Goal: Information Seeking & Learning: Find contact information

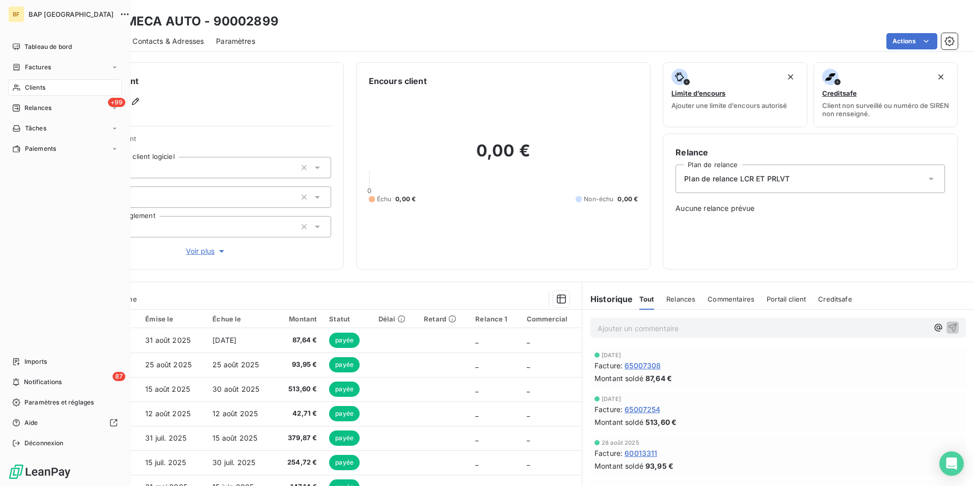
click at [42, 96] on nav "Tableau de bord Factures Clients +99 Relances Tâches Paiements" at bounding box center [65, 98] width 114 height 118
click at [41, 84] on span "Clients" at bounding box center [35, 87] width 20 height 9
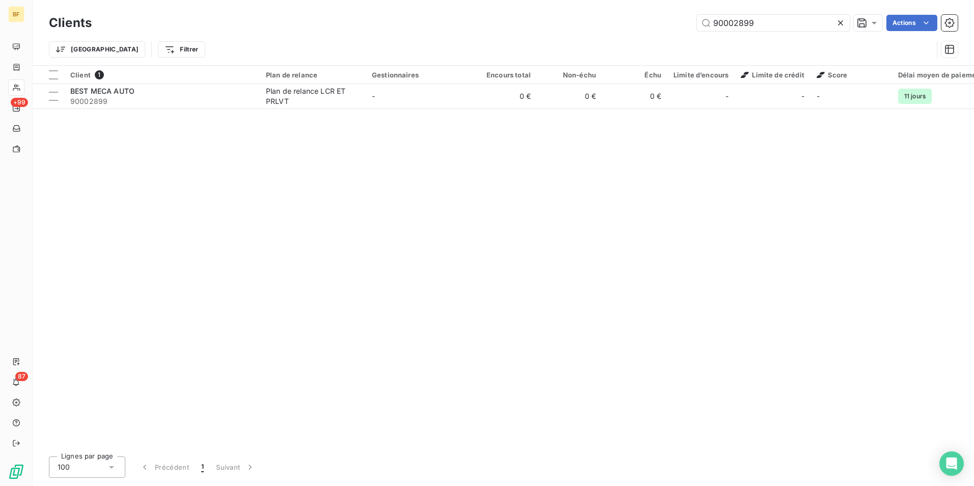
drag, startPoint x: 763, startPoint y: 25, endPoint x: 485, endPoint y: -13, distance: 281.3
click at [485, 0] on html "BF +99 87 Clients 90002899 Actions Trier Filtrer Client 1 Plan de relance Gesti…" at bounding box center [487, 243] width 974 height 486
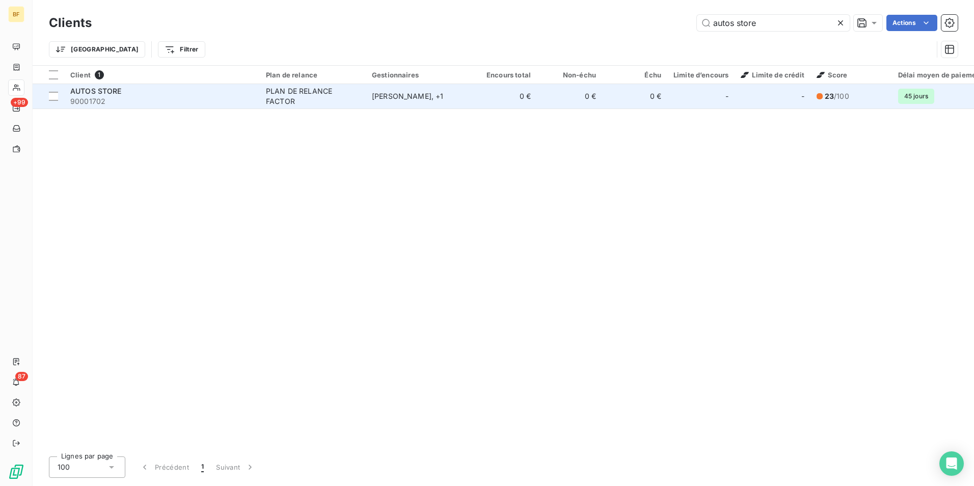
type input "autos store"
click at [175, 101] on span "90001702" at bounding box center [161, 101] width 183 height 10
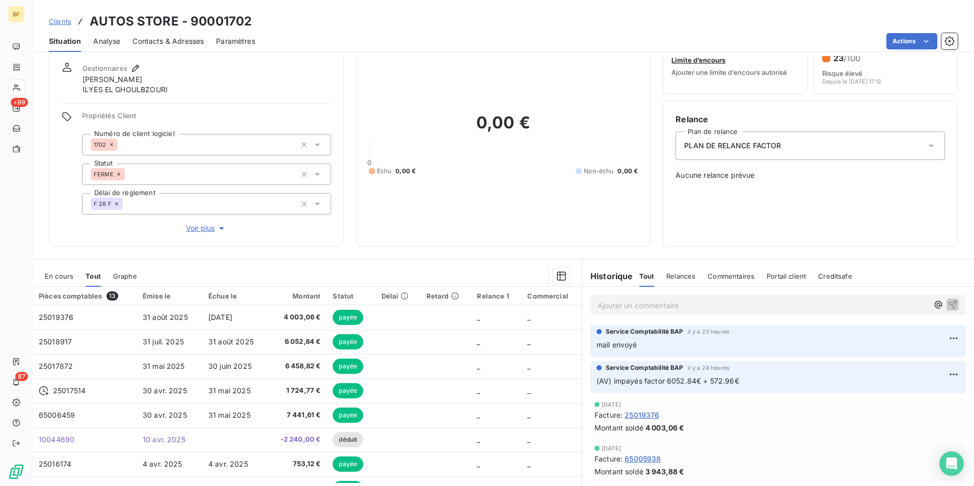
scroll to position [61, 0]
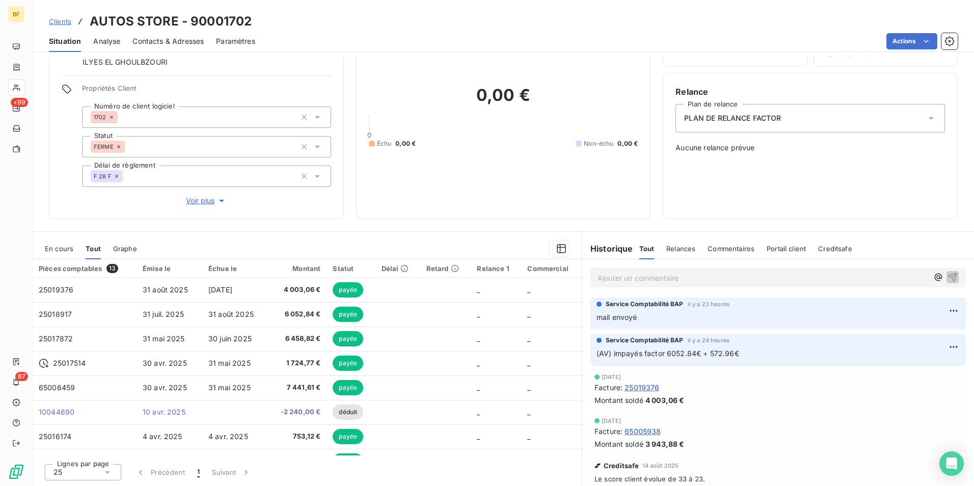
click at [633, 275] on p "Ajouter un commentaire ﻿" at bounding box center [763, 278] width 331 height 13
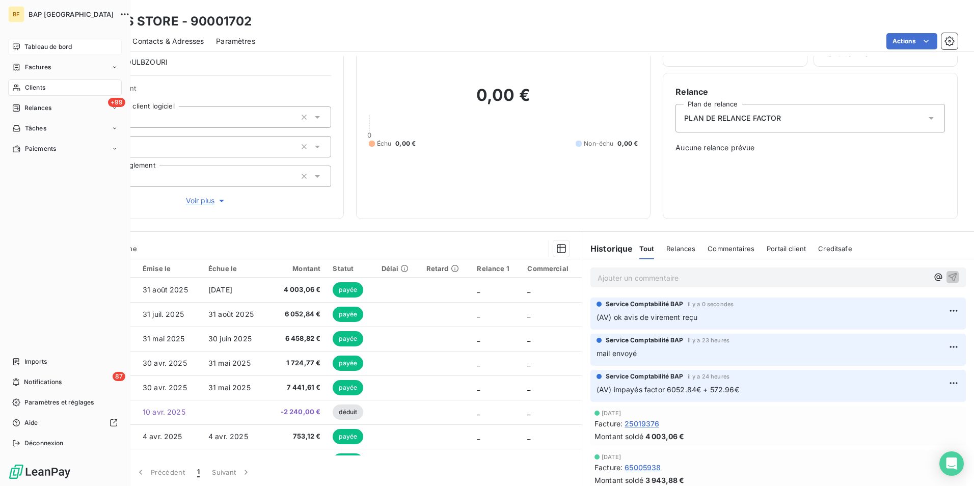
click at [39, 46] on span "Tableau de bord" at bounding box center [47, 46] width 47 height 9
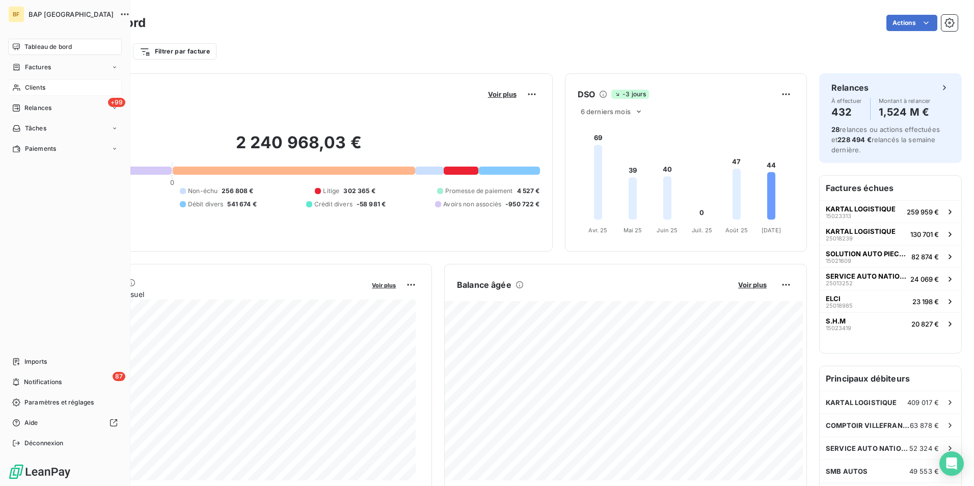
click at [21, 94] on div "Clients" at bounding box center [65, 87] width 114 height 16
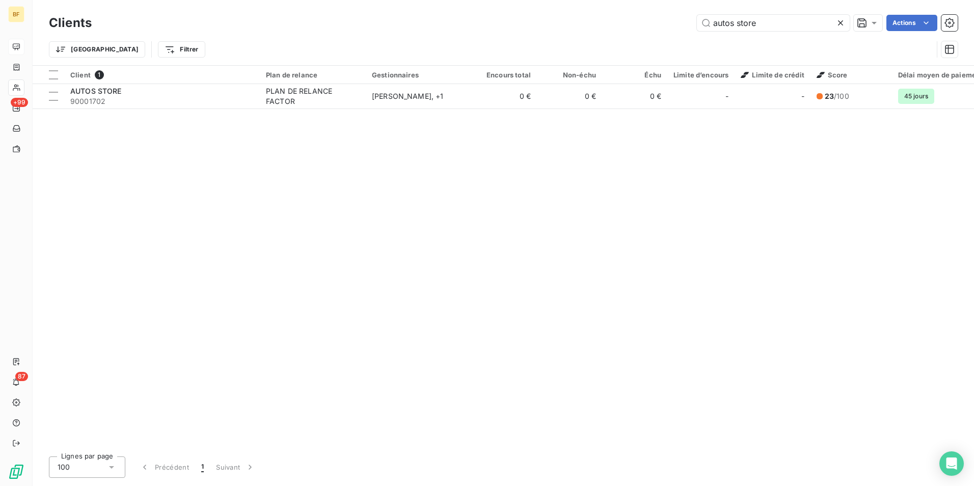
drag, startPoint x: 768, startPoint y: 23, endPoint x: 598, endPoint y: 24, distance: 170.2
click at [598, 24] on div "autos store Actions" at bounding box center [531, 23] width 854 height 16
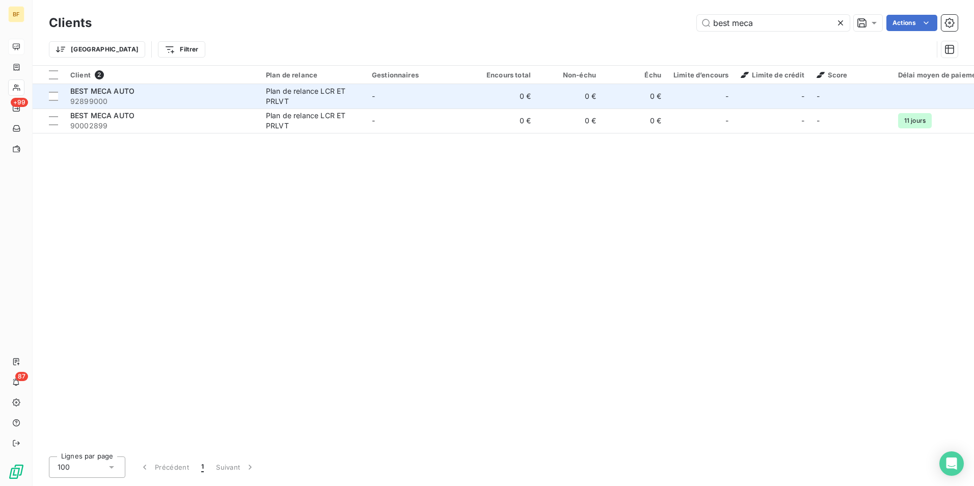
type input "best meca"
click at [199, 91] on div "BEST MECA AUTO" at bounding box center [161, 91] width 183 height 10
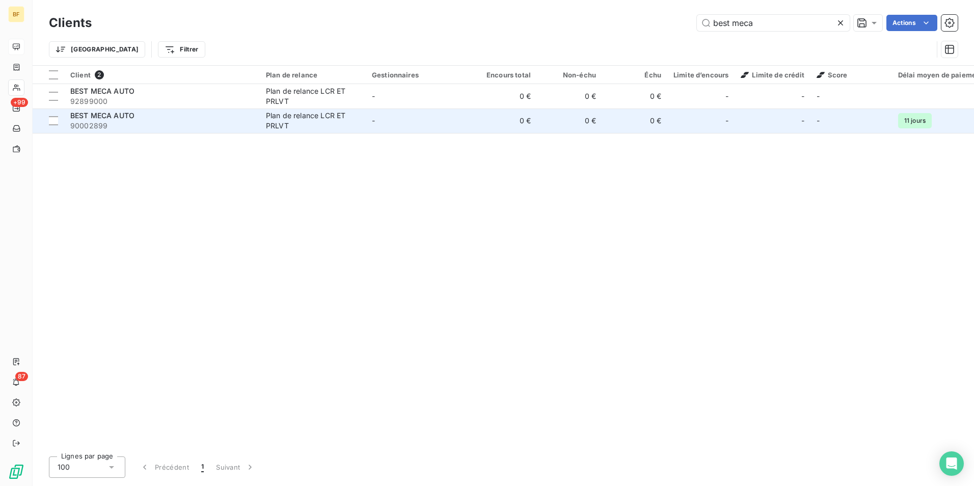
click at [131, 123] on span "90002899" at bounding box center [161, 126] width 183 height 10
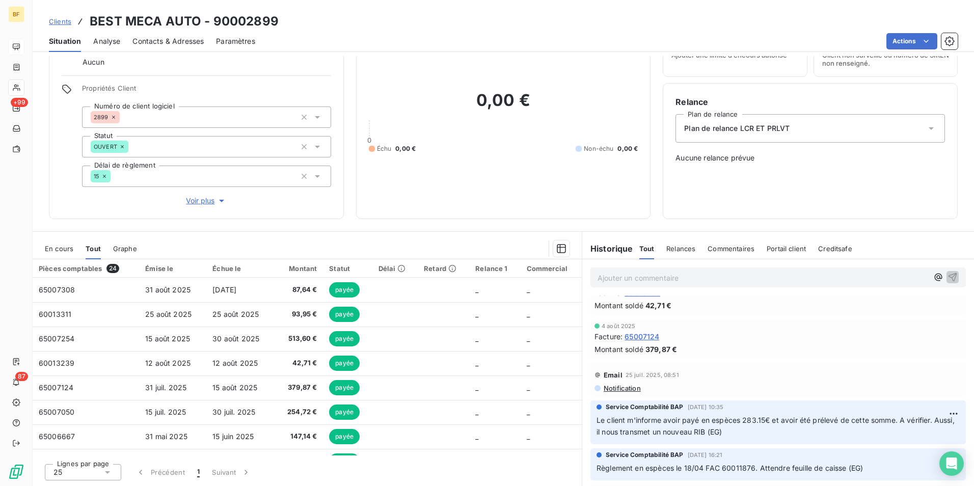
scroll to position [130, 0]
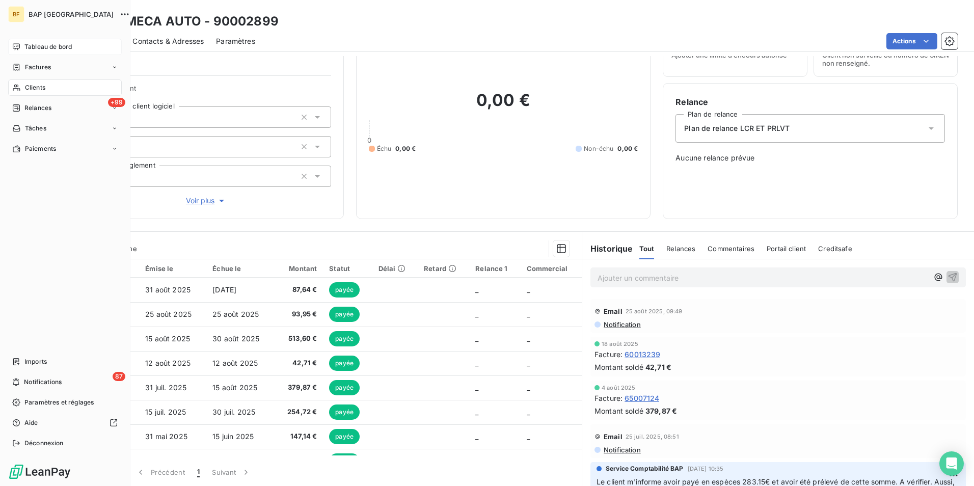
click at [21, 89] on div "Clients" at bounding box center [65, 87] width 114 height 16
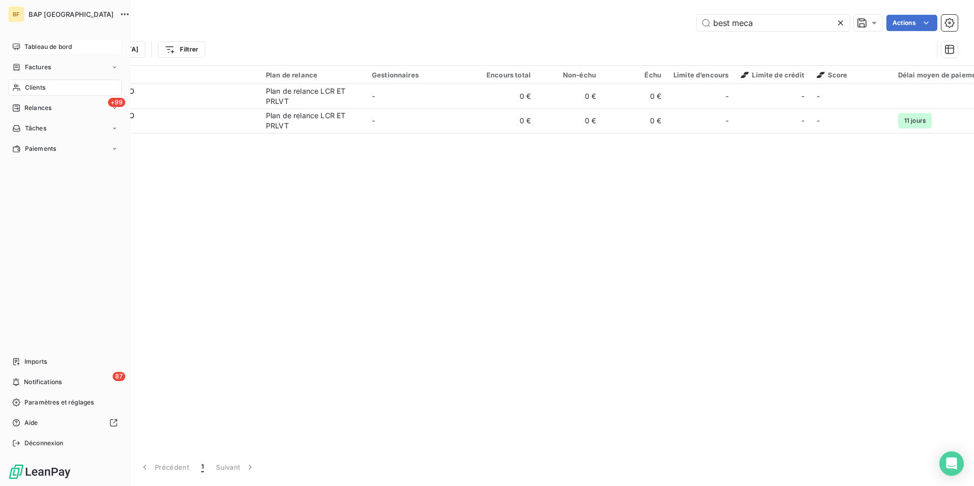
click at [36, 82] on div "Clients" at bounding box center [65, 87] width 114 height 16
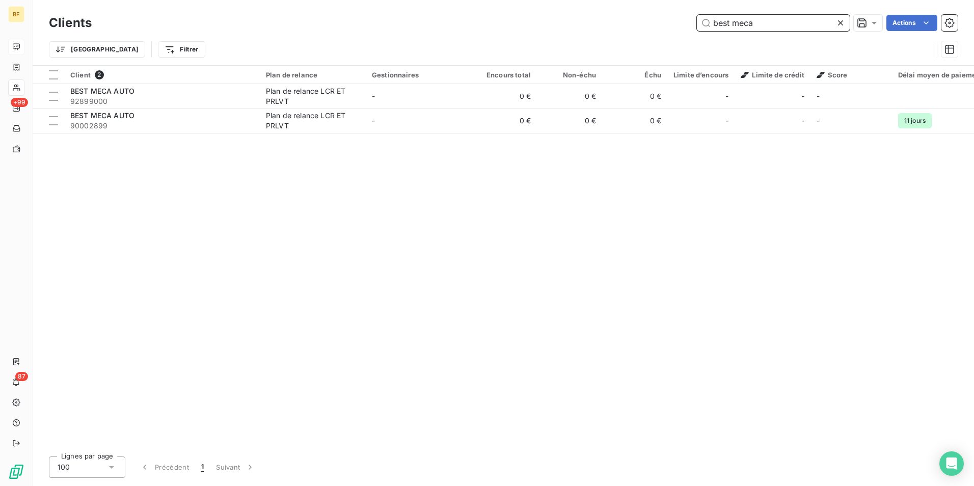
drag, startPoint x: 799, startPoint y: 31, endPoint x: 628, endPoint y: 8, distance: 173.2
click at [628, 8] on div "Clients best meca Actions Trier Filtrer" at bounding box center [504, 32] width 942 height 65
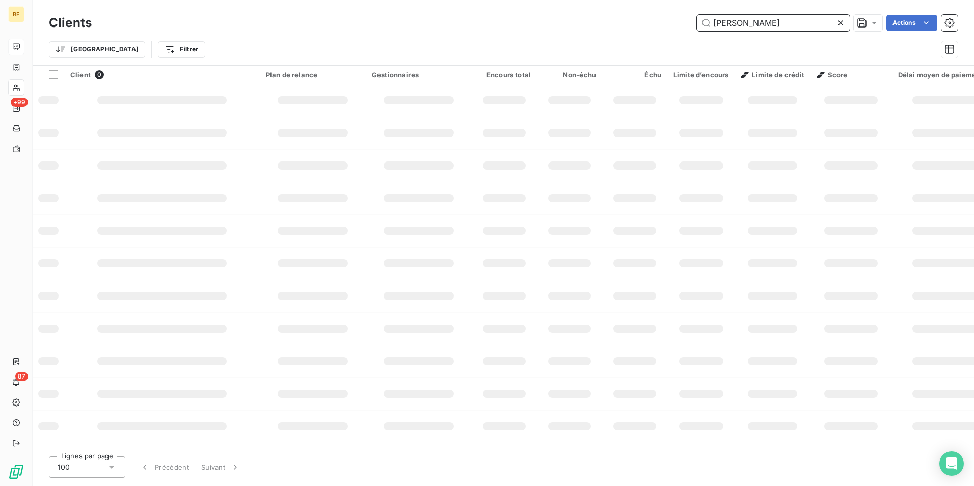
type input "marcel"
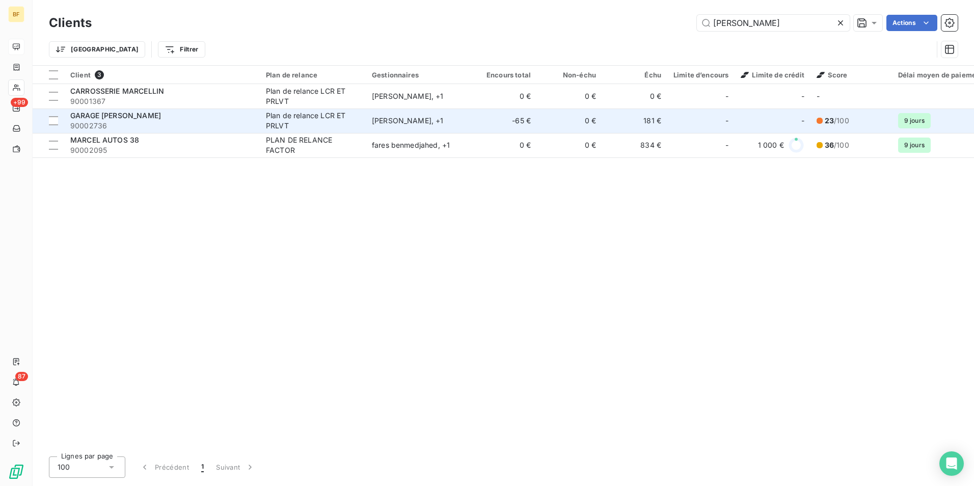
click at [196, 120] on div "GARAGE MARCEL" at bounding box center [161, 116] width 183 height 10
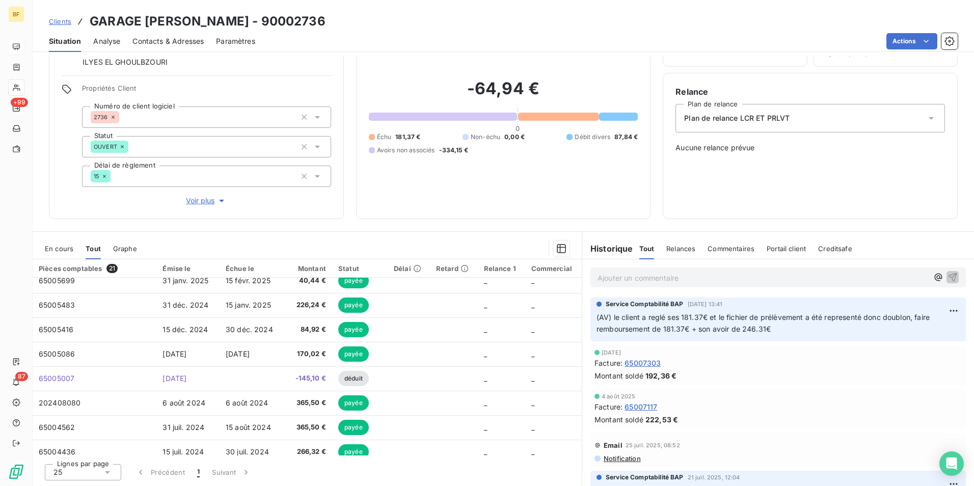
scroll to position [336, 0]
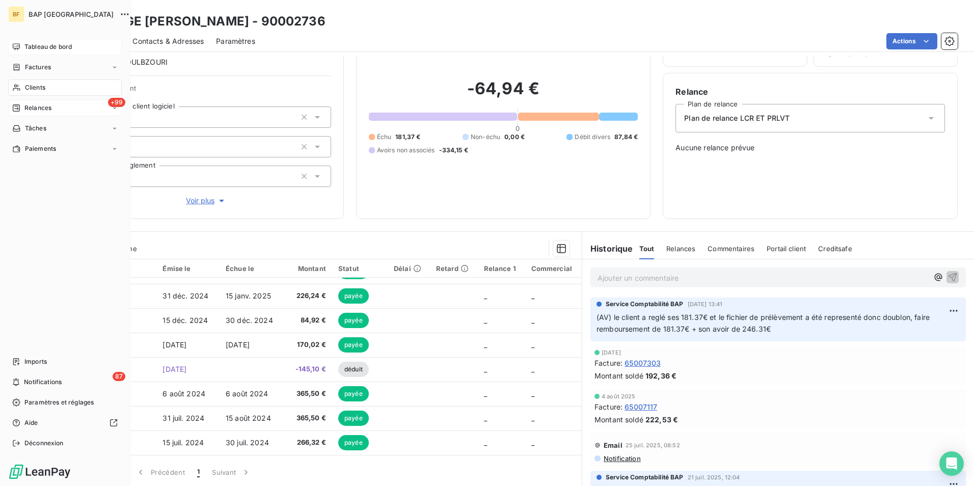
click at [37, 104] on span "Relances" at bounding box center [37, 107] width 27 height 9
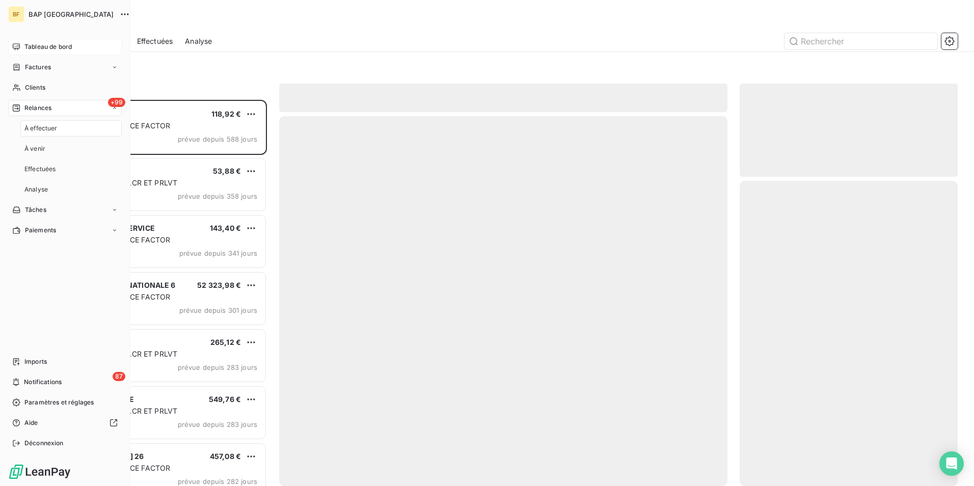
scroll to position [379, 210]
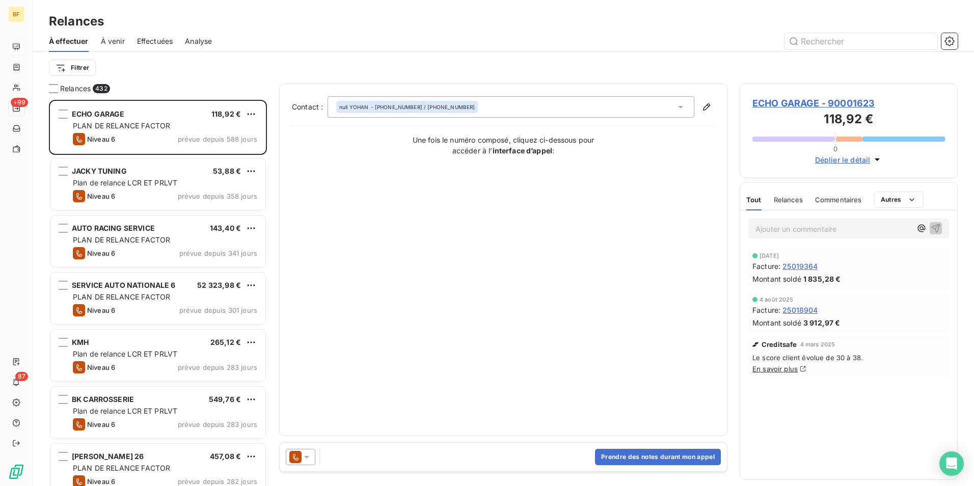
click at [360, 52] on div "Filtrer" at bounding box center [503, 68] width 909 height 32
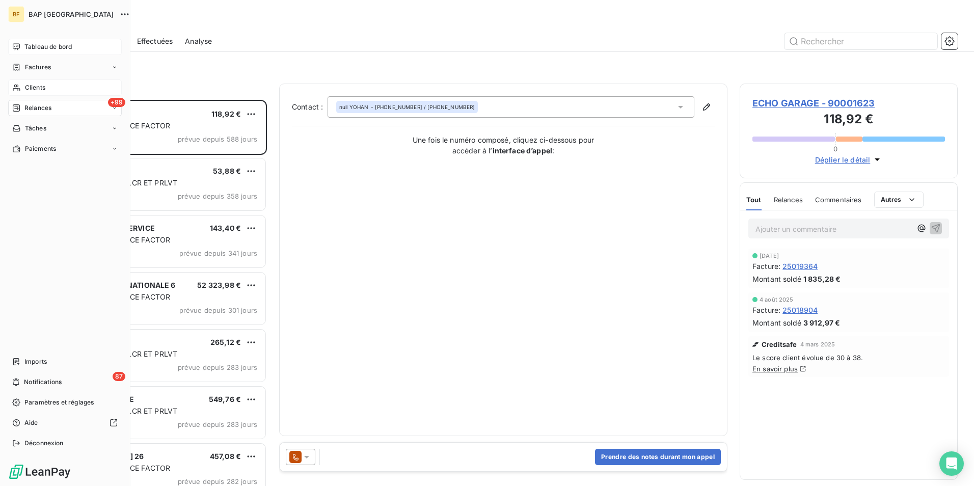
click at [21, 89] on div "Clients" at bounding box center [65, 87] width 114 height 16
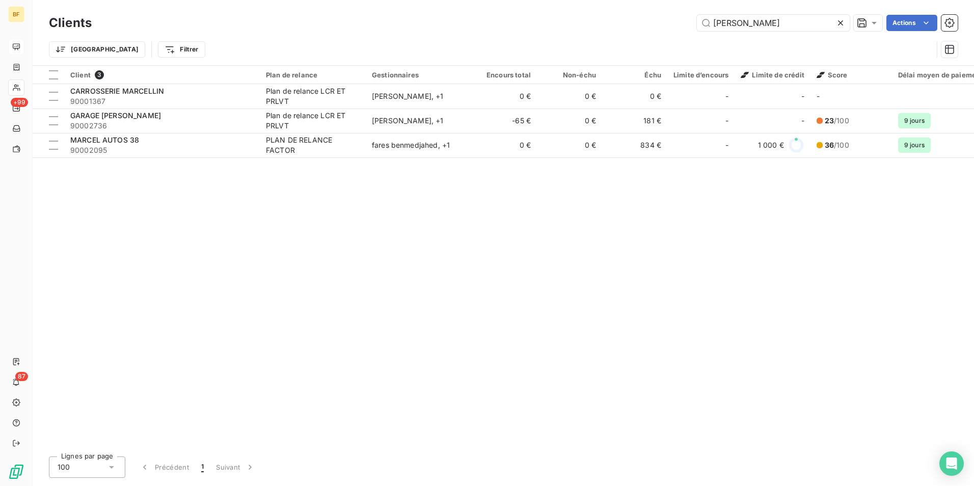
drag, startPoint x: 805, startPoint y: 29, endPoint x: 510, endPoint y: 18, distance: 295.2
click at [510, 18] on div "marcel Actions" at bounding box center [531, 23] width 854 height 16
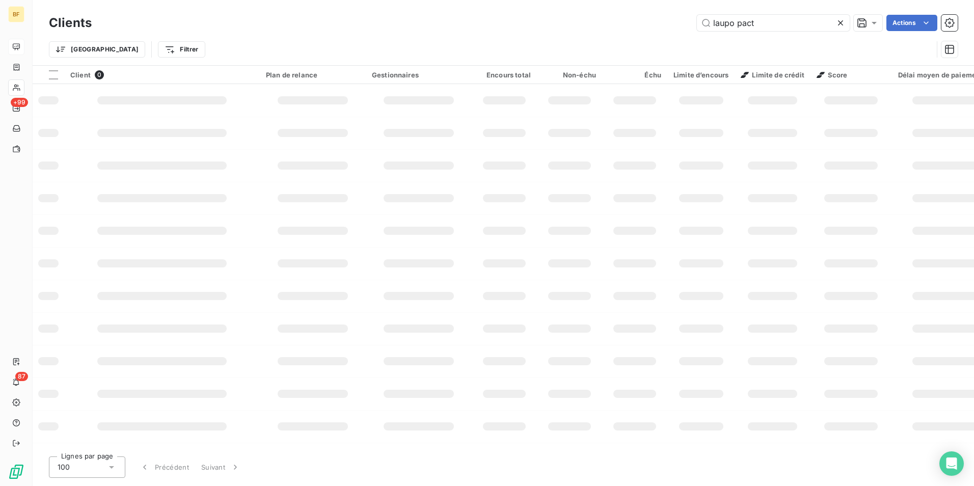
type input "laupo pact"
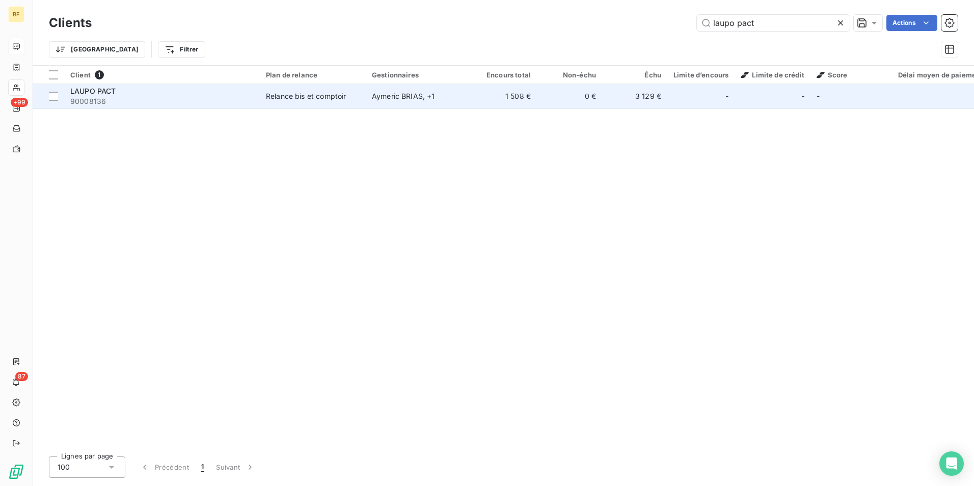
click at [383, 101] on td "Aymeric BRIAS , + 1" at bounding box center [419, 96] width 106 height 24
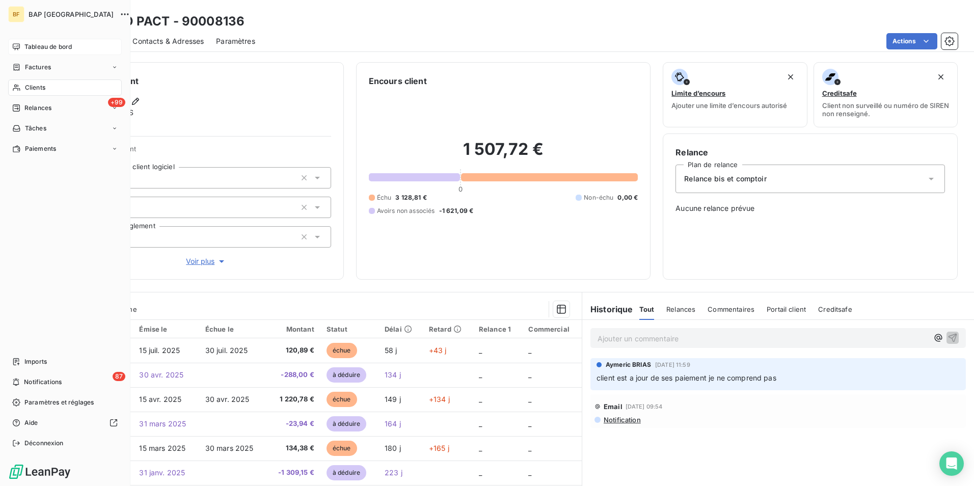
drag, startPoint x: 35, startPoint y: 87, endPoint x: 41, endPoint y: 83, distance: 6.9
click at [35, 87] on span "Clients" at bounding box center [35, 87] width 20 height 9
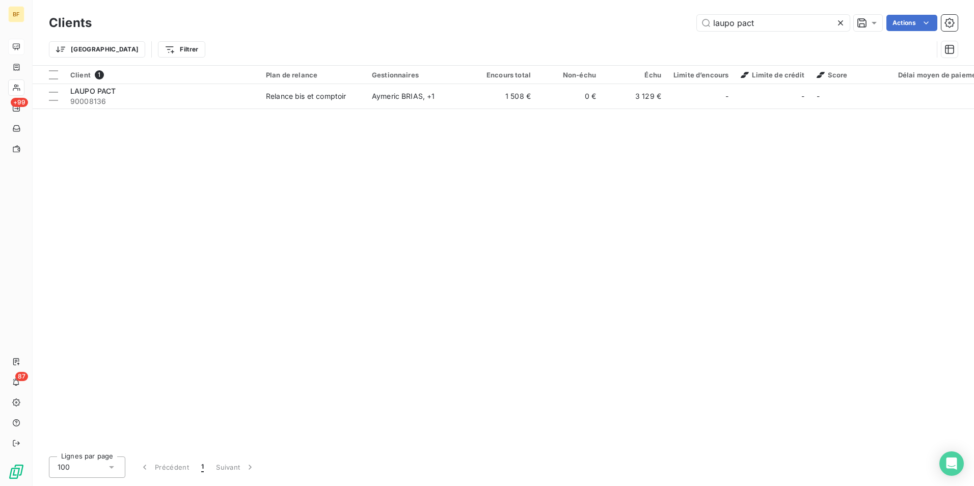
drag, startPoint x: 772, startPoint y: 19, endPoint x: 480, endPoint y: -17, distance: 294.8
click at [480, 0] on html "BF +99 87 Clients laupo pact Actions Trier Filtrer Client 1 Plan de relance Ges…" at bounding box center [487, 243] width 974 height 486
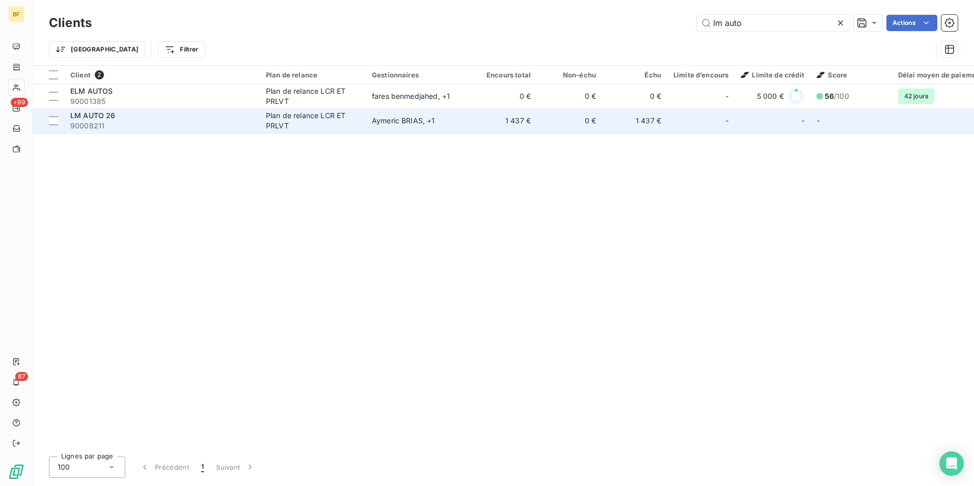
type input "lm auto"
click at [219, 121] on span "90008211" at bounding box center [161, 126] width 183 height 10
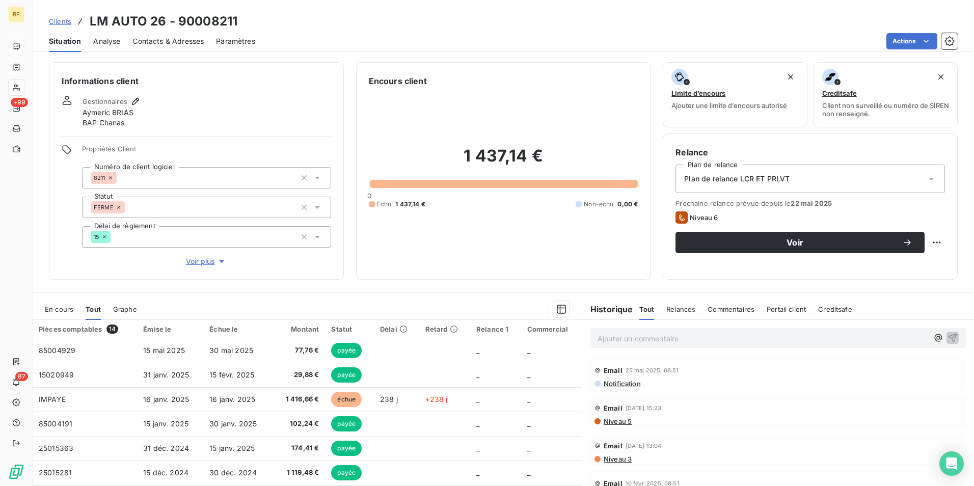
click at [168, 48] on div "Contacts & Adresses" at bounding box center [167, 41] width 71 height 21
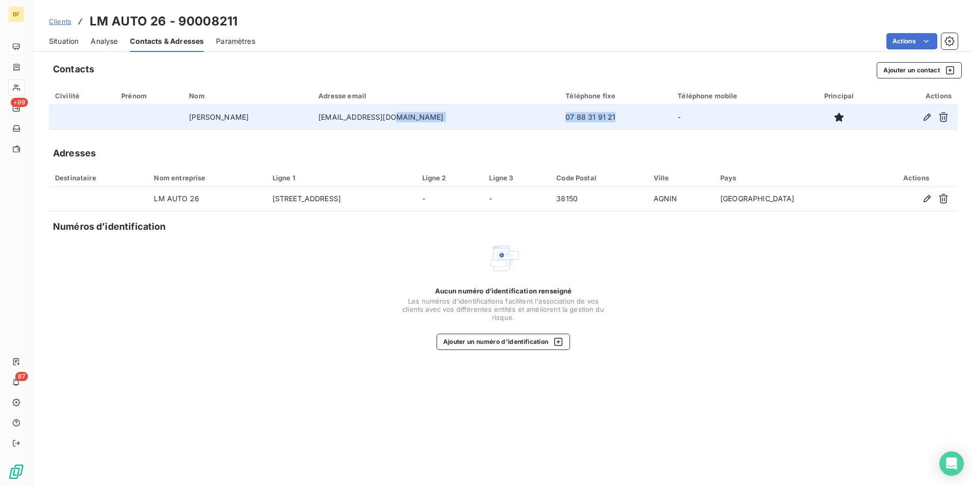
drag, startPoint x: 561, startPoint y: 117, endPoint x: 482, endPoint y: 116, distance: 79.0
click at [482, 116] on tr "SEIXAS Loïc lmauto26@gmail.com 07 88 31 91 21 -" at bounding box center [503, 117] width 909 height 24
copy tr "07 88 31 91 21"
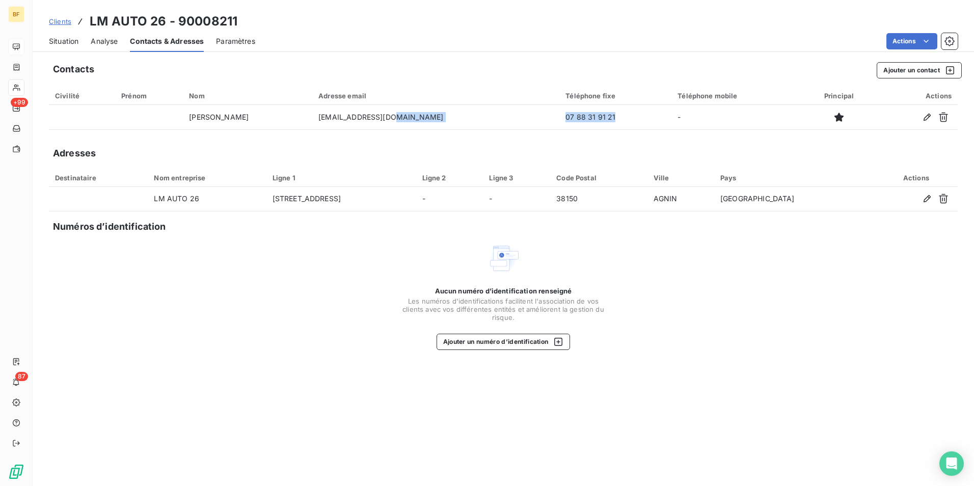
click at [60, 34] on div "Situation" at bounding box center [64, 41] width 30 height 21
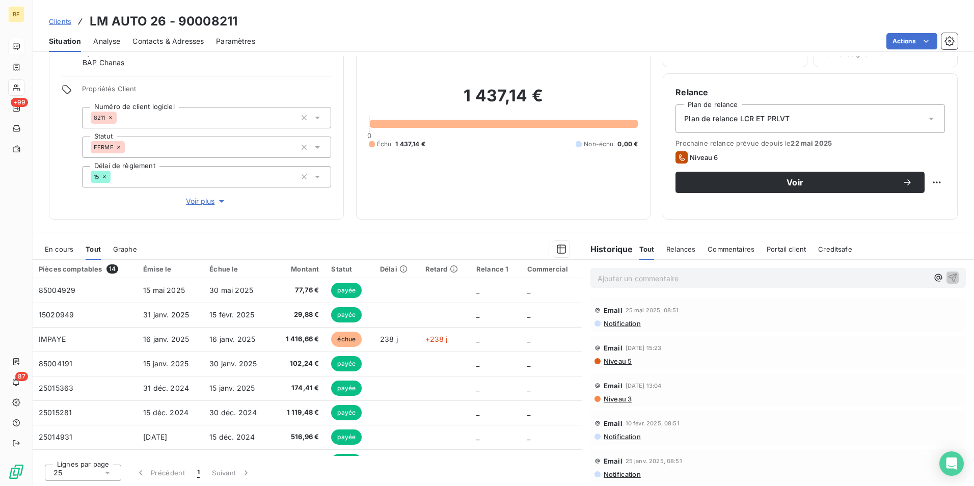
scroll to position [61, 0]
click at [335, 226] on div "Informations client Gestionnaires Aymeric BRIAS BAP Chanas Propriétés Client Nu…" at bounding box center [504, 271] width 942 height 430
click at [161, 36] on span "Contacts & Adresses" at bounding box center [167, 41] width 71 height 10
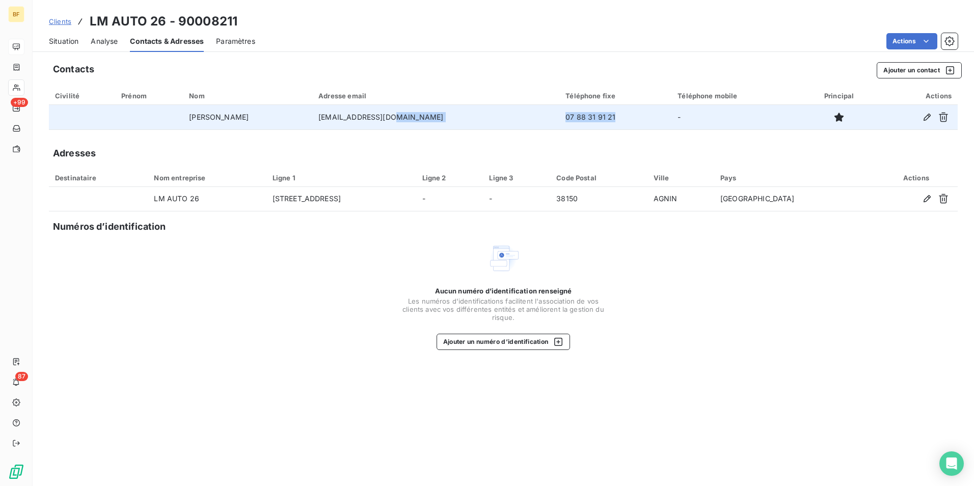
drag, startPoint x: 575, startPoint y: 122, endPoint x: 496, endPoint y: 119, distance: 78.5
click at [496, 119] on tr "SEIXAS Loïc lmauto26@gmail.com 07 88 31 91 21 -" at bounding box center [503, 117] width 909 height 24
copy tr "07 88 31 91 21"
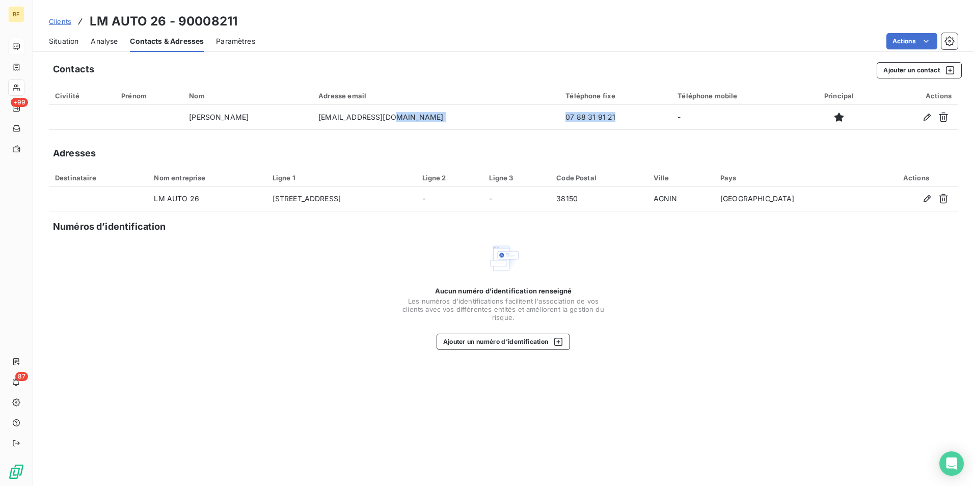
click at [70, 44] on span "Situation" at bounding box center [64, 41] width 30 height 10
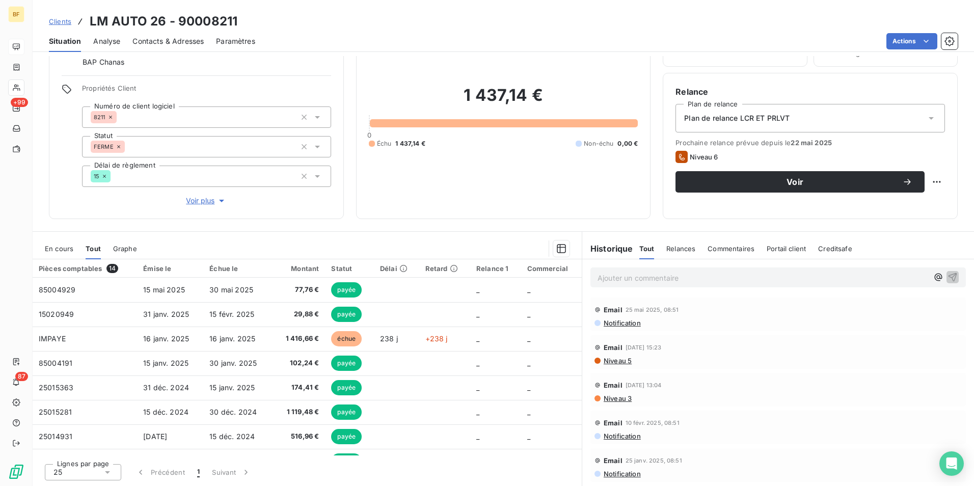
click at [617, 361] on span "Niveau 5" at bounding box center [617, 361] width 29 height 8
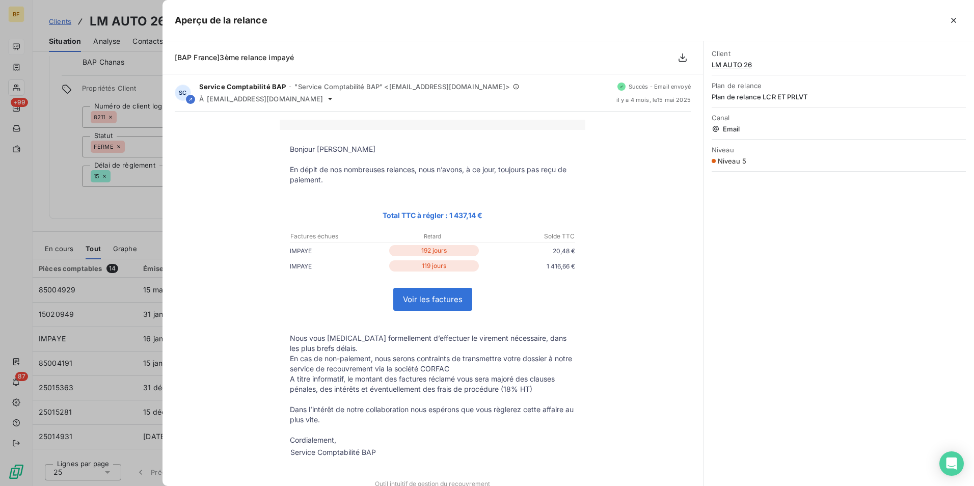
drag, startPoint x: 956, startPoint y: 25, endPoint x: 907, endPoint y: 73, distance: 68.5
click at [956, 25] on button "button" at bounding box center [954, 20] width 16 height 16
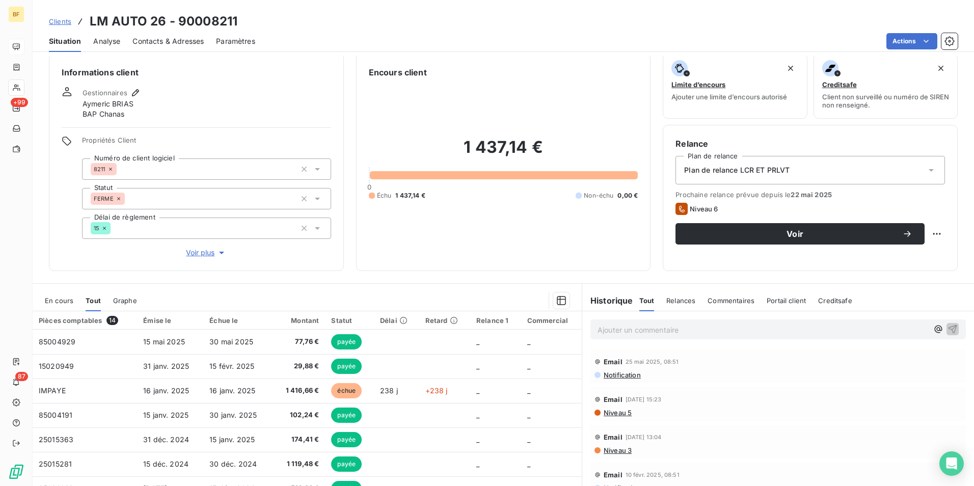
scroll to position [0, 0]
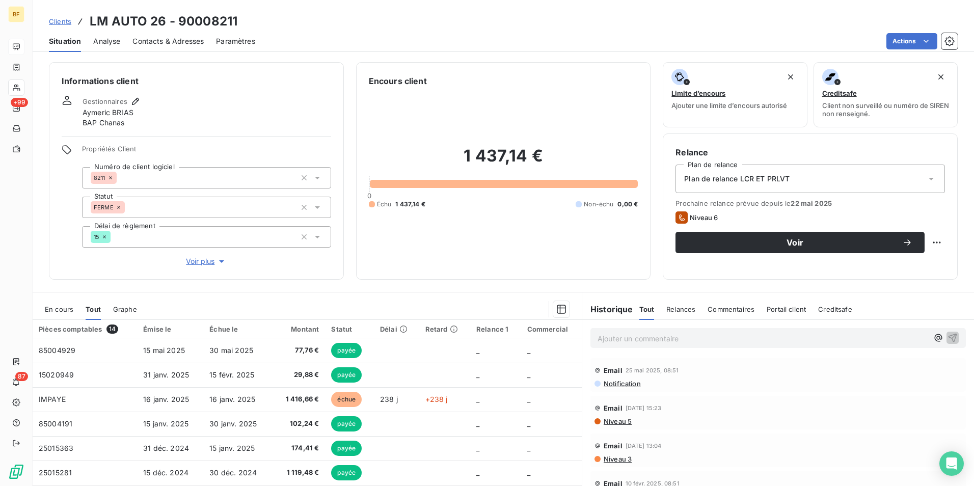
click at [178, 43] on span "Contacts & Adresses" at bounding box center [167, 41] width 71 height 10
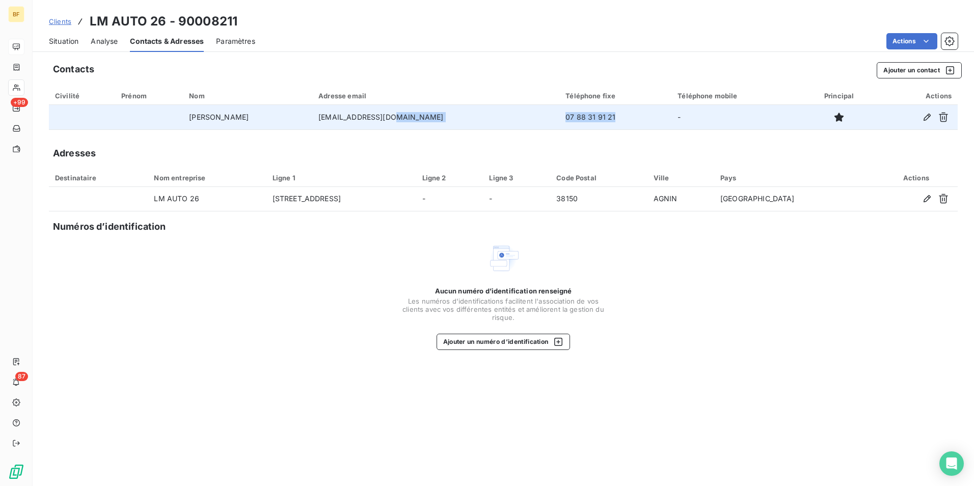
drag, startPoint x: 560, startPoint y: 115, endPoint x: 485, endPoint y: 126, distance: 75.8
click at [485, 126] on tr "SEIXAS Loïc lmauto26@gmail.com 07 88 31 91 21 -" at bounding box center [503, 117] width 909 height 24
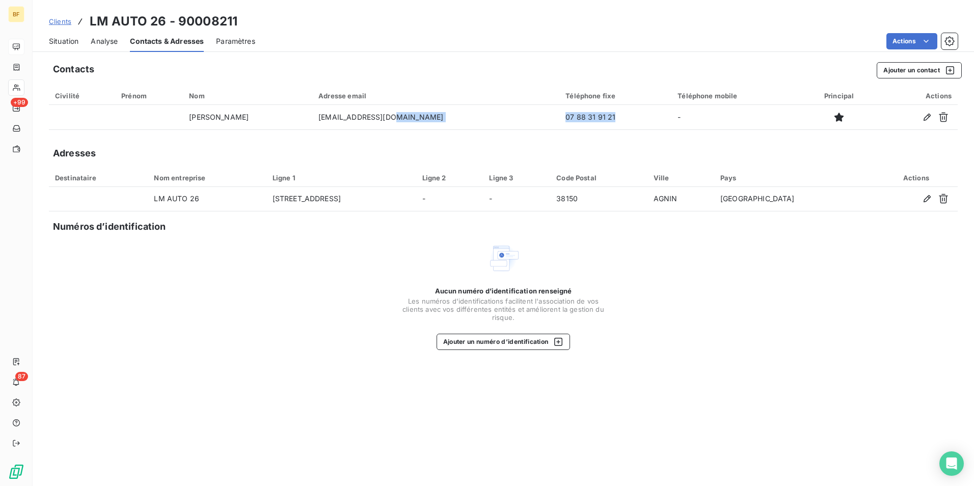
copy tr "07 88 31 91 21"
click at [52, 37] on span "Situation" at bounding box center [64, 41] width 30 height 10
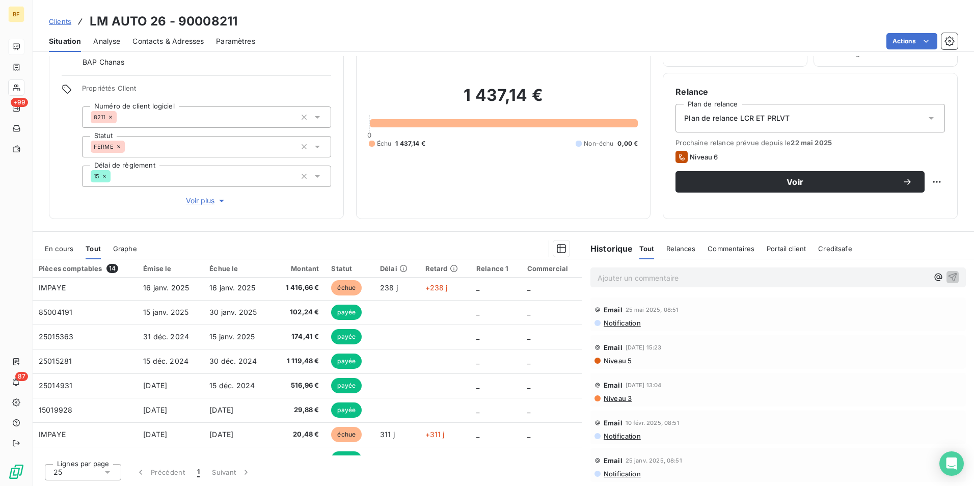
click at [473, 235] on section "En cours Tout Graphe Pièces comptables 14 Émise le Échue le Montant Statut Déla…" at bounding box center [307, 359] width 549 height 254
click at [889, 39] on html "BF +99 87 Clients LM AUTO 26 - 90008211 Situation Analyse Contacts & Adresses P…" at bounding box center [487, 243] width 974 height 486
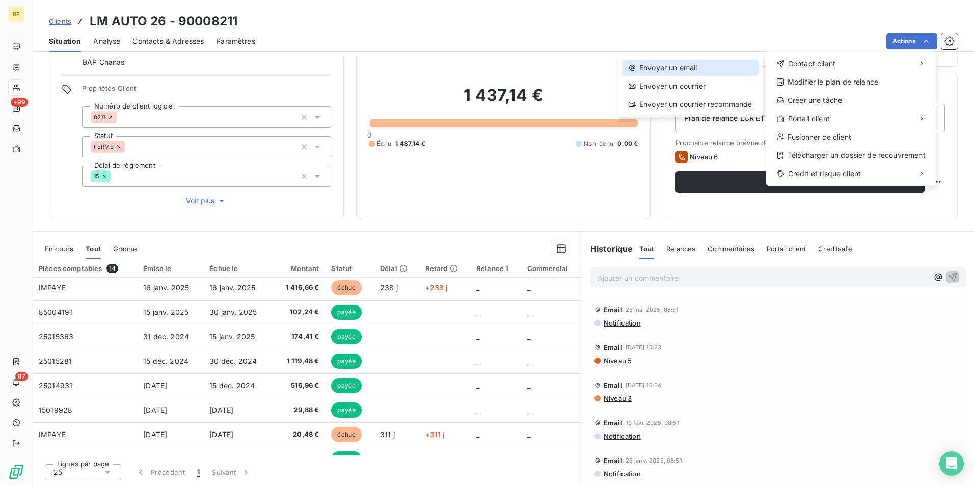
click at [712, 71] on div "Envoyer un email" at bounding box center [690, 68] width 137 height 16
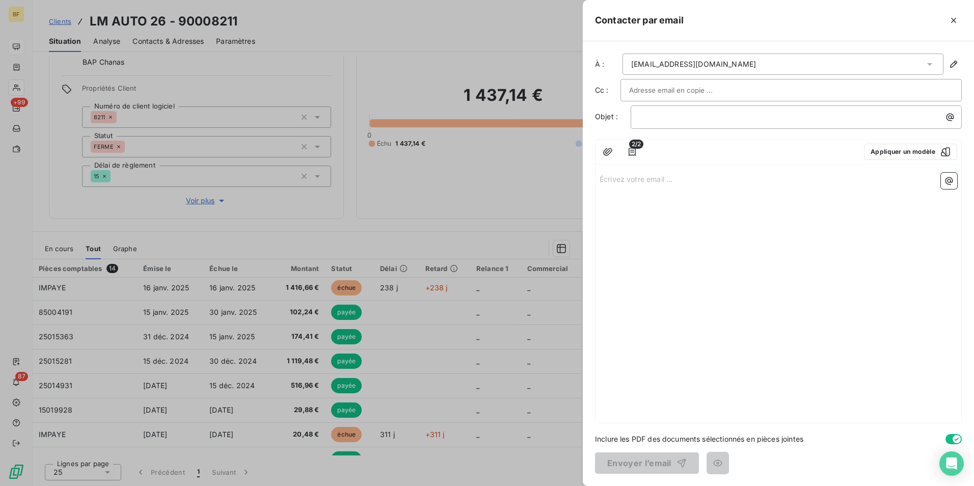
click at [664, 96] on input "text" at bounding box center [684, 90] width 110 height 15
click at [891, 155] on button "Appliquer un modèle" at bounding box center [910, 152] width 93 height 16
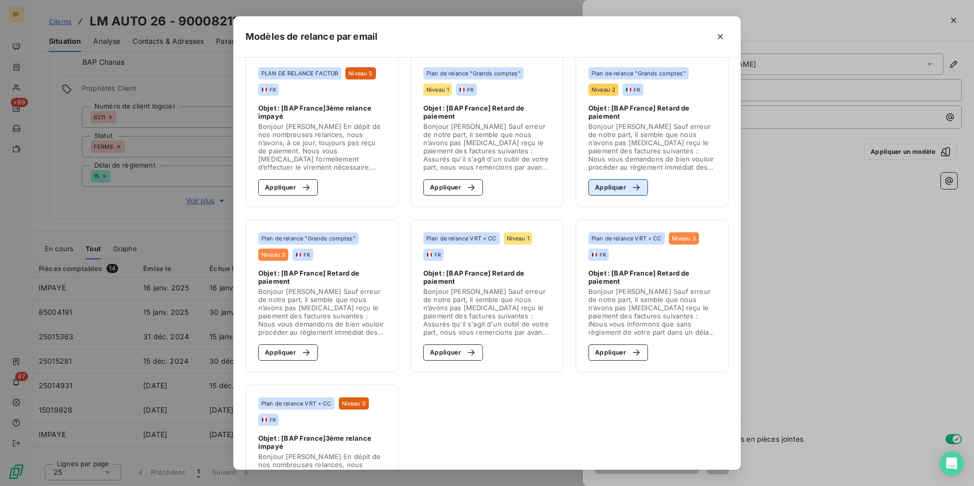
scroll to position [425, 0]
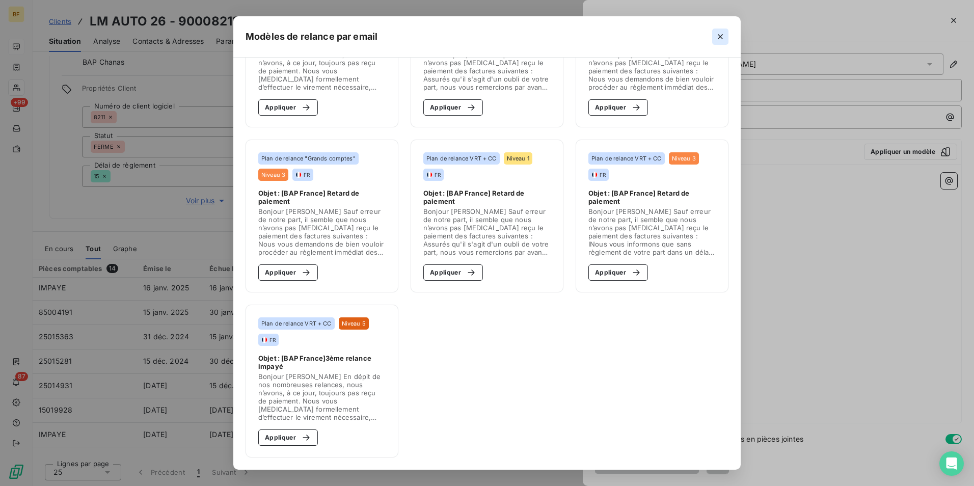
click at [721, 34] on icon "button" at bounding box center [720, 37] width 10 height 10
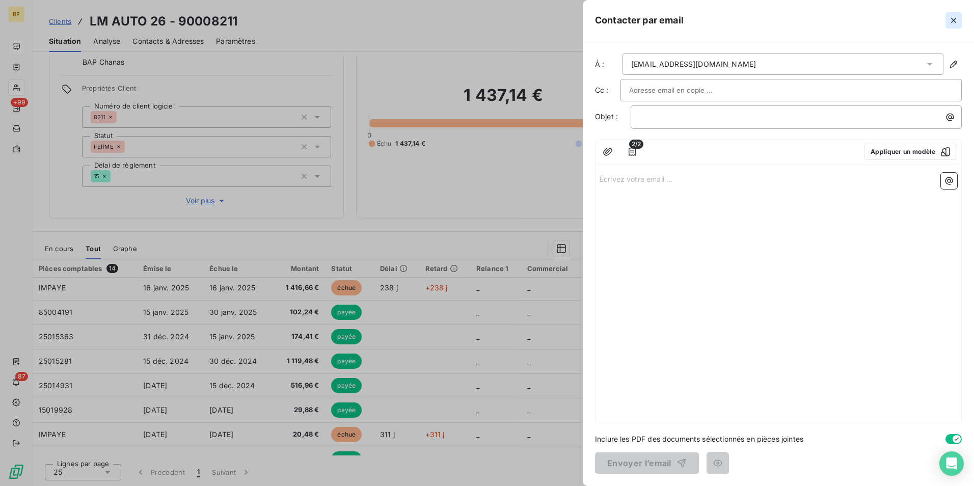
click at [956, 25] on button "button" at bounding box center [954, 20] width 16 height 16
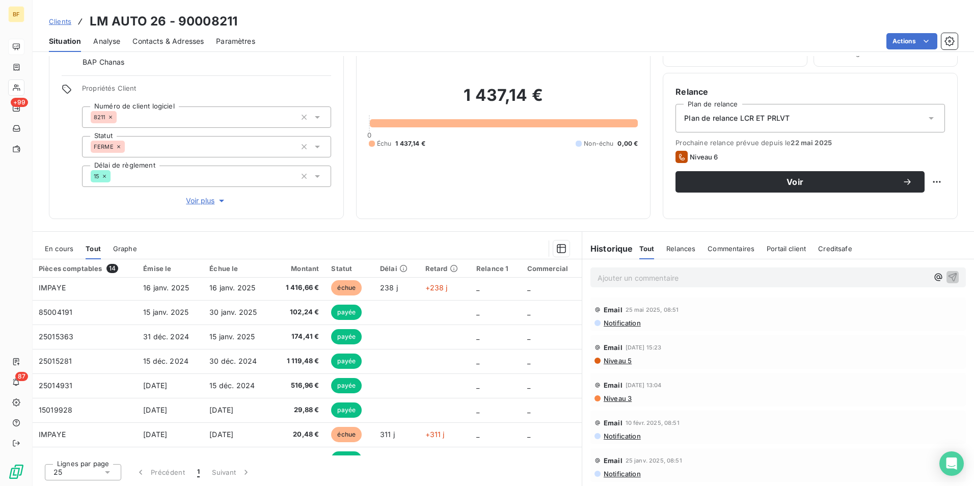
click at [169, 42] on span "Contacts & Adresses" at bounding box center [167, 41] width 71 height 10
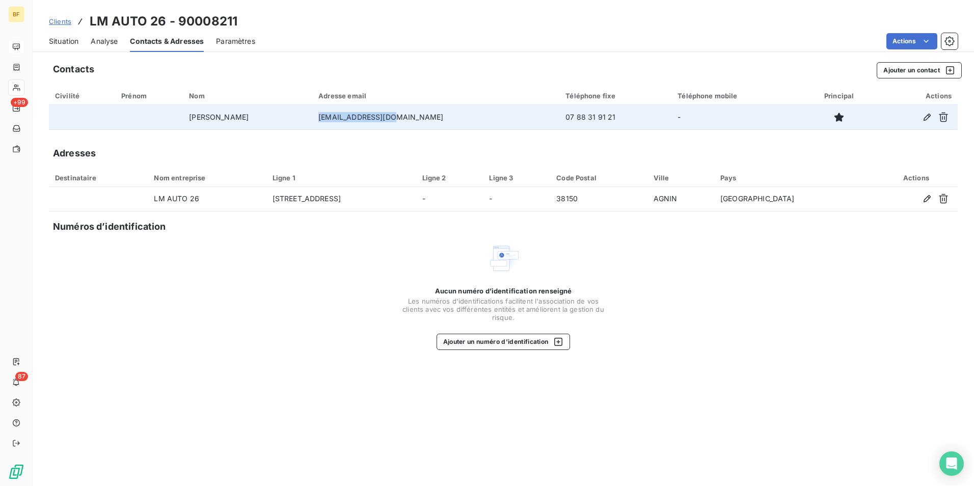
drag, startPoint x: 418, startPoint y: 113, endPoint x: 318, endPoint y: 106, distance: 99.5
click at [318, 106] on td "lmauto26@gmail.com" at bounding box center [435, 117] width 247 height 24
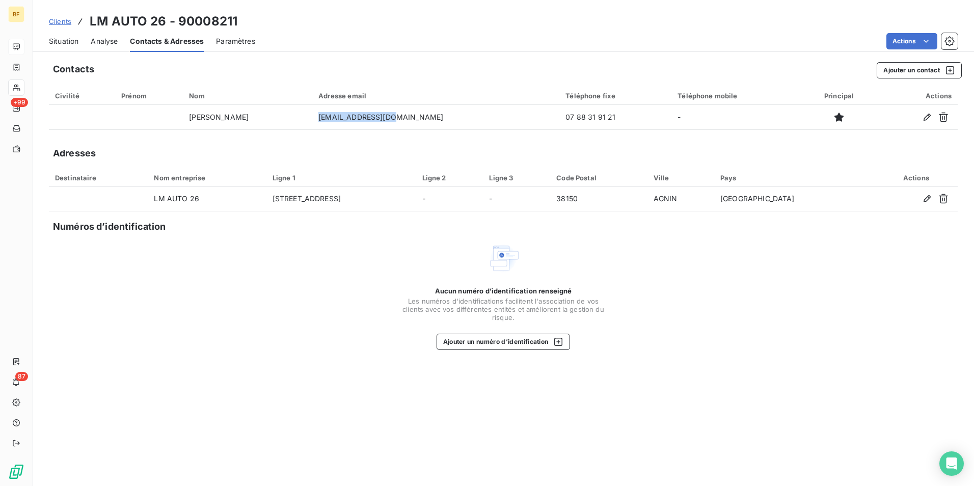
copy td "lmauto26@gmail.com"
click at [176, 26] on div "Clients LM AUTO 26 - 90008211" at bounding box center [504, 21] width 942 height 18
copy h3 "90008211"
click at [56, 42] on span "Situation" at bounding box center [64, 41] width 30 height 10
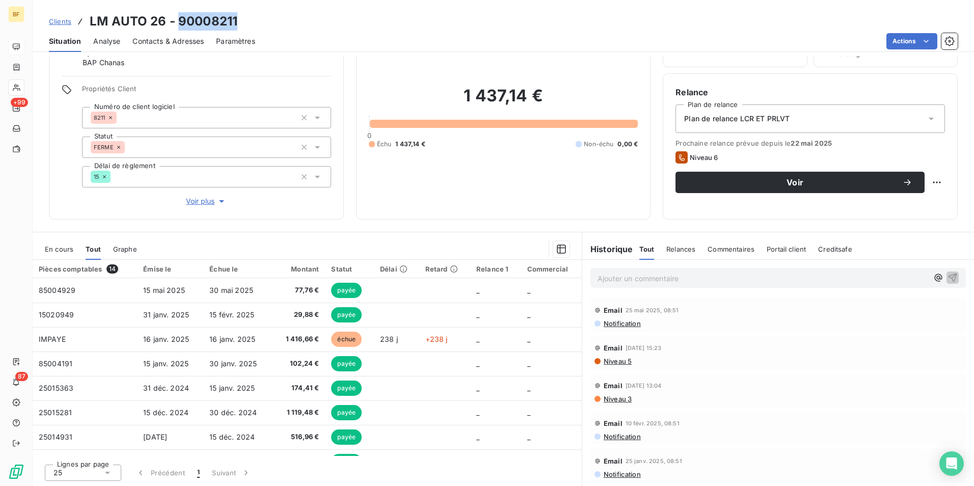
scroll to position [61, 0]
click at [651, 281] on p "Ajouter un commentaire ﻿" at bounding box center [763, 278] width 331 height 13
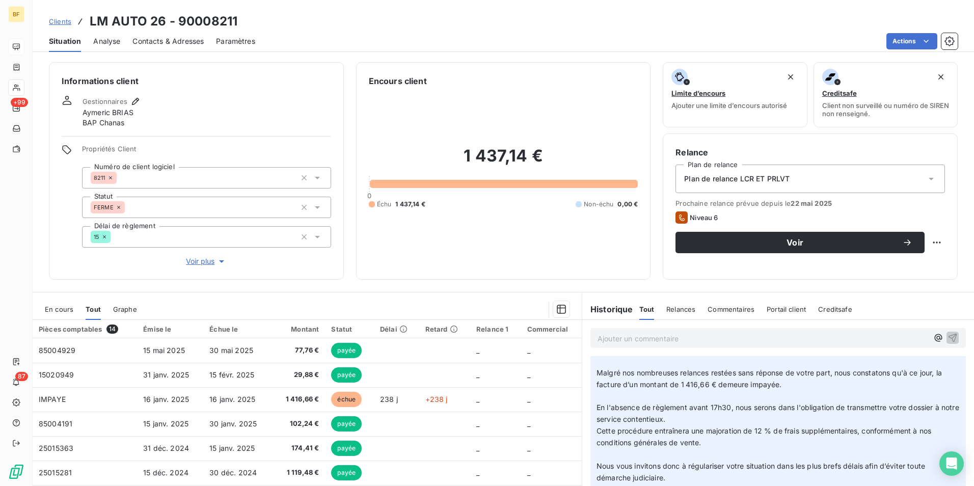
scroll to position [0, 0]
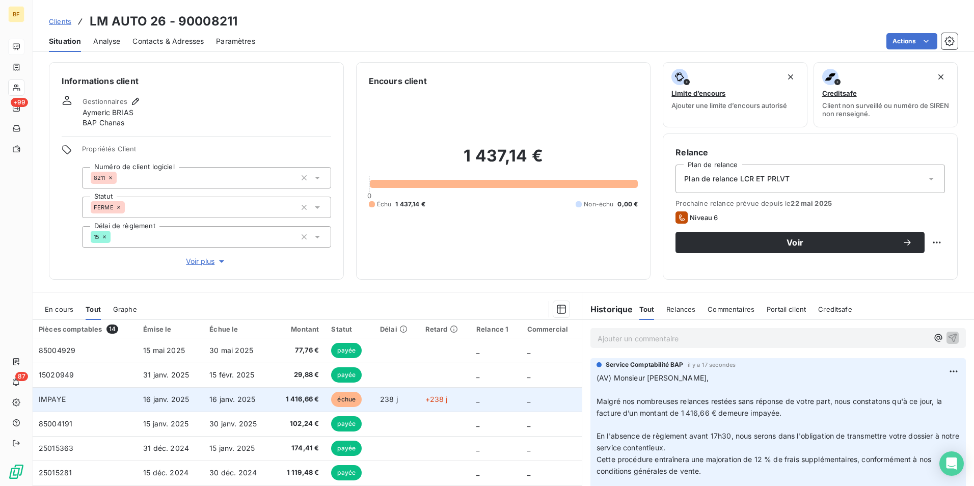
click at [289, 392] on td "1 416,66 €" at bounding box center [299, 399] width 54 height 24
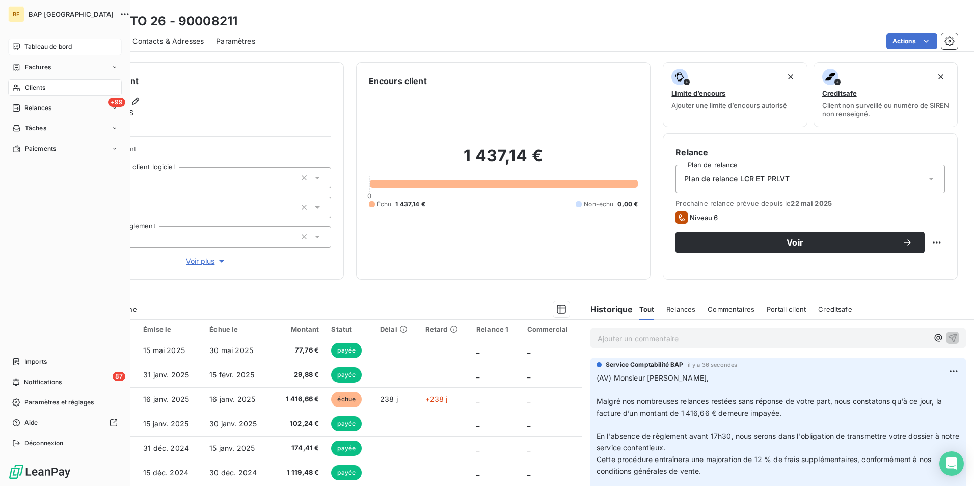
click at [29, 85] on span "Clients" at bounding box center [35, 87] width 20 height 9
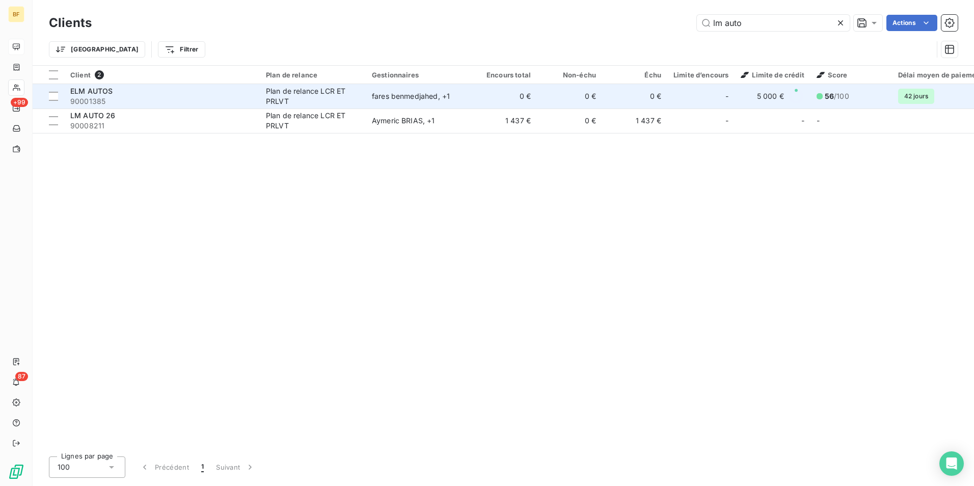
drag, startPoint x: 778, startPoint y: 20, endPoint x: 420, endPoint y: 92, distance: 364.8
click at [724, 20] on input "lm auto" at bounding box center [773, 23] width 153 height 16
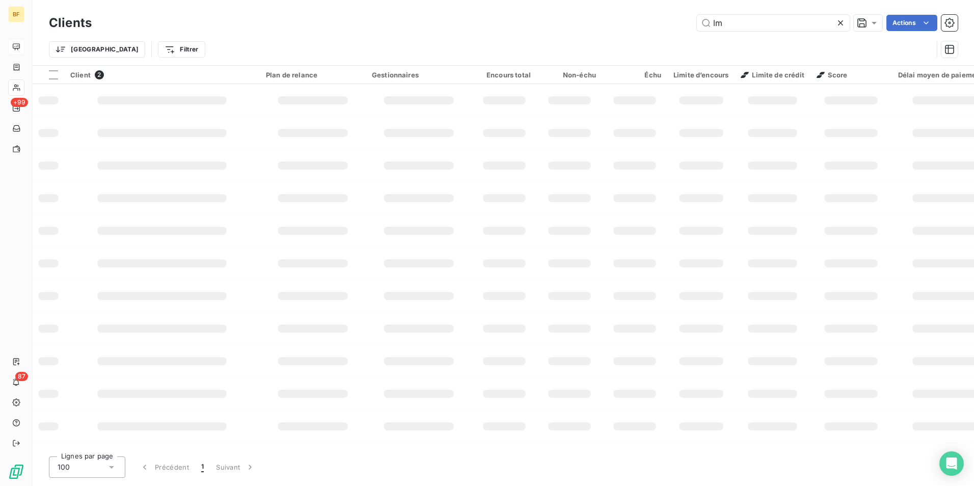
type input "l"
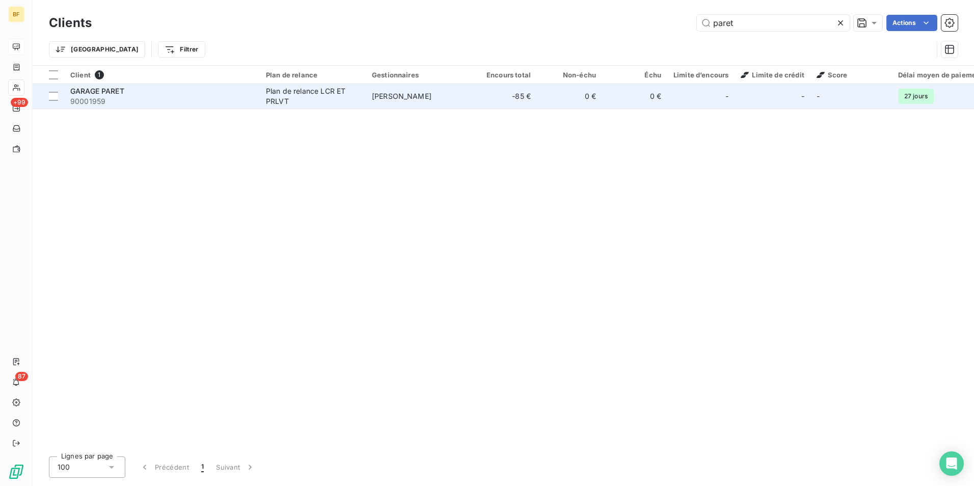
type input "paret"
click at [193, 98] on span "90001959" at bounding box center [161, 101] width 183 height 10
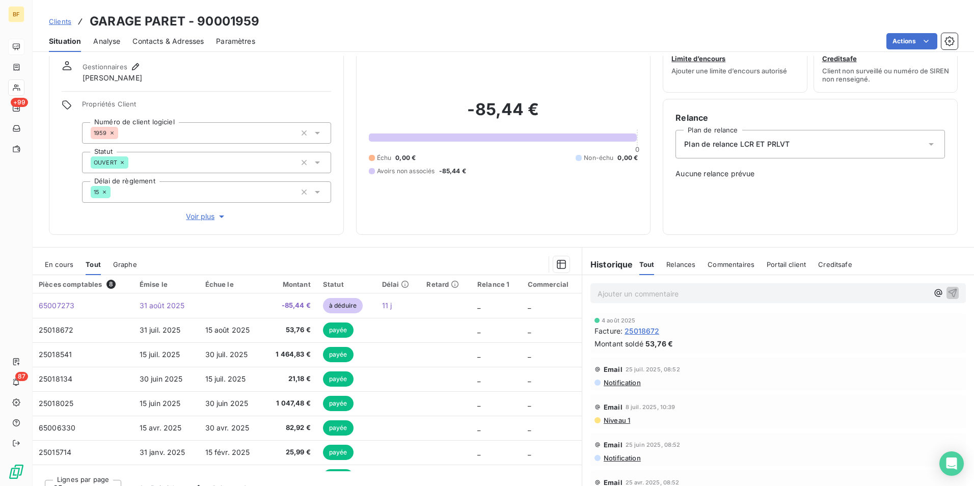
scroll to position [50, 0]
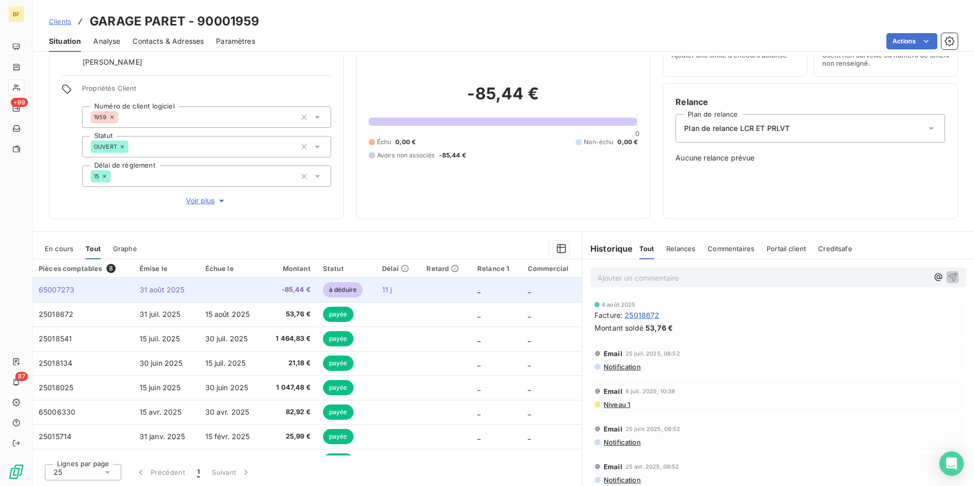
click at [270, 286] on span "-85,44 €" at bounding box center [290, 290] width 41 height 10
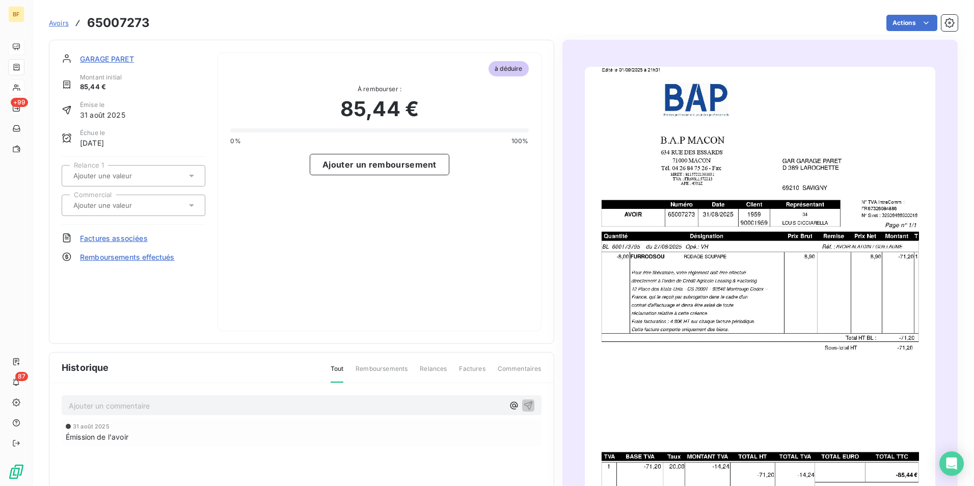
click at [818, 262] on img "button" at bounding box center [760, 315] width 351 height 496
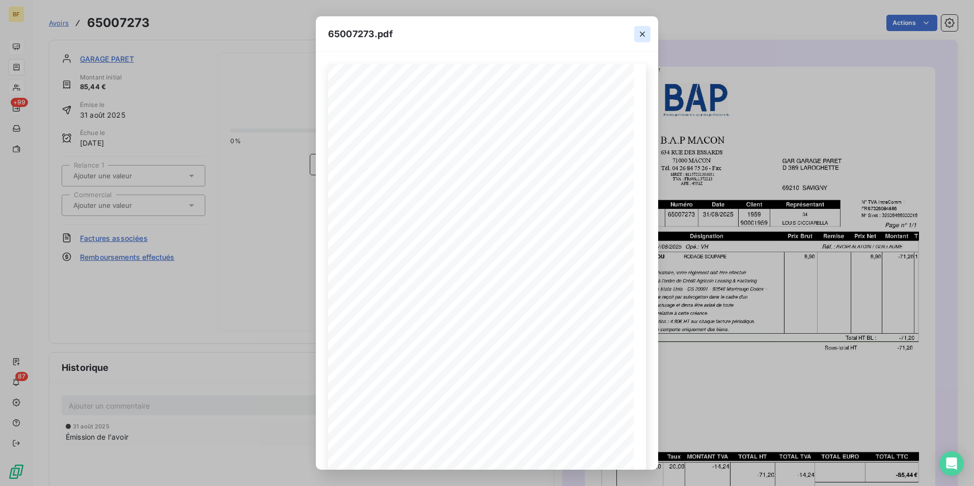
click at [640, 32] on icon "button" at bounding box center [642, 34] width 10 height 10
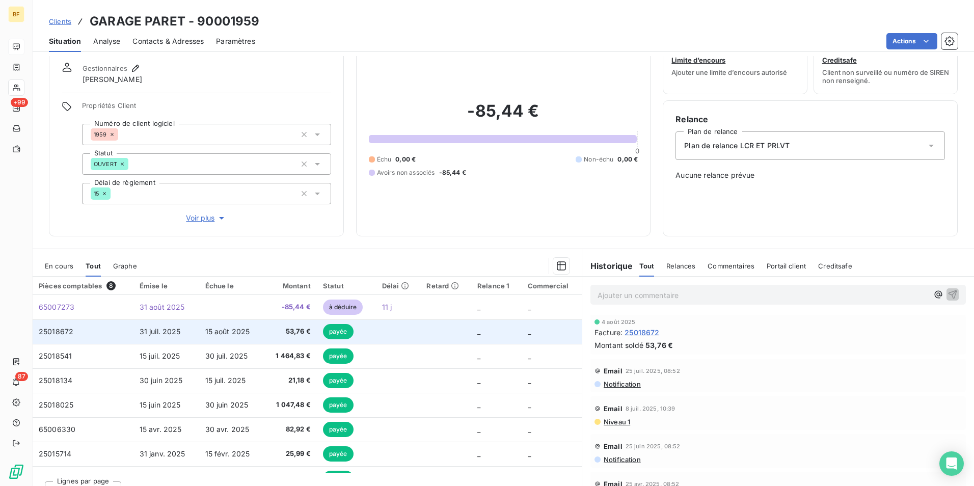
scroll to position [50, 0]
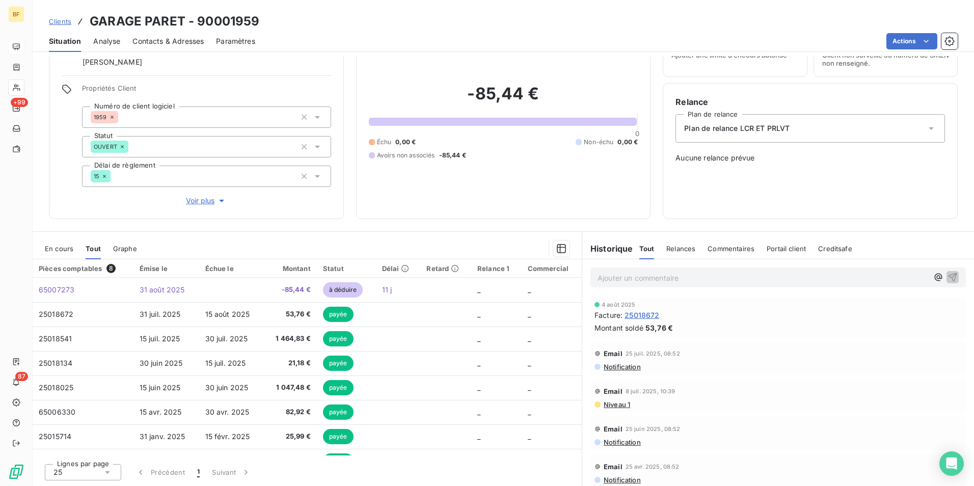
click at [663, 271] on div "Ajouter un commentaire ﻿" at bounding box center [763, 278] width 331 height 14
click at [663, 275] on p "Ajouter un commentaire ﻿" at bounding box center [763, 278] width 331 height 13
click at [158, 35] on div "Contacts & Adresses" at bounding box center [167, 41] width 71 height 21
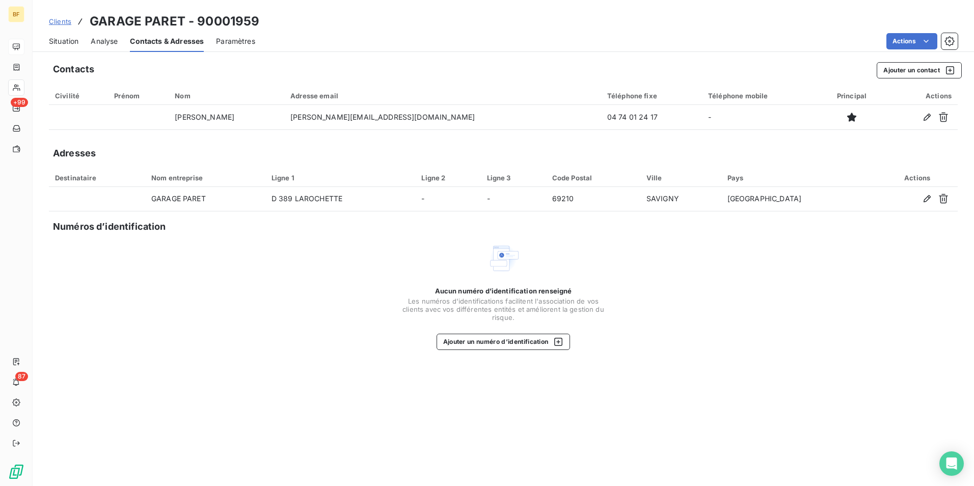
click at [66, 43] on span "Situation" at bounding box center [64, 41] width 30 height 10
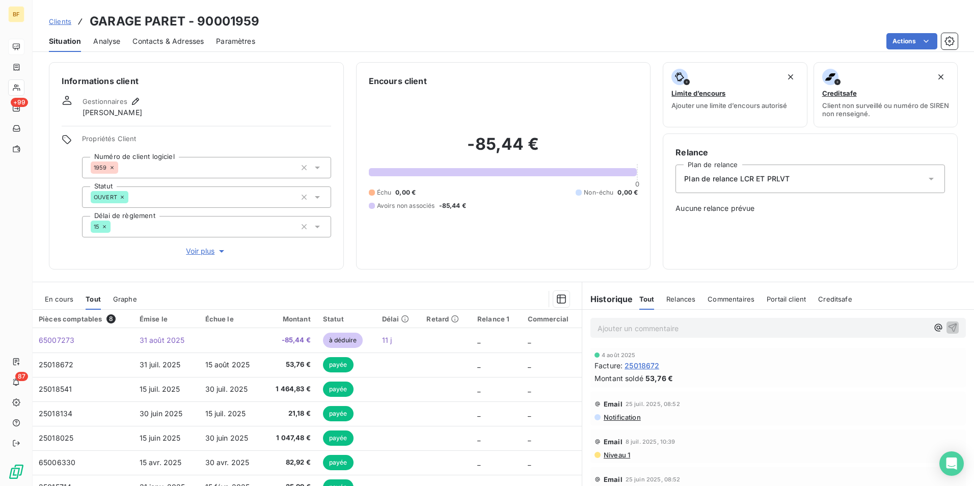
click at [684, 333] on p "Ajouter un commentaire ﻿" at bounding box center [763, 328] width 331 height 13
click at [801, 176] on div "Plan de relance LCR ET PRLVT" at bounding box center [811, 179] width 270 height 29
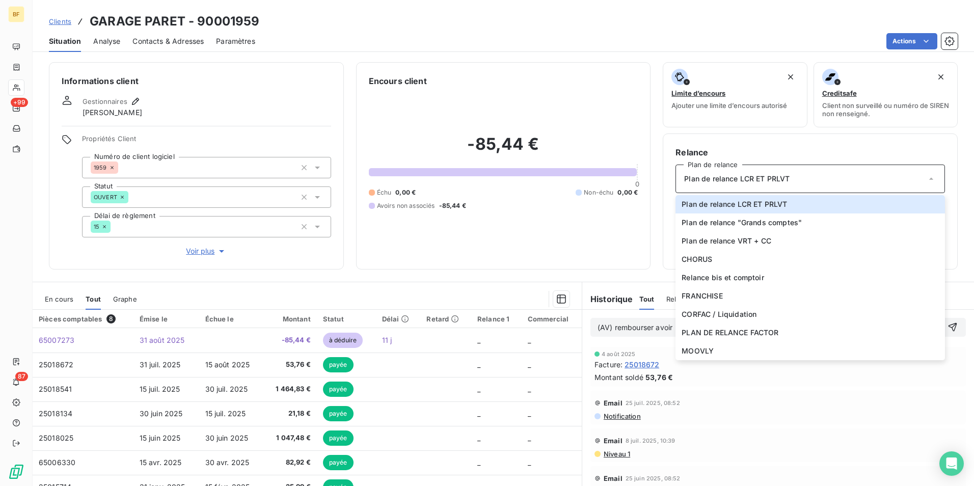
click at [605, 250] on div "-85,44 € 0 Échu 0,00 € Non-échu 0,00 € Avoirs non associés -85,44 €" at bounding box center [504, 172] width 270 height 170
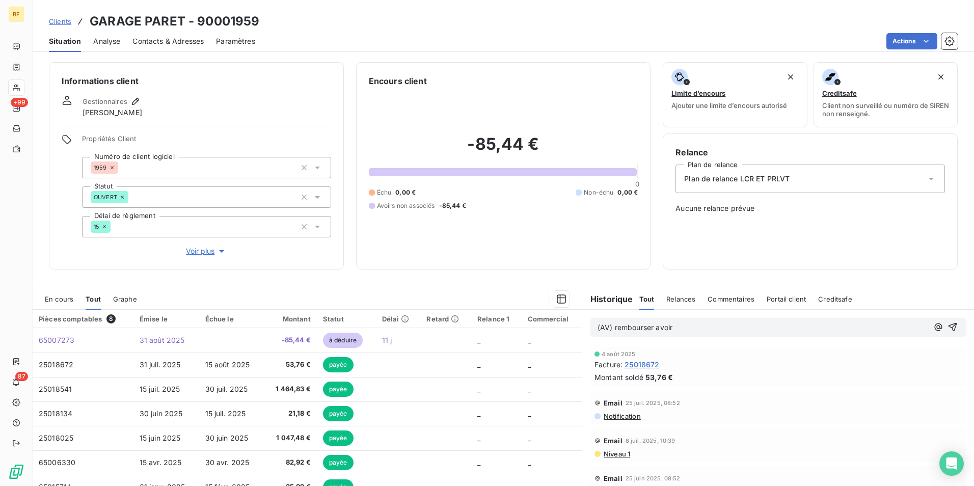
click at [713, 330] on p "(AV) rembourser avoir" at bounding box center [763, 328] width 331 height 12
click at [728, 321] on div "(AV) rembourser avoir -85.44€" at bounding box center [779, 327] width 376 height 19
click at [728, 326] on p "(AV) rembourser avoir -85.44€" at bounding box center [763, 328] width 331 height 12
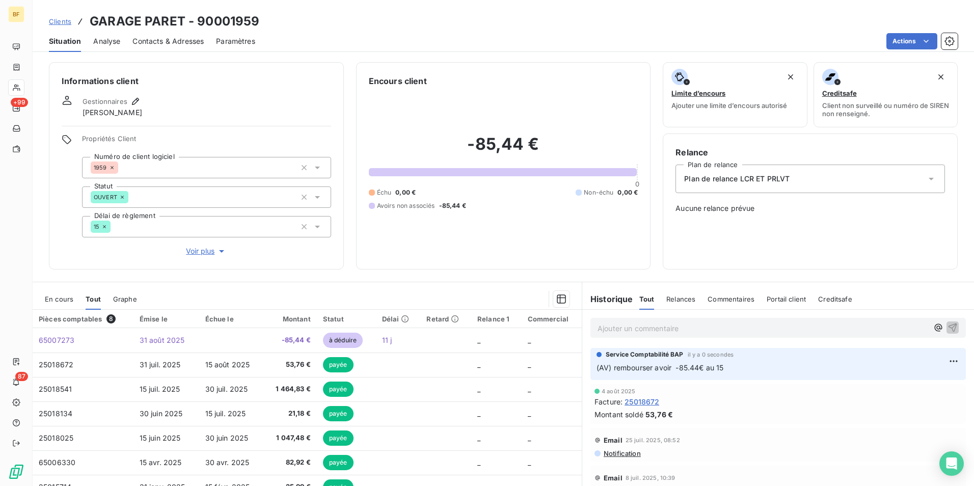
click at [191, 44] on span "Contacts & Adresses" at bounding box center [167, 41] width 71 height 10
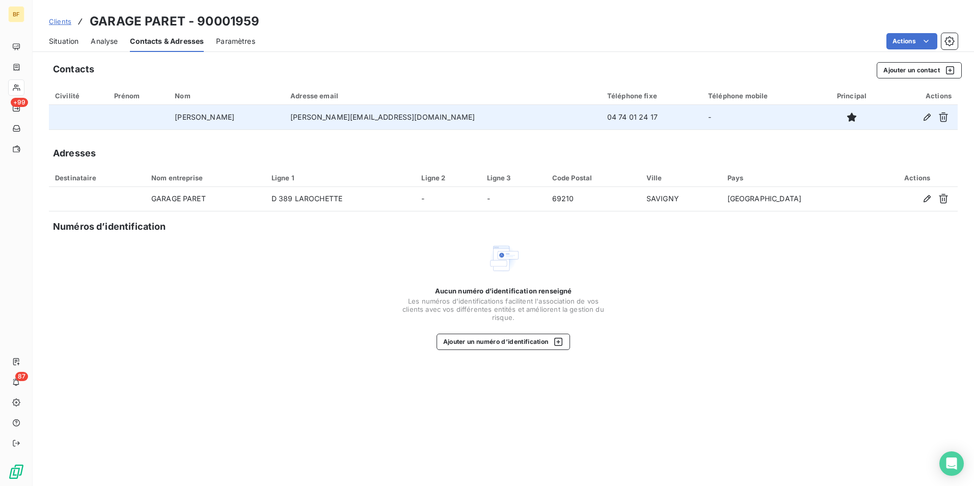
click at [317, 125] on tr "PARET Jean-Philippe r.yvorel@garage-paret-renault.fr 04 74 01 24 17 -" at bounding box center [503, 117] width 909 height 24
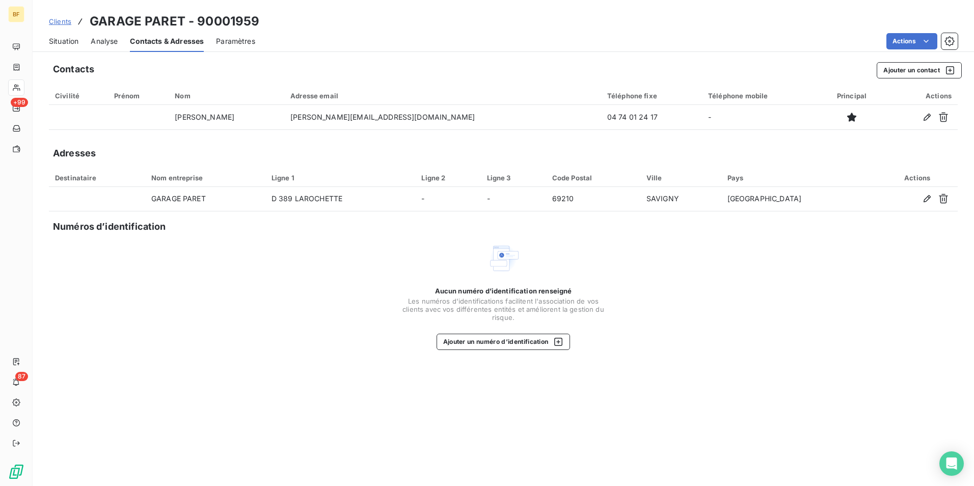
copy tr "r.yvorel@garage-paret-renault.fr"
drag, startPoint x: 64, startPoint y: 31, endPoint x: 64, endPoint y: 36, distance: 5.1
click at [63, 31] on div "Situation" at bounding box center [64, 41] width 30 height 21
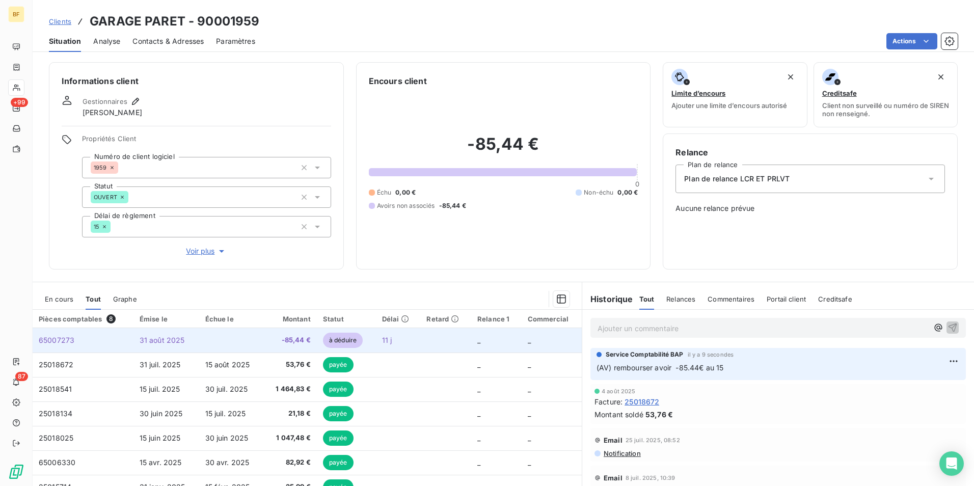
click at [258, 338] on td at bounding box center [231, 340] width 65 height 24
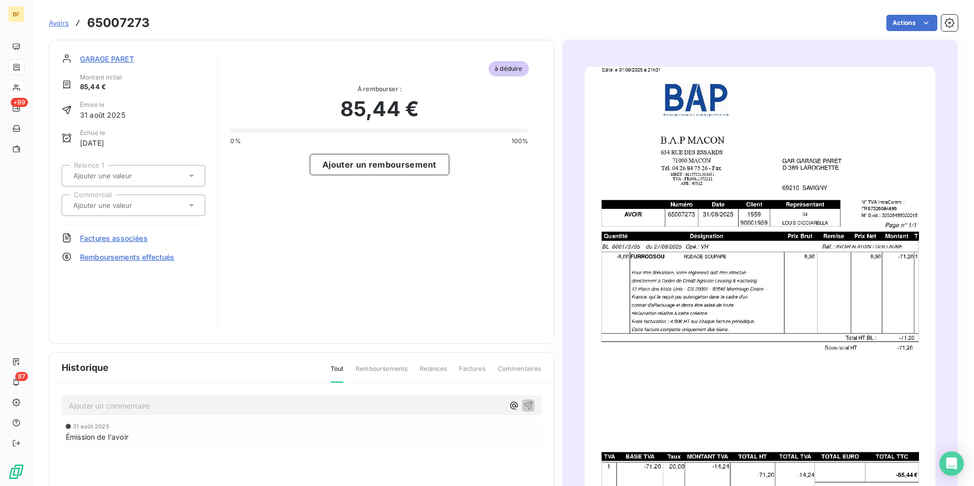
click at [756, 303] on img "button" at bounding box center [760, 315] width 351 height 496
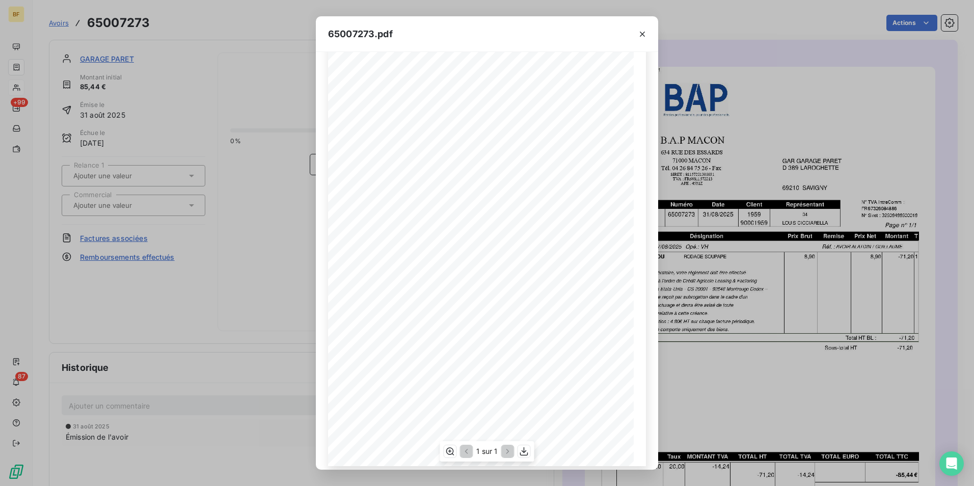
scroll to position [39, 0]
click at [527, 452] on icon "button" at bounding box center [524, 451] width 10 height 10
click at [239, 15] on div "65007273.pdf B.A.P MACON GAR GARAGE PARET 634 RUE DES ESSARDS D 389 LAROCHETTE …" at bounding box center [487, 243] width 974 height 486
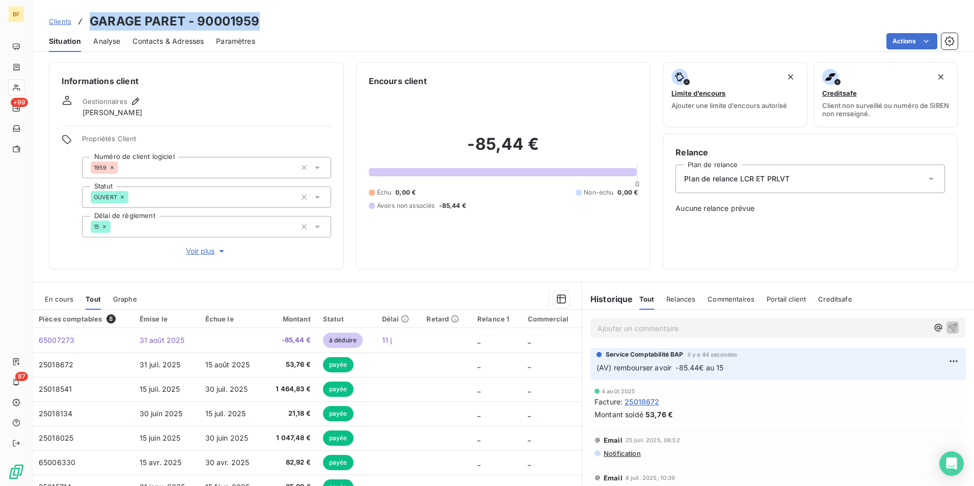
drag, startPoint x: 270, startPoint y: 23, endPoint x: 91, endPoint y: 16, distance: 178.5
click at [91, 16] on div "Clients GARAGE PARET - 90001959" at bounding box center [504, 21] width 942 height 18
copy h3 "GARAGE PARET - 90001959"
click at [195, 72] on div "Informations client Gestionnaires Louis Cicciarella Propriétés Client Numéro de…" at bounding box center [196, 165] width 295 height 207
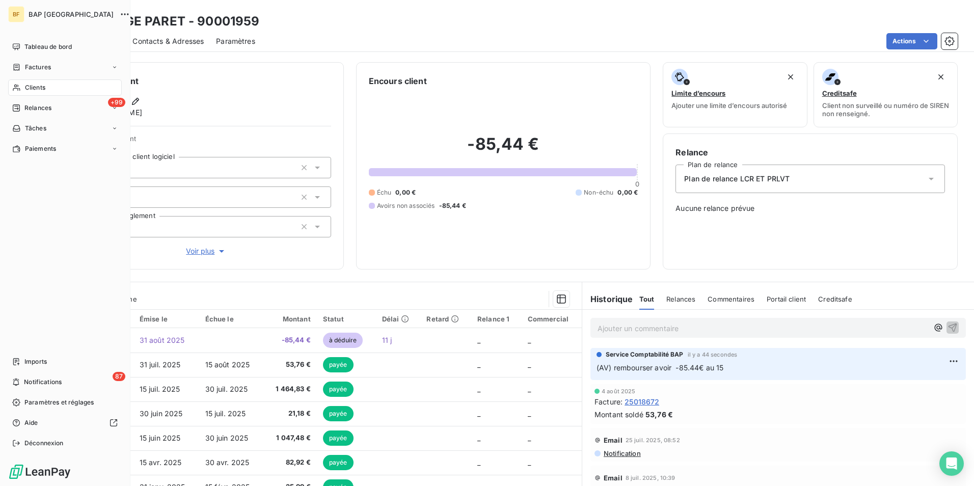
click at [48, 92] on div "Clients" at bounding box center [65, 87] width 114 height 16
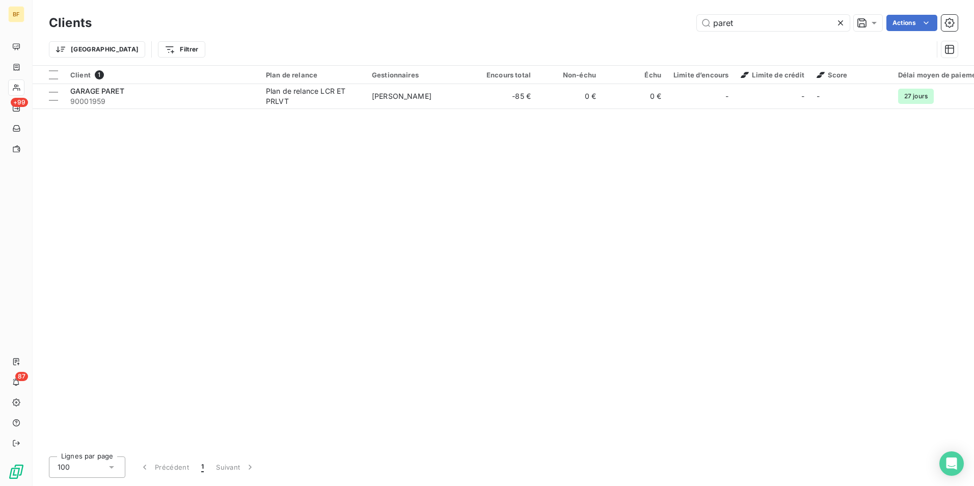
drag, startPoint x: 771, startPoint y: 28, endPoint x: 678, endPoint y: 26, distance: 93.3
click at [678, 26] on div "paret Actions" at bounding box center [531, 23] width 854 height 16
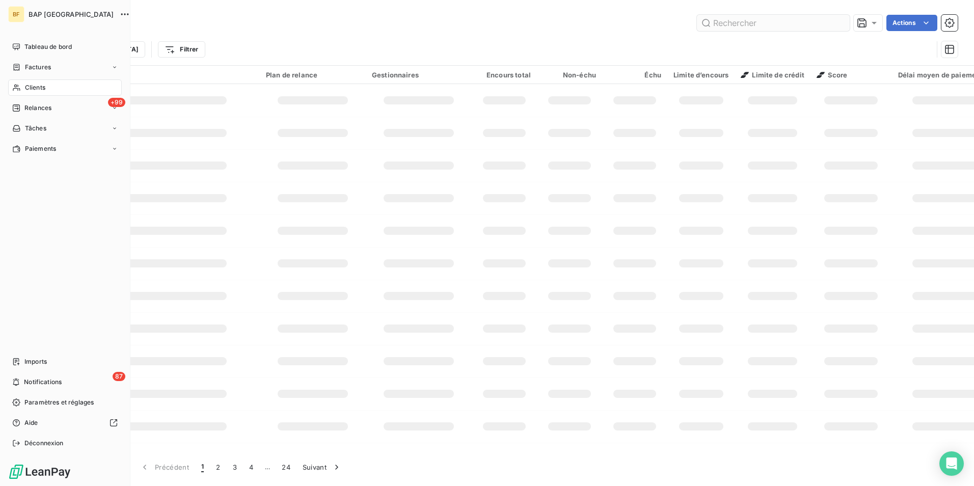
click at [31, 89] on span "Clients" at bounding box center [35, 87] width 20 height 9
click at [775, 22] on input "text" at bounding box center [773, 23] width 153 height 16
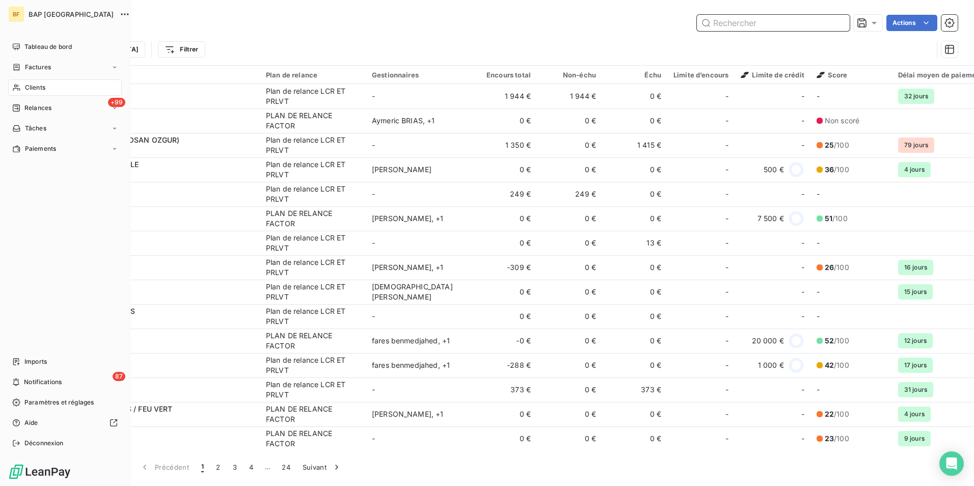
click at [775, 22] on input "text" at bounding box center [773, 23] width 153 height 16
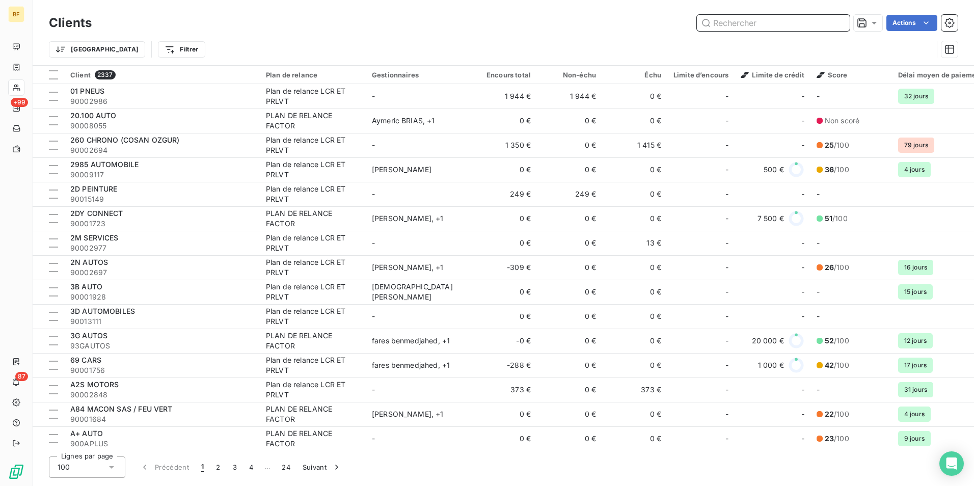
click at [775, 22] on input "text" at bounding box center [773, 23] width 153 height 16
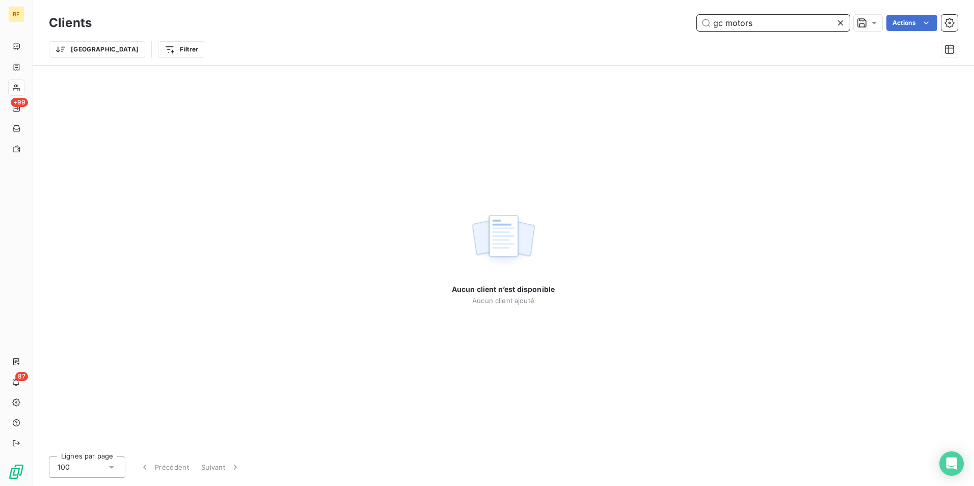
click at [771, 16] on input "gc motors" at bounding box center [773, 23] width 153 height 16
click at [720, 24] on input "gc motor" at bounding box center [773, 23] width 153 height 16
click at [786, 26] on input "gc motor" at bounding box center [773, 23] width 153 height 16
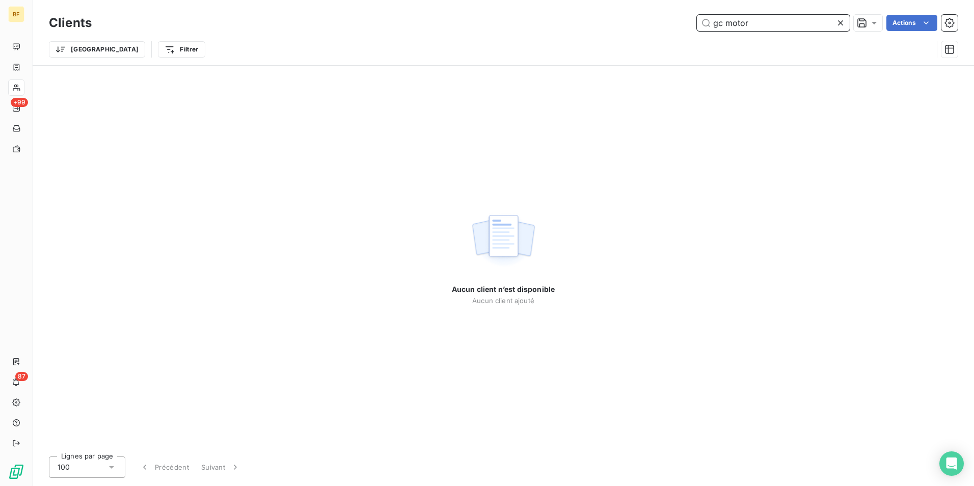
type input "gc motor"
drag, startPoint x: 768, startPoint y: 21, endPoint x: 566, endPoint y: 14, distance: 202.4
click at [566, 14] on div "Clients gc motor Actions" at bounding box center [503, 22] width 909 height 21
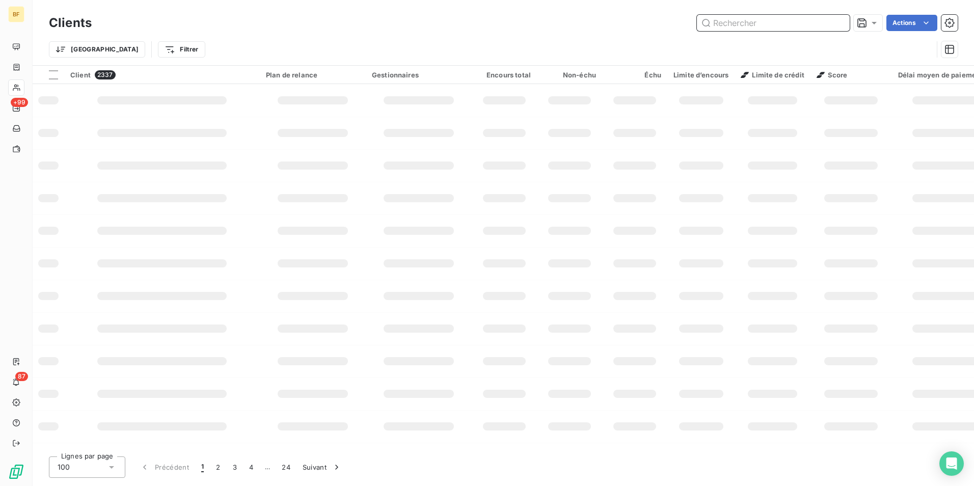
click at [722, 22] on input "text" at bounding box center [773, 23] width 153 height 16
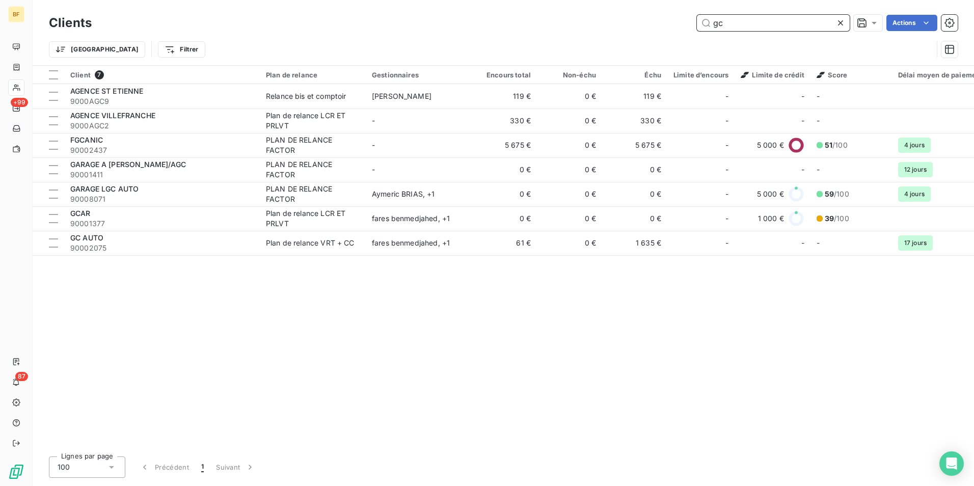
click at [749, 24] on input "gc" at bounding box center [773, 23] width 153 height 16
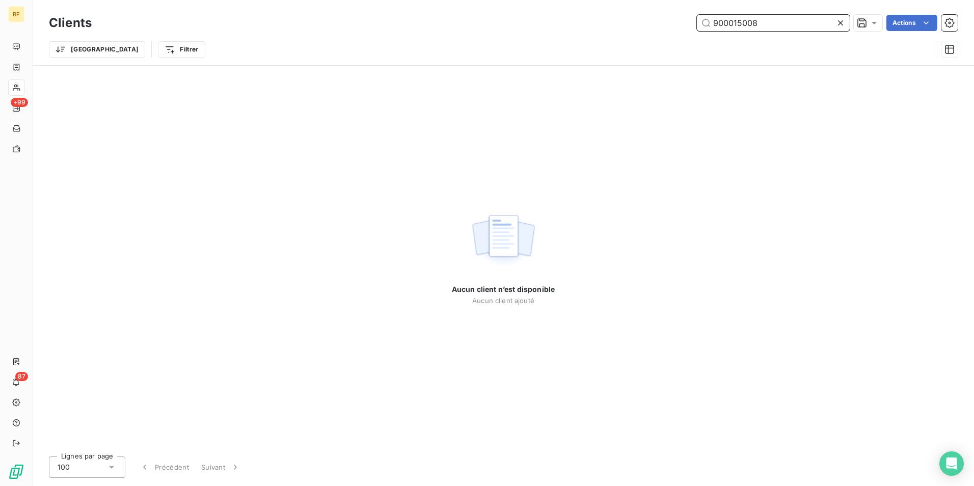
click at [730, 23] on input "900015008" at bounding box center [773, 23] width 153 height 16
click at [773, 25] on input "90015008" at bounding box center [773, 23] width 153 height 16
type input "90015008"
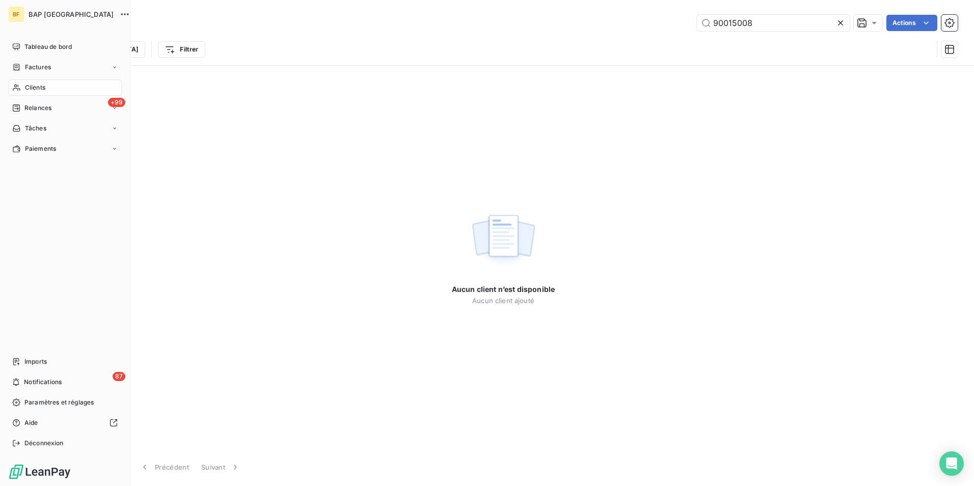
click at [45, 84] on span "Clients" at bounding box center [35, 87] width 20 height 9
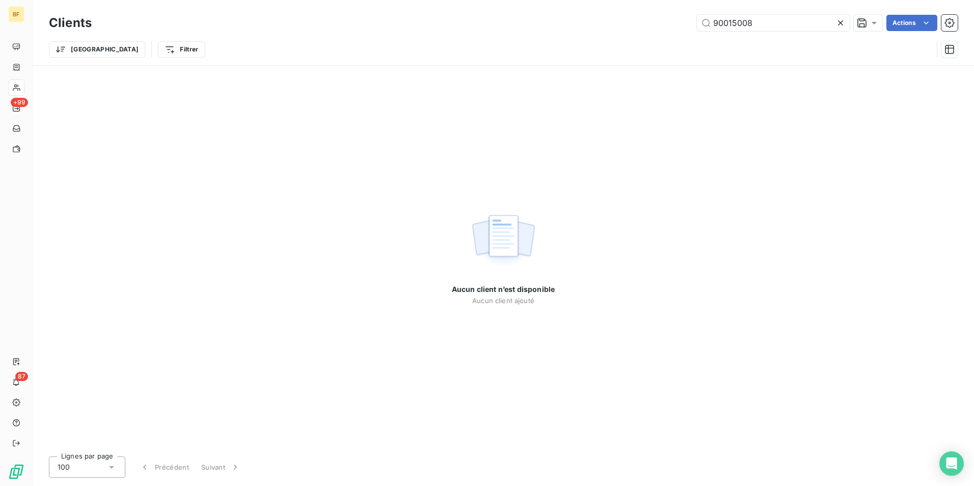
click at [841, 21] on icon at bounding box center [840, 22] width 5 height 5
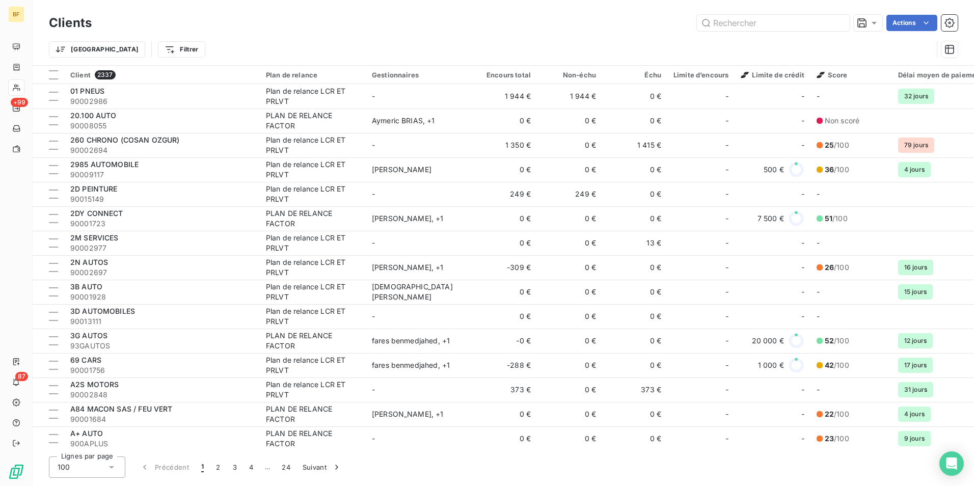
click at [528, 25] on div "Actions" at bounding box center [531, 23] width 854 height 16
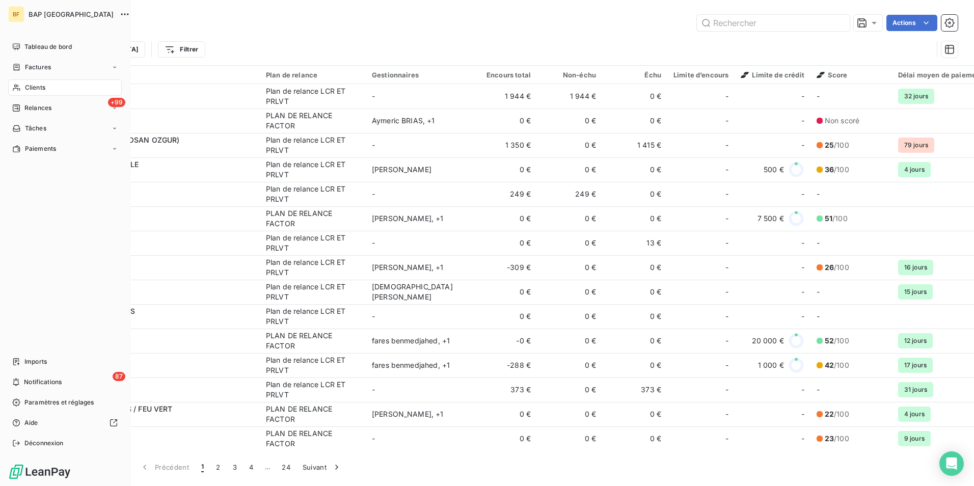
click at [30, 89] on span "Clients" at bounding box center [35, 87] width 20 height 9
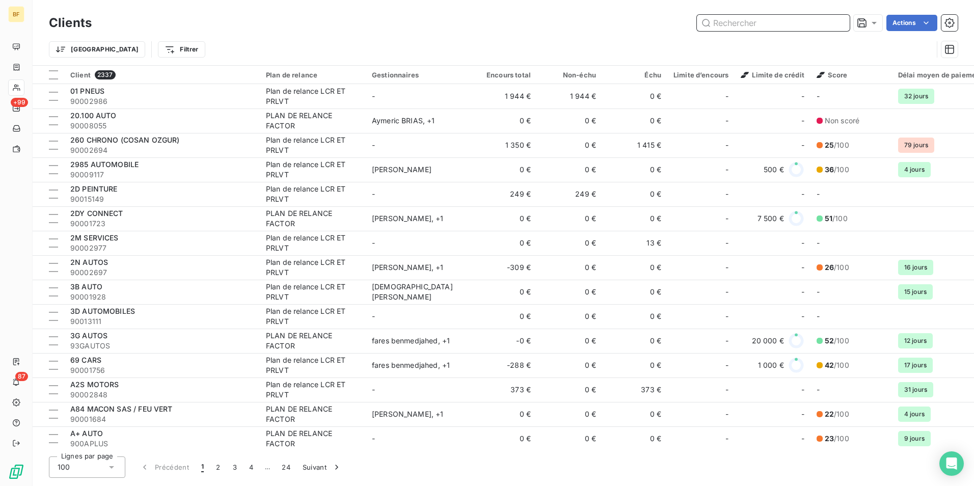
click at [777, 28] on input "text" at bounding box center [773, 23] width 153 height 16
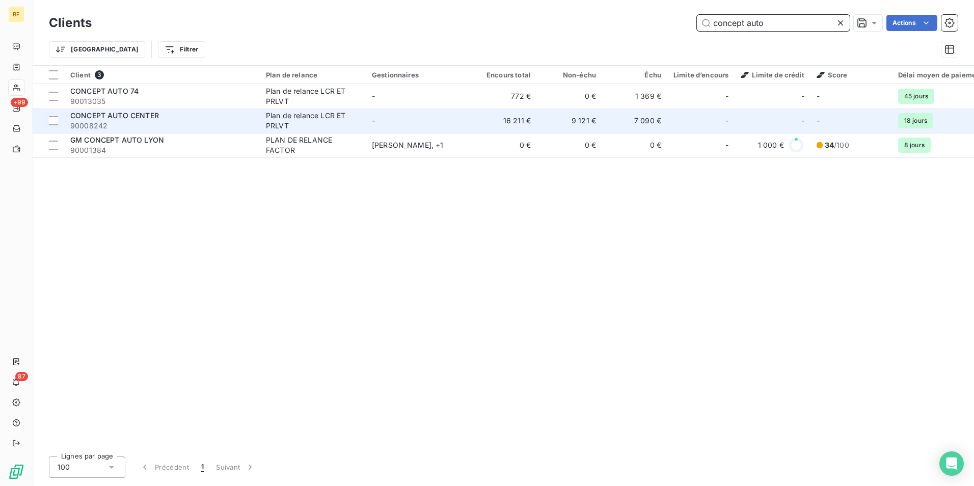
type input "concept auto"
click at [175, 121] on span "90008242" at bounding box center [161, 126] width 183 height 10
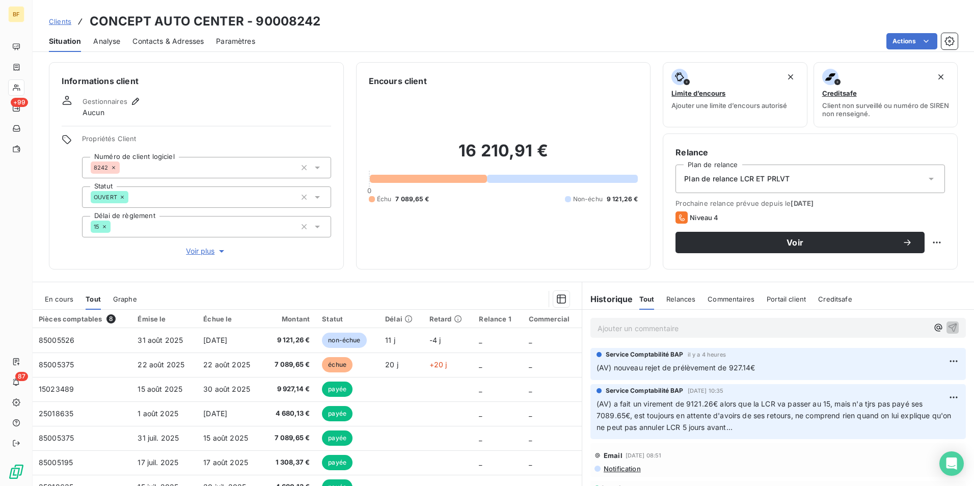
scroll to position [50, 0]
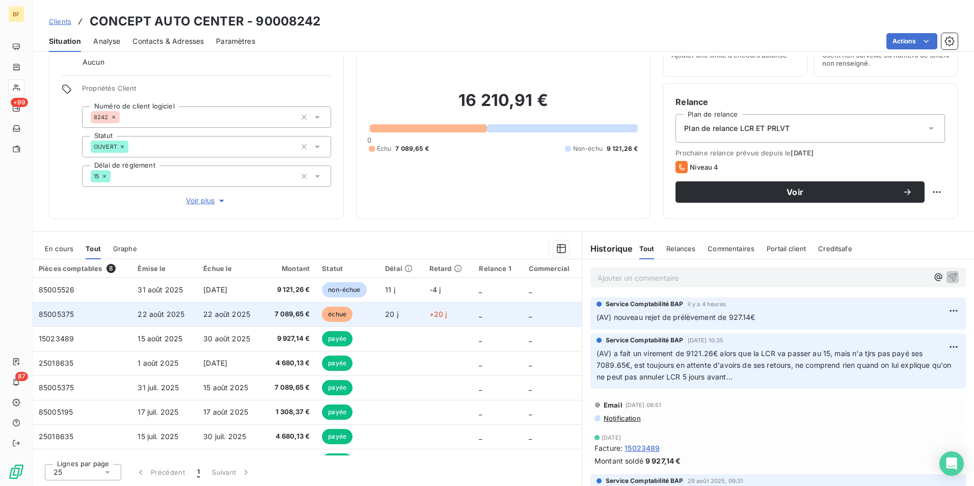
click at [251, 319] on td "22 août 2025" at bounding box center [230, 314] width 66 height 24
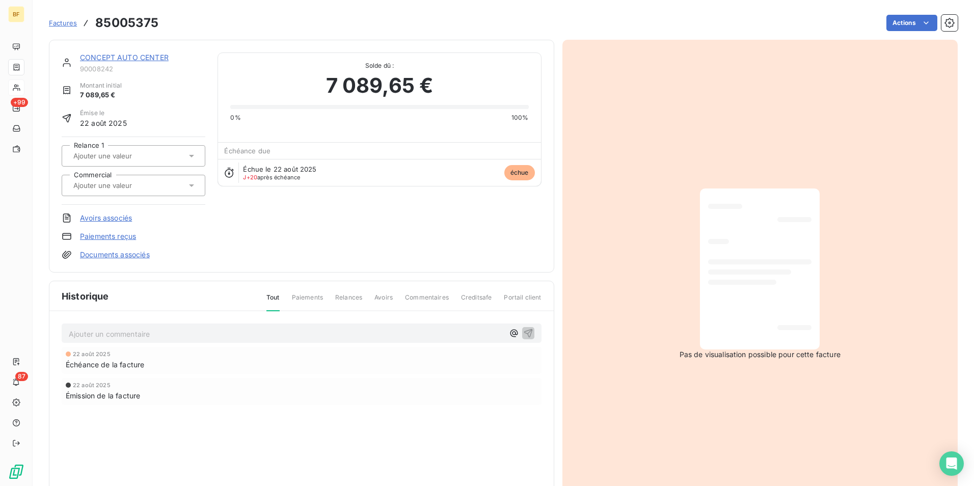
click at [120, 21] on h3 "85005375" at bounding box center [126, 23] width 63 height 18
copy h3 "85005375"
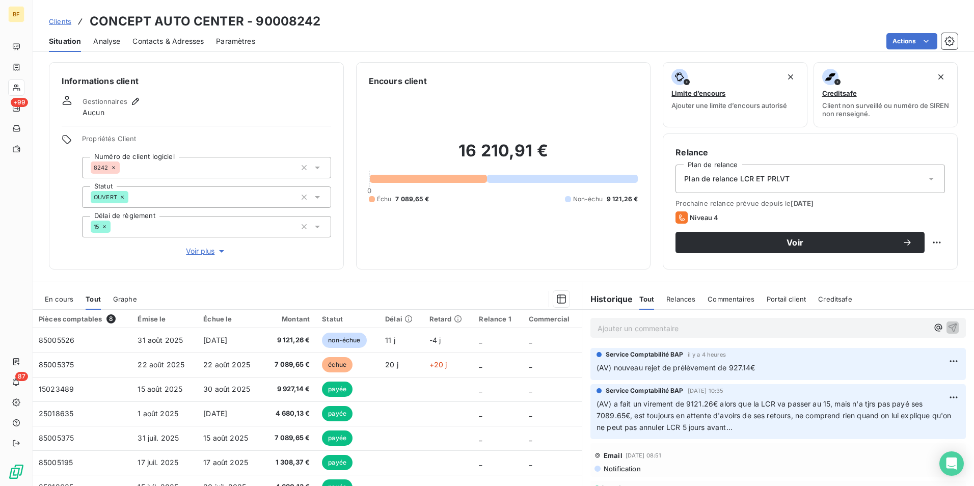
scroll to position [50, 0]
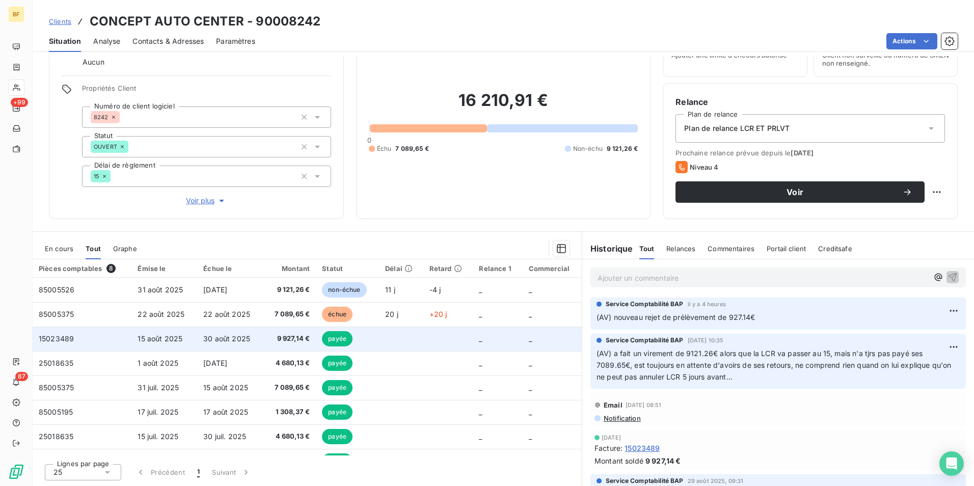
click at [263, 339] on td "9 927,14 €" at bounding box center [289, 339] width 53 height 24
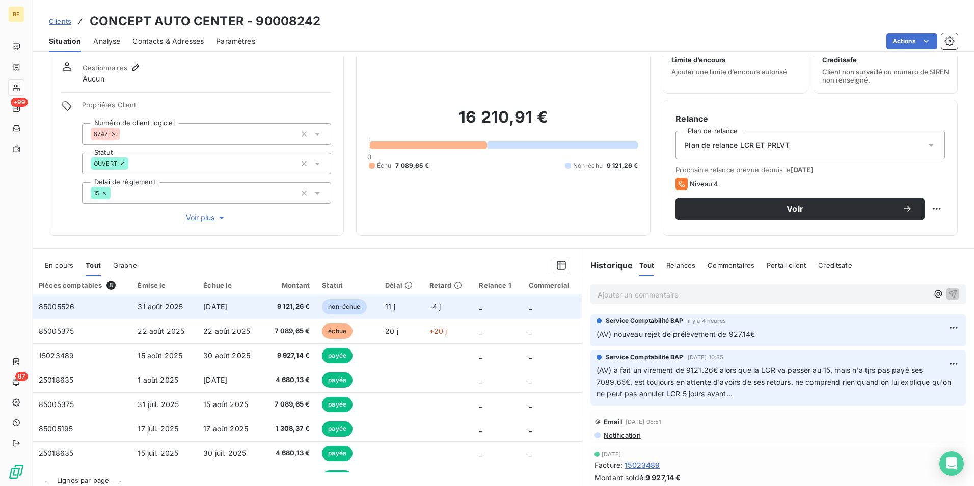
scroll to position [50, 0]
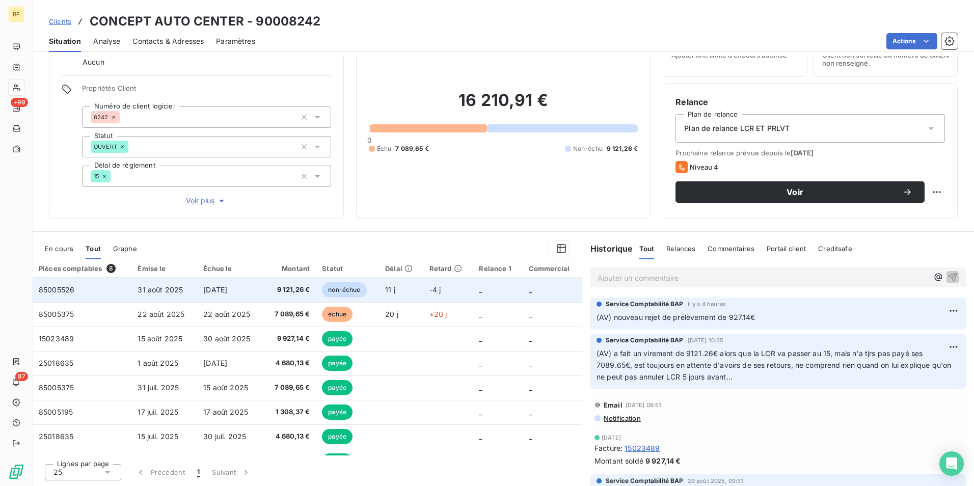
click at [177, 285] on span "31 août 2025" at bounding box center [160, 289] width 45 height 9
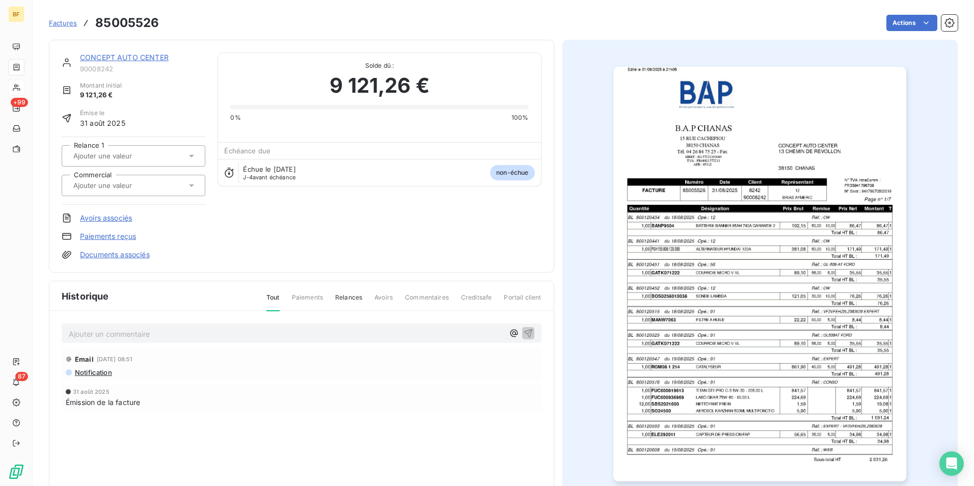
click at [759, 265] on img "button" at bounding box center [759, 274] width 293 height 415
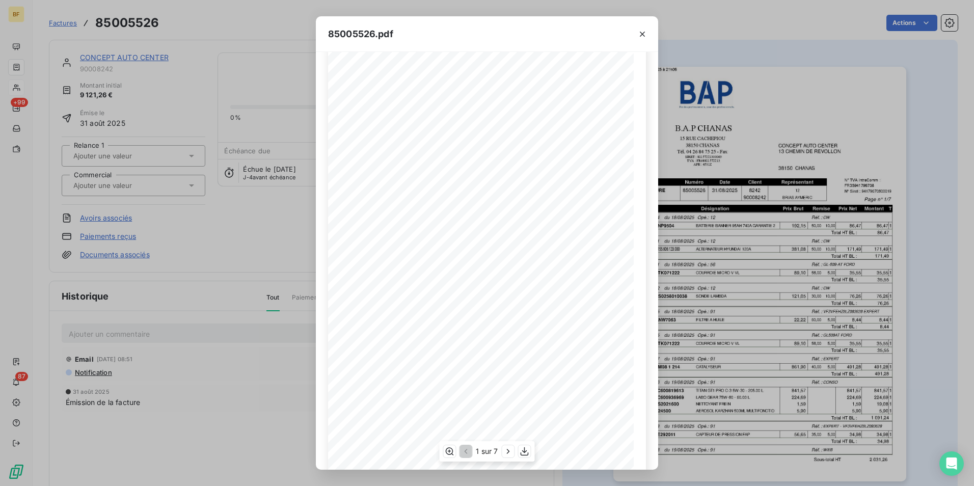
scroll to position [39, 0]
click at [506, 454] on icon "button" at bounding box center [508, 451] width 10 height 10
click at [468, 455] on icon "button" at bounding box center [465, 451] width 10 height 10
click at [642, 33] on icon "button" at bounding box center [642, 34] width 5 height 5
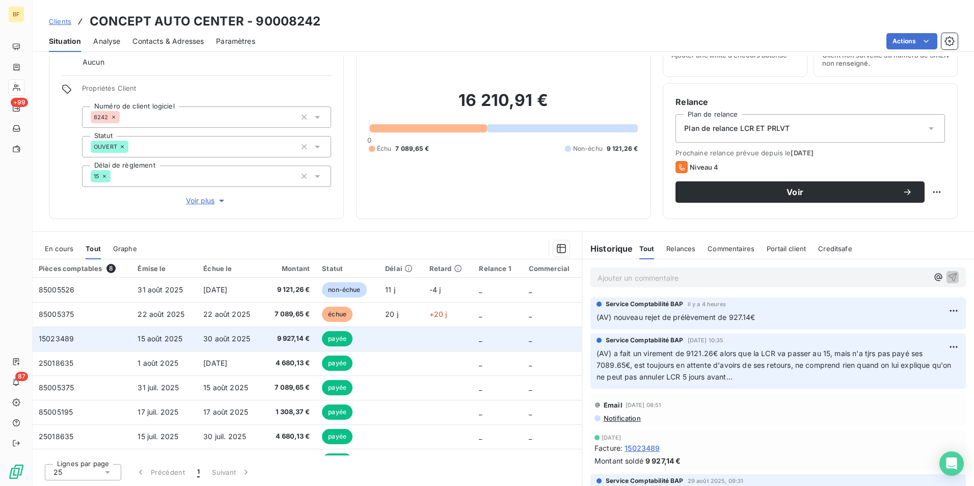
click at [274, 342] on span "9 927,14 €" at bounding box center [289, 339] width 41 height 10
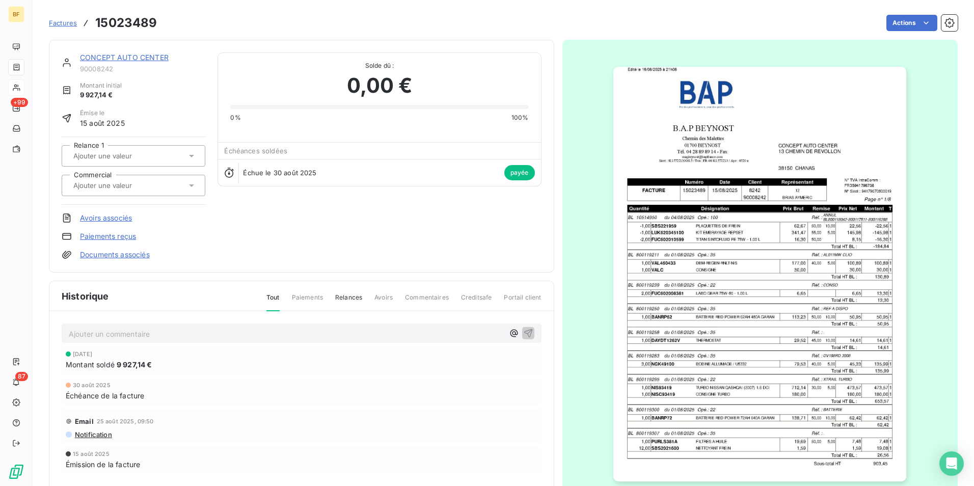
click at [834, 284] on img "button" at bounding box center [759, 274] width 293 height 415
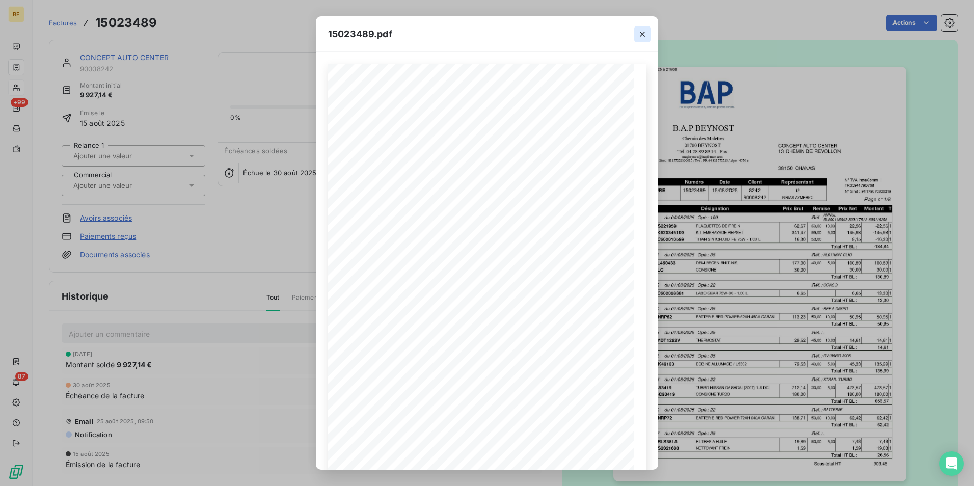
click at [642, 34] on icon "button" at bounding box center [642, 34] width 10 height 10
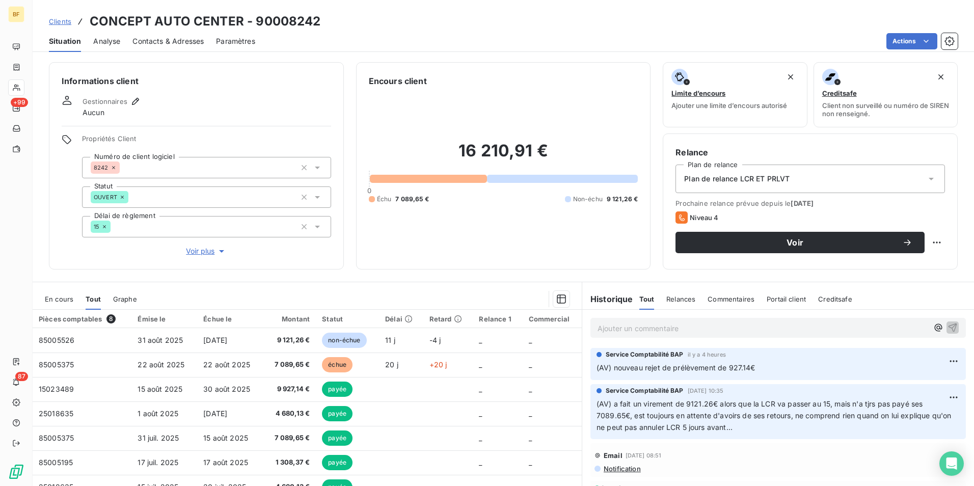
drag, startPoint x: 169, startPoint y: 46, endPoint x: 185, endPoint y: 53, distance: 17.8
click at [169, 46] on span "Contacts & Adresses" at bounding box center [167, 41] width 71 height 10
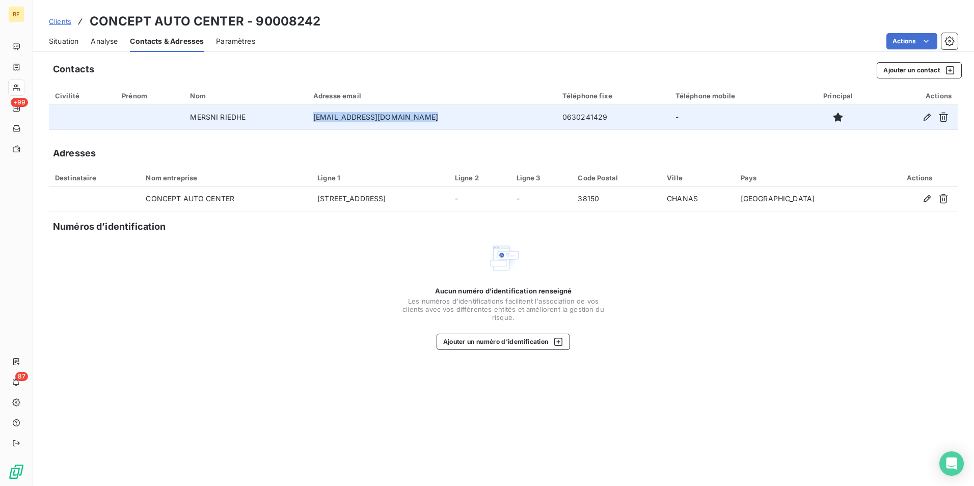
drag, startPoint x: 460, startPoint y: 114, endPoint x: 322, endPoint y: 119, distance: 138.2
click at [322, 119] on td "contact@conceptautocenter.fr" at bounding box center [431, 117] width 249 height 24
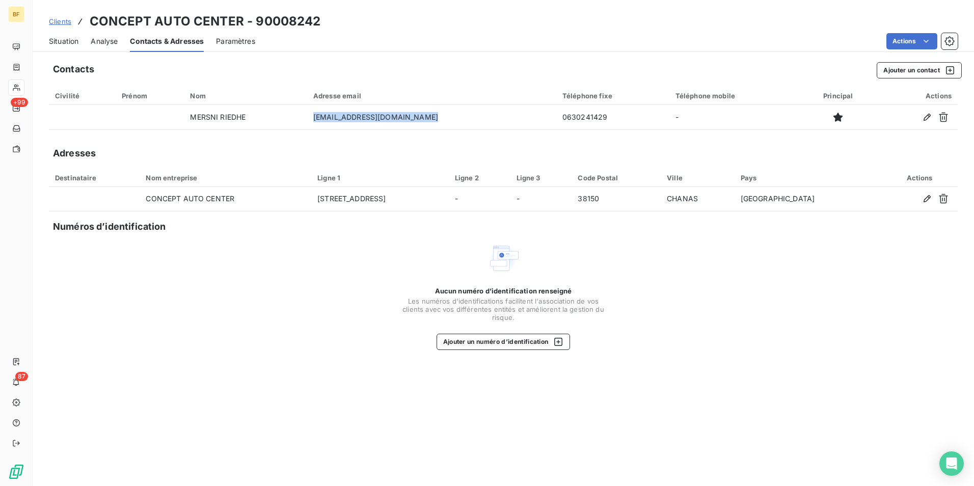
copy td "contact@conceptautocenter.fr"
drag, startPoint x: 63, startPoint y: 46, endPoint x: 8, endPoint y: 110, distance: 83.5
click at [63, 46] on div "Situation" at bounding box center [64, 41] width 30 height 21
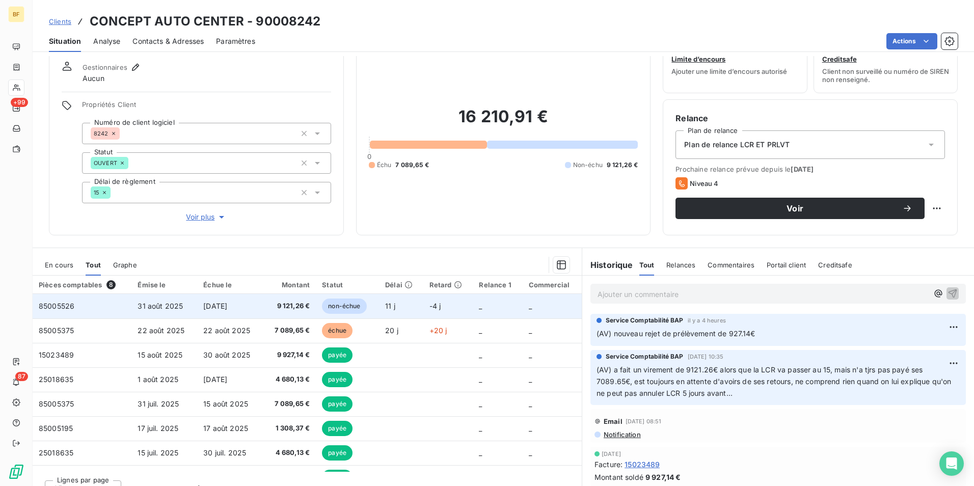
scroll to position [50, 0]
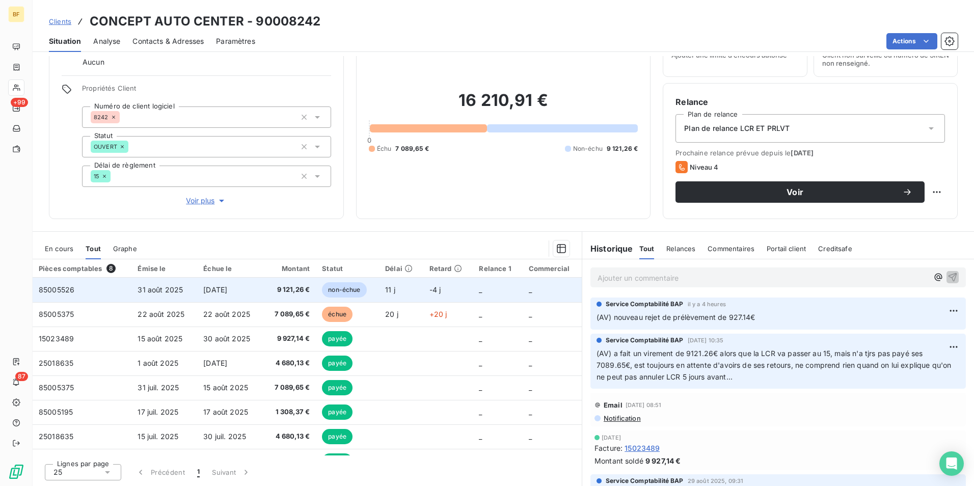
click at [286, 290] on span "9 121,26 €" at bounding box center [289, 290] width 41 height 10
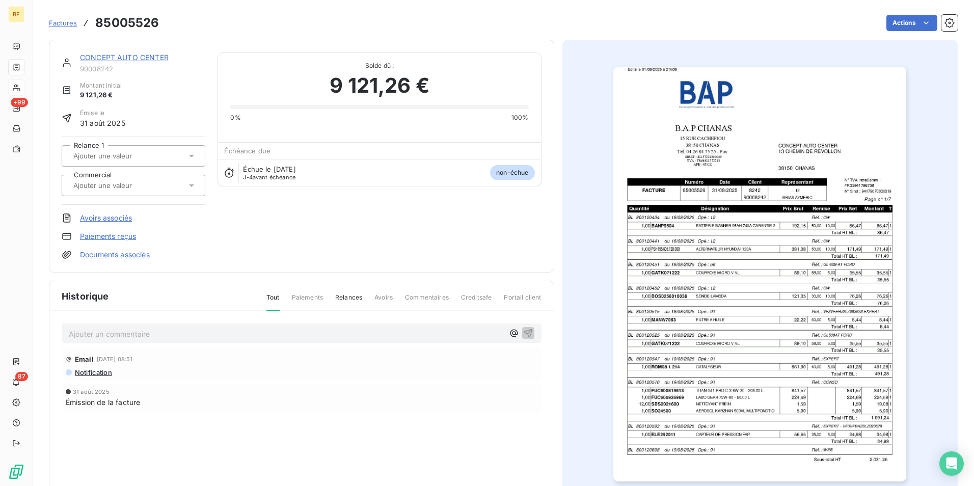
click at [700, 299] on img "button" at bounding box center [759, 274] width 293 height 415
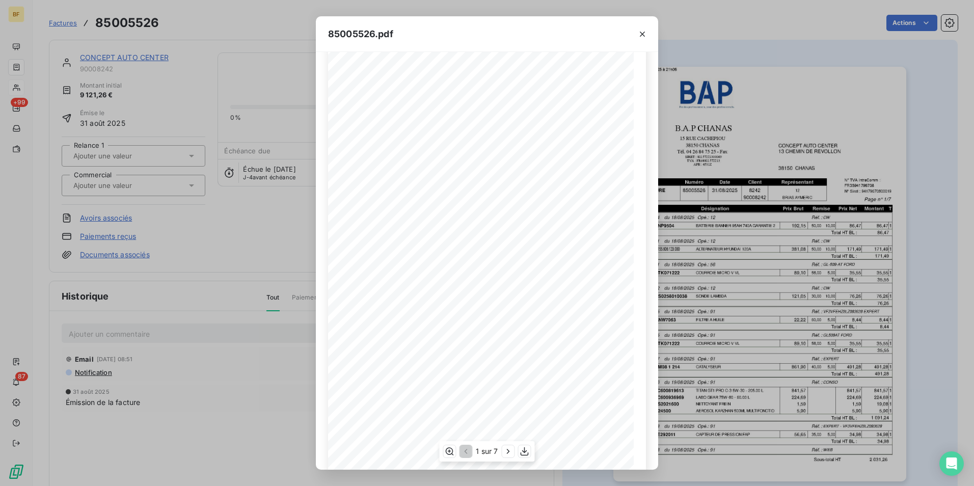
scroll to position [39, 0]
click at [526, 451] on icon "button" at bounding box center [525, 451] width 8 height 9
drag, startPoint x: 640, startPoint y: 32, endPoint x: 384, endPoint y: 38, distance: 256.4
click at [640, 32] on icon "button" at bounding box center [642, 34] width 5 height 5
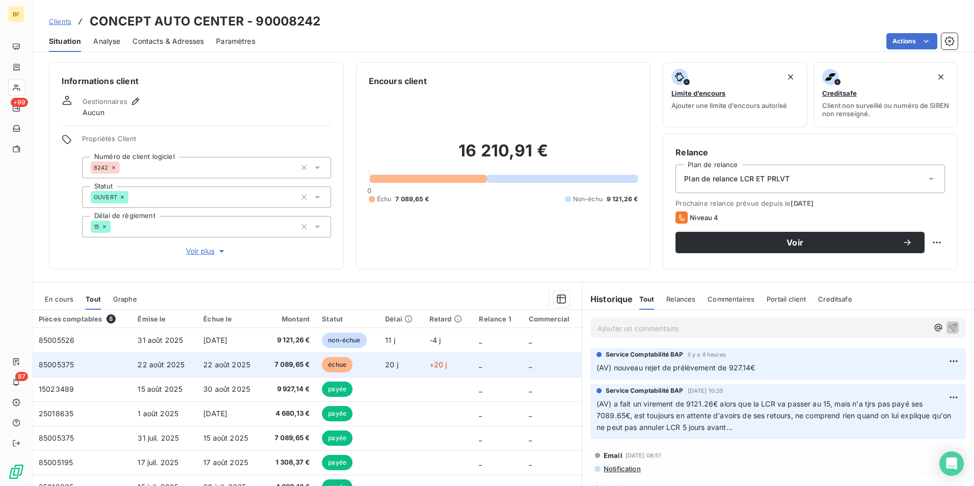
click at [230, 368] on span "22 août 2025" at bounding box center [226, 364] width 47 height 9
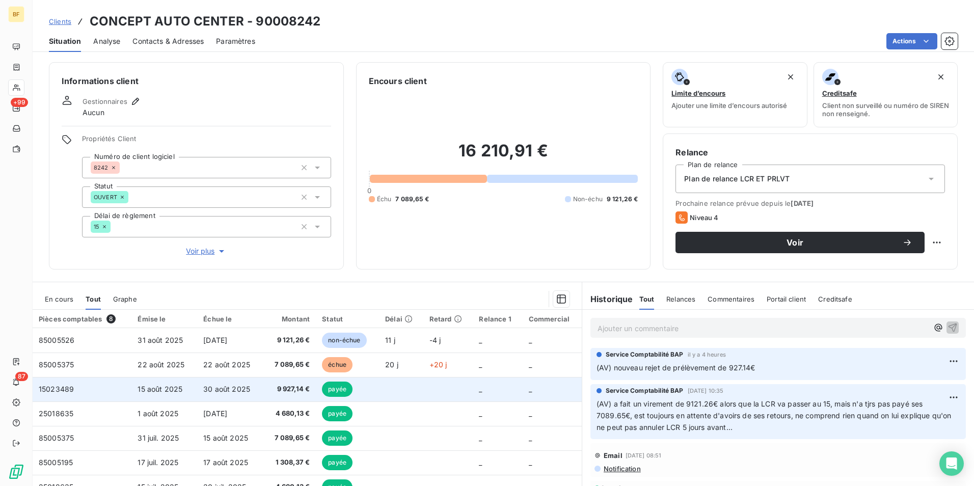
click at [270, 385] on span "9 927,14 €" at bounding box center [289, 389] width 41 height 10
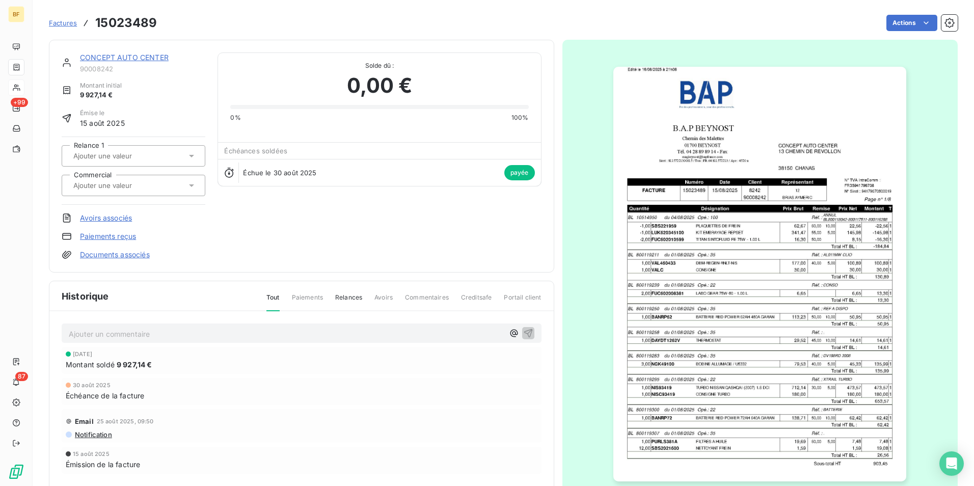
click at [779, 291] on img "button" at bounding box center [759, 274] width 293 height 415
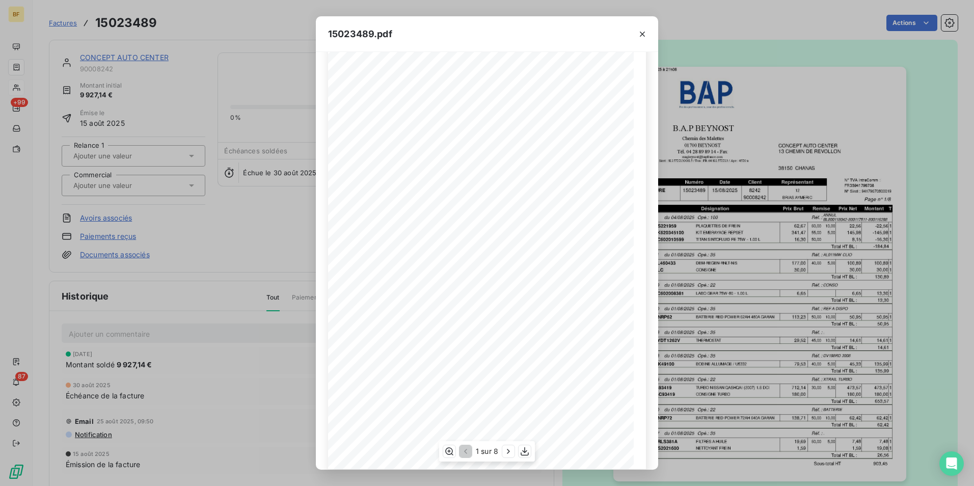
scroll to position [39, 0]
click at [531, 448] on div "1 sur 8" at bounding box center [487, 451] width 96 height 20
click at [529, 449] on icon "button" at bounding box center [525, 451] width 10 height 10
drag, startPoint x: 644, startPoint y: 32, endPoint x: 629, endPoint y: 33, distance: 14.3
click at [644, 32] on icon "button" at bounding box center [642, 34] width 10 height 10
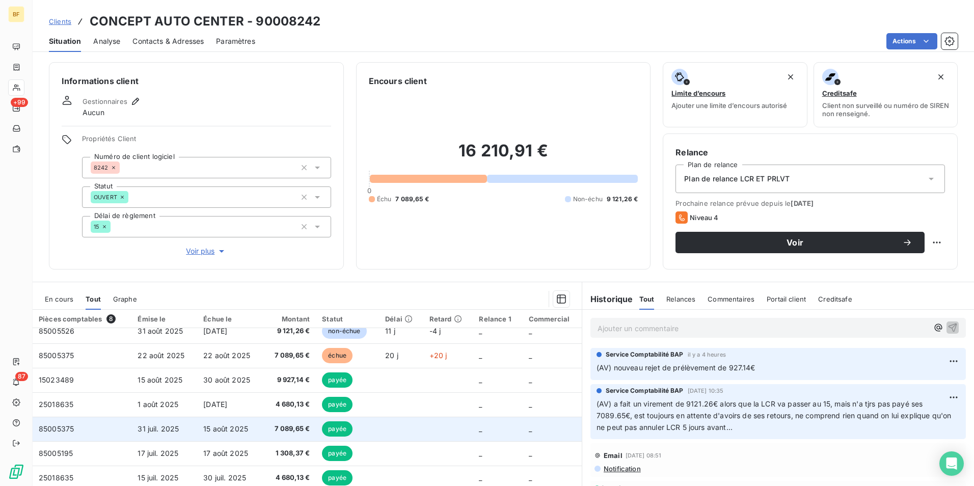
scroll to position [18, 0]
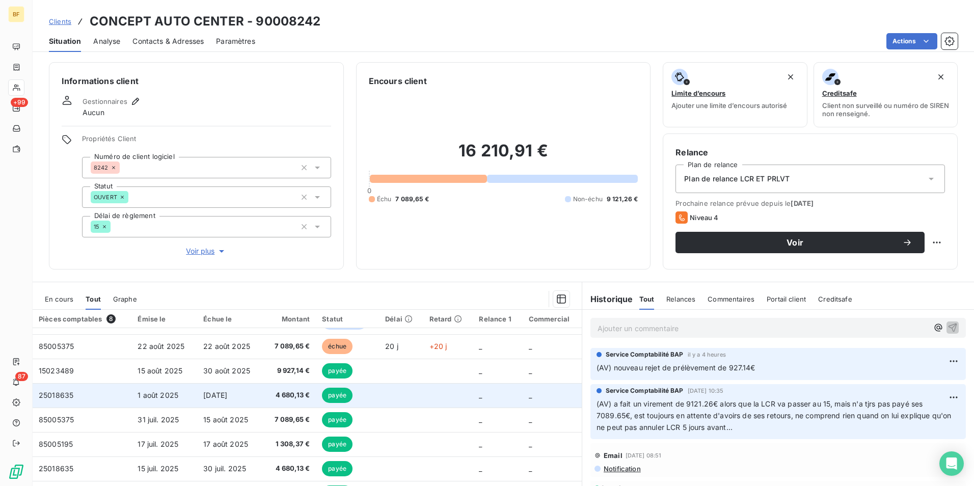
click at [277, 396] on span "4 680,13 €" at bounding box center [289, 395] width 41 height 10
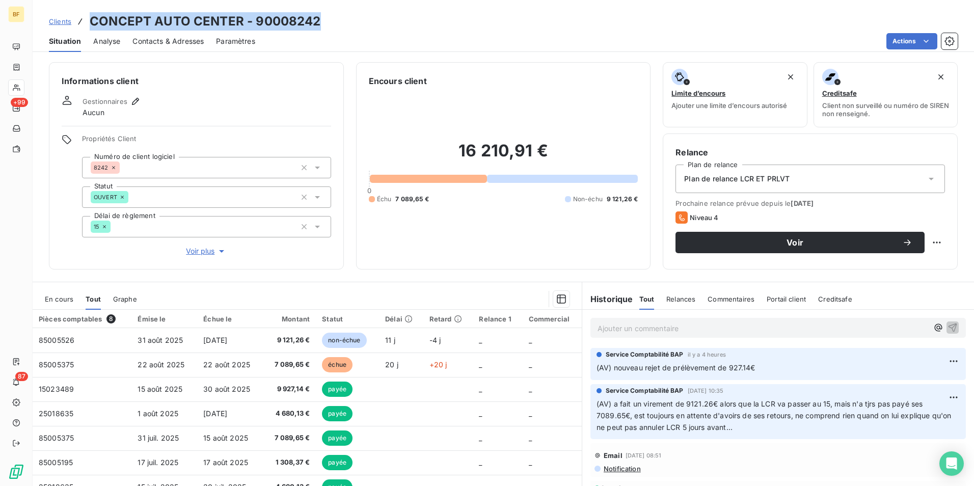
drag, startPoint x: 345, startPoint y: 18, endPoint x: 78, endPoint y: 14, distance: 267.0
click at [78, 14] on div "Clients CONCEPT AUTO CENTER - 90008242" at bounding box center [504, 21] width 942 height 18
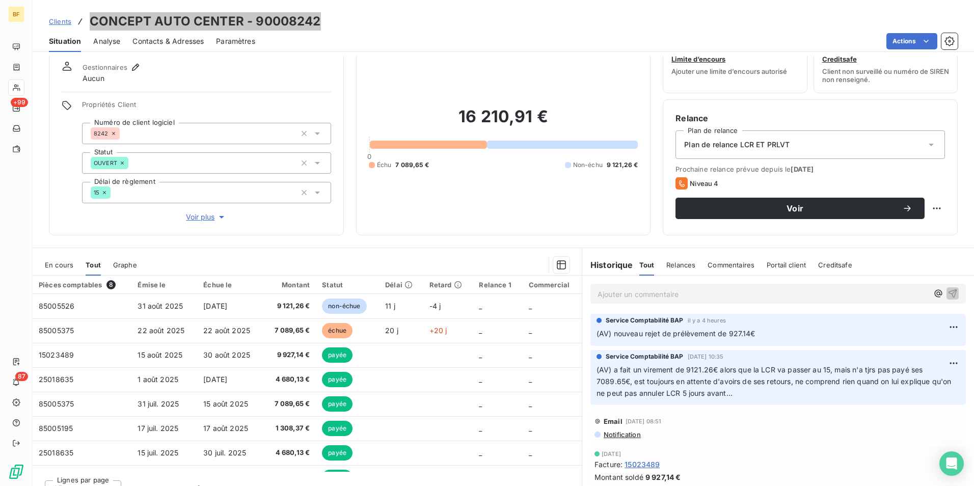
scroll to position [50, 0]
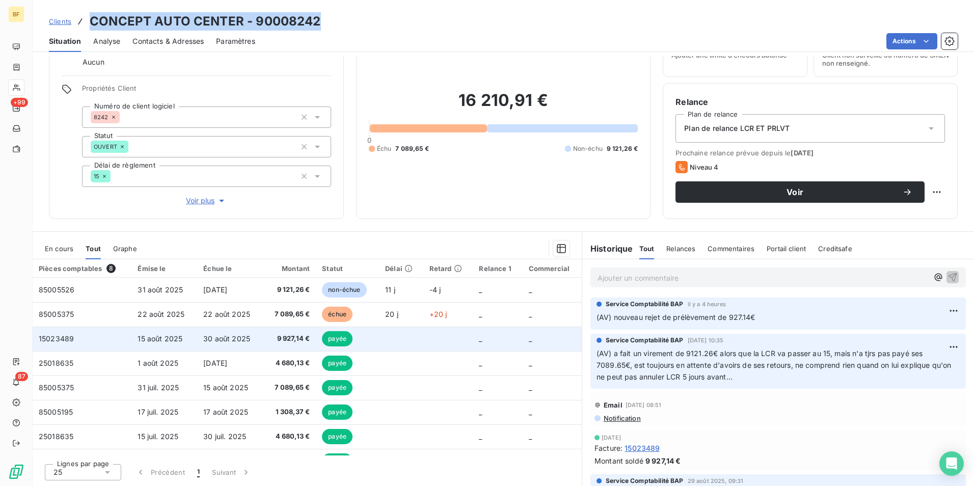
click at [145, 336] on span "15 août 2025" at bounding box center [160, 338] width 45 height 9
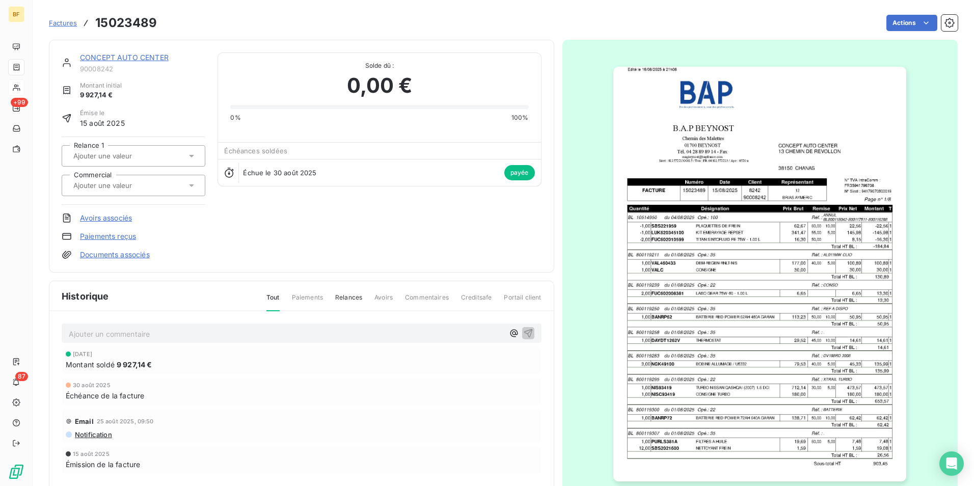
click at [683, 264] on img "button" at bounding box center [759, 274] width 293 height 415
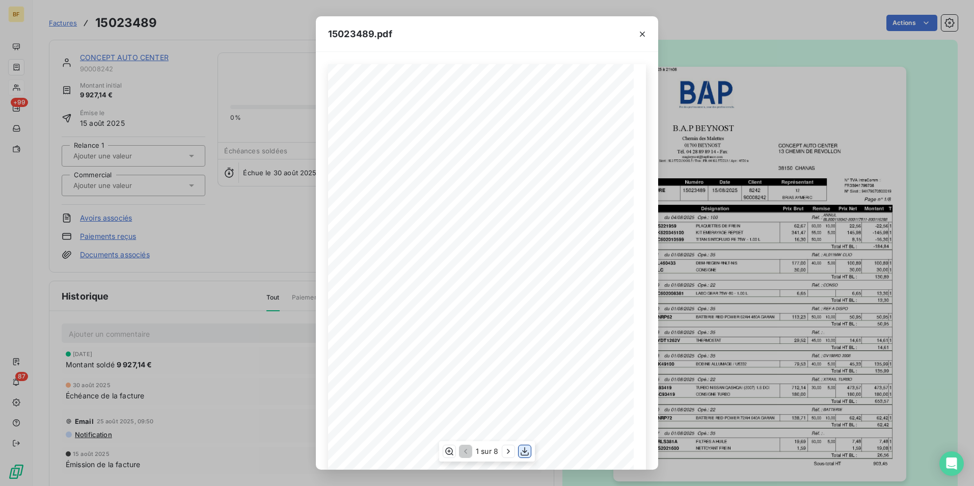
click at [530, 452] on icon "button" at bounding box center [525, 451] width 10 height 10
click at [645, 35] on icon "button" at bounding box center [642, 34] width 10 height 10
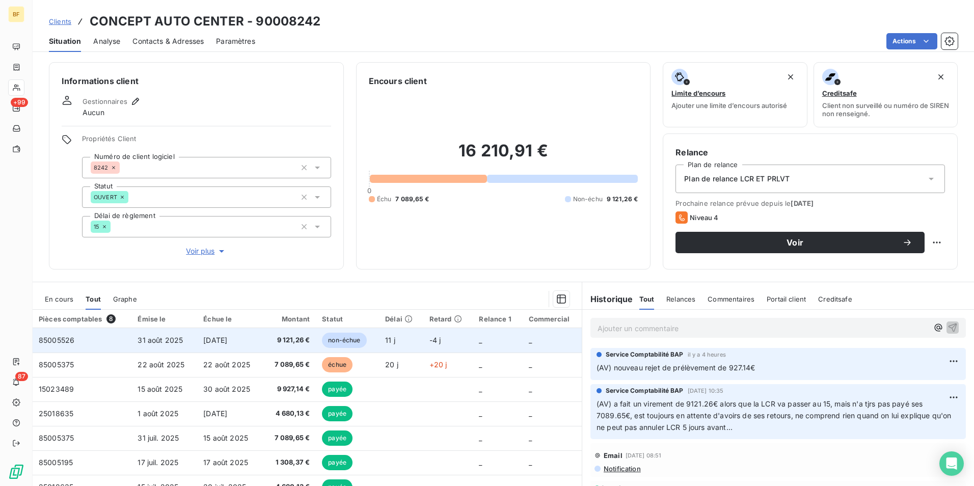
click at [180, 342] on span "31 août 2025" at bounding box center [160, 340] width 45 height 9
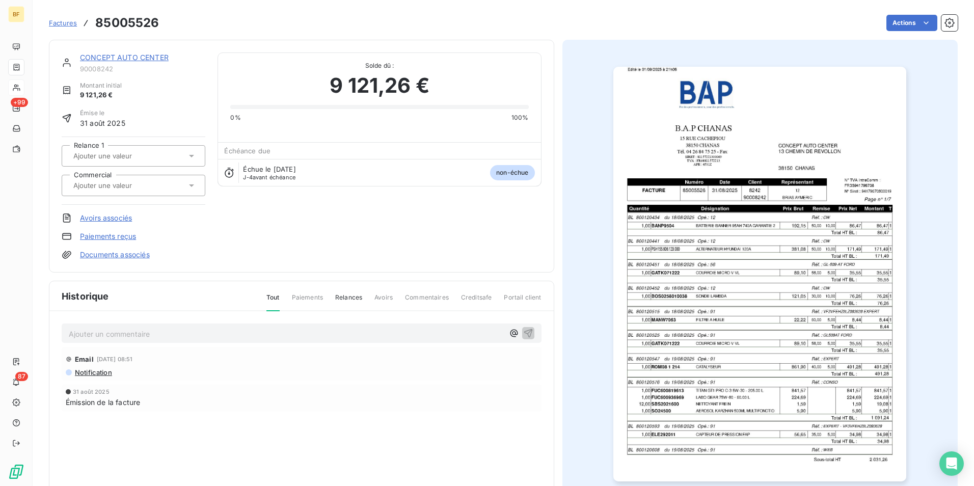
click at [705, 306] on img "button" at bounding box center [759, 274] width 293 height 415
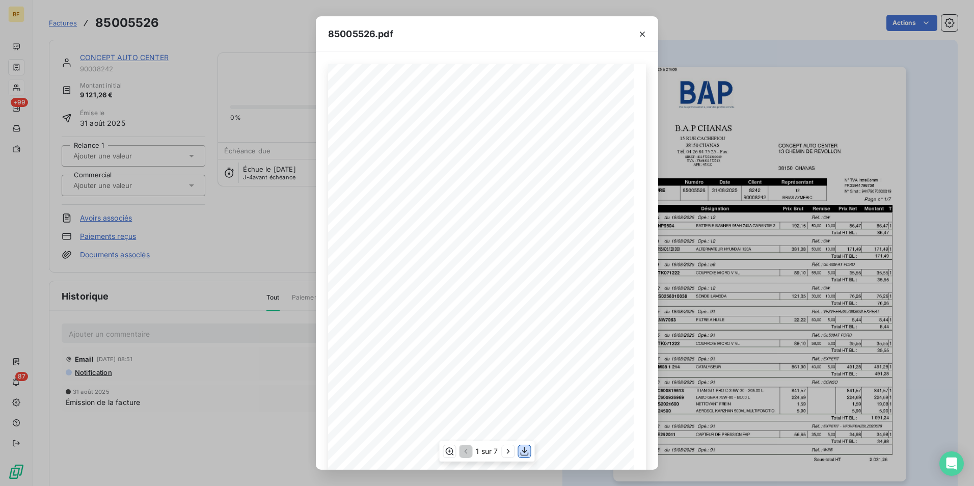
drag, startPoint x: 524, startPoint y: 452, endPoint x: 552, endPoint y: 369, distance: 87.7
click at [524, 452] on icon "button" at bounding box center [525, 451] width 8 height 9
click at [642, 37] on icon "button" at bounding box center [642, 34] width 10 height 10
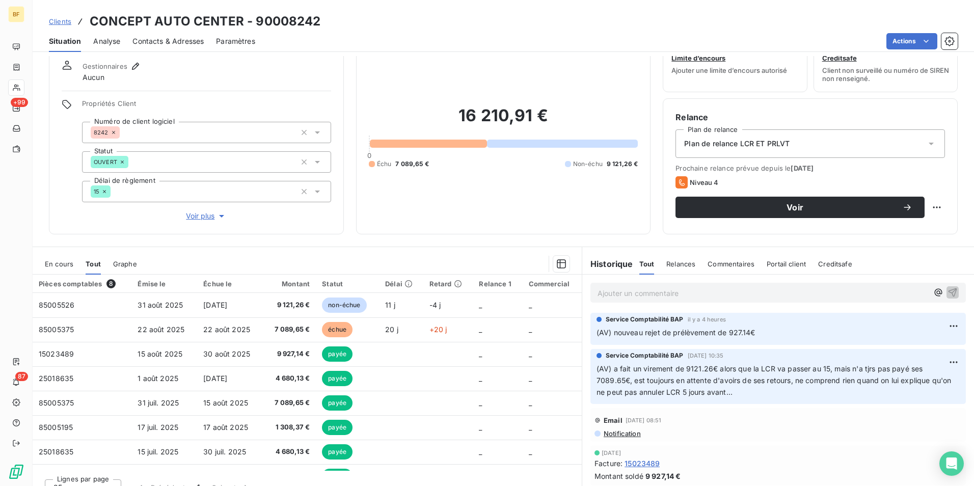
scroll to position [50, 0]
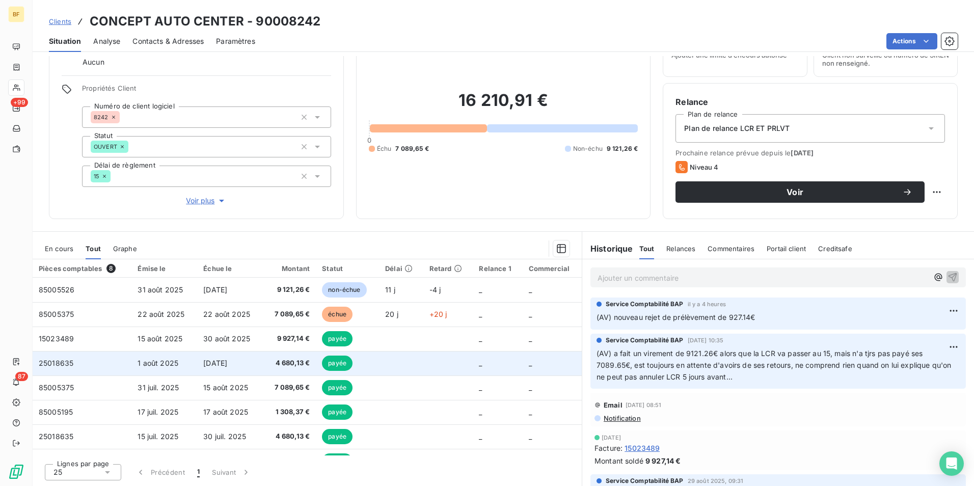
click at [270, 365] on span "4 680,13 €" at bounding box center [289, 363] width 41 height 10
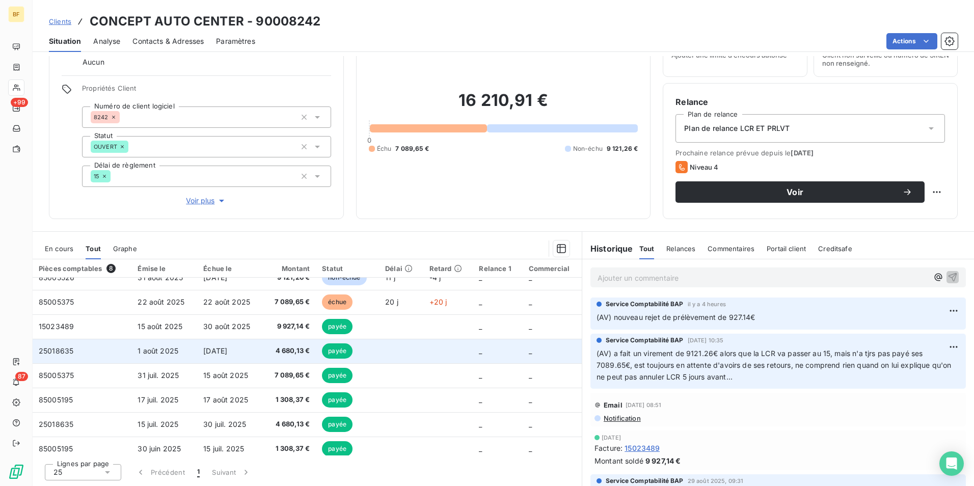
scroll to position [18, 0]
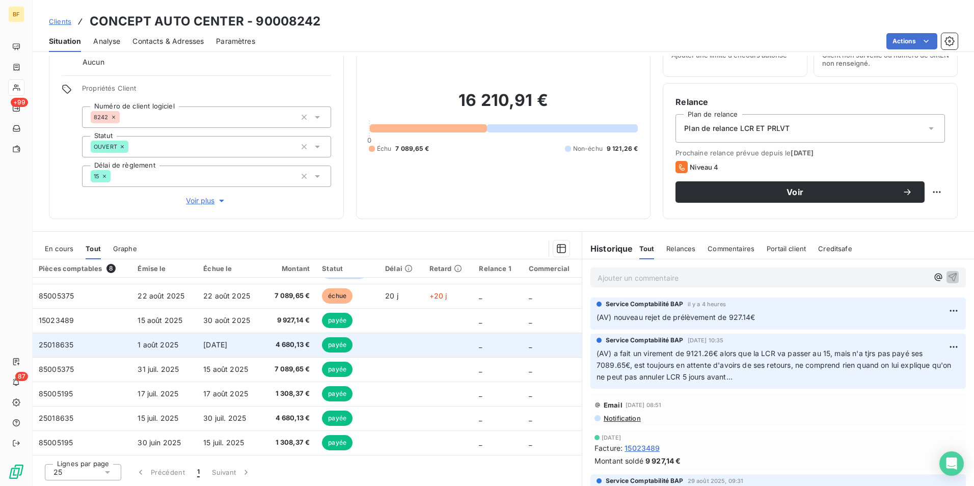
click at [263, 348] on td "4 680,13 €" at bounding box center [289, 345] width 53 height 24
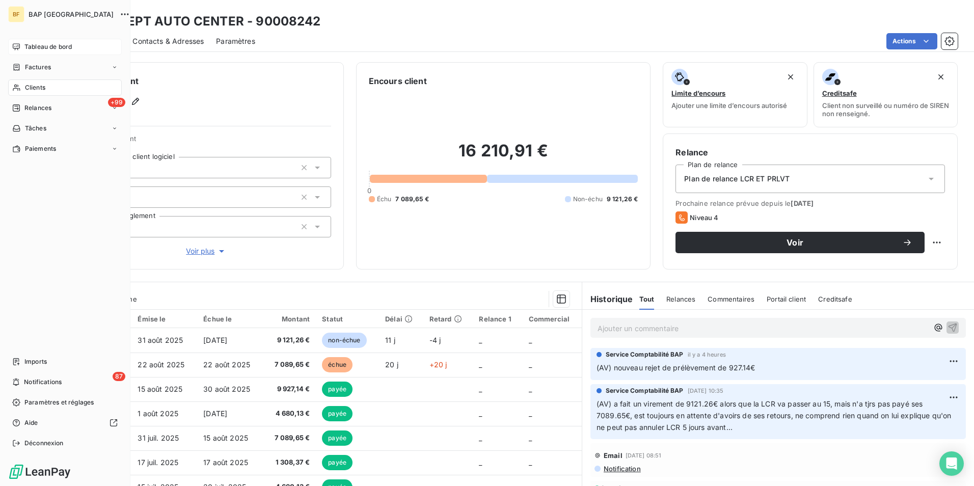
click at [43, 47] on span "Tableau de bord" at bounding box center [47, 46] width 47 height 9
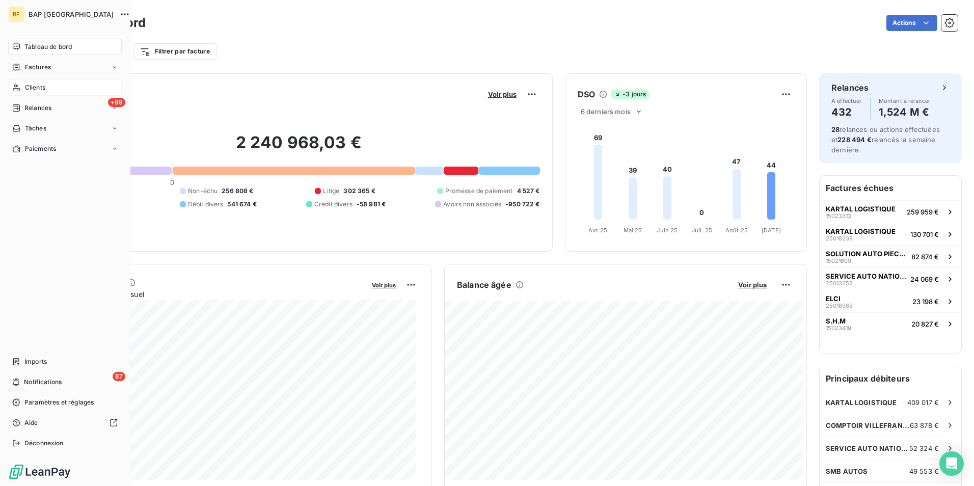
click at [47, 86] on div "Clients" at bounding box center [65, 87] width 114 height 16
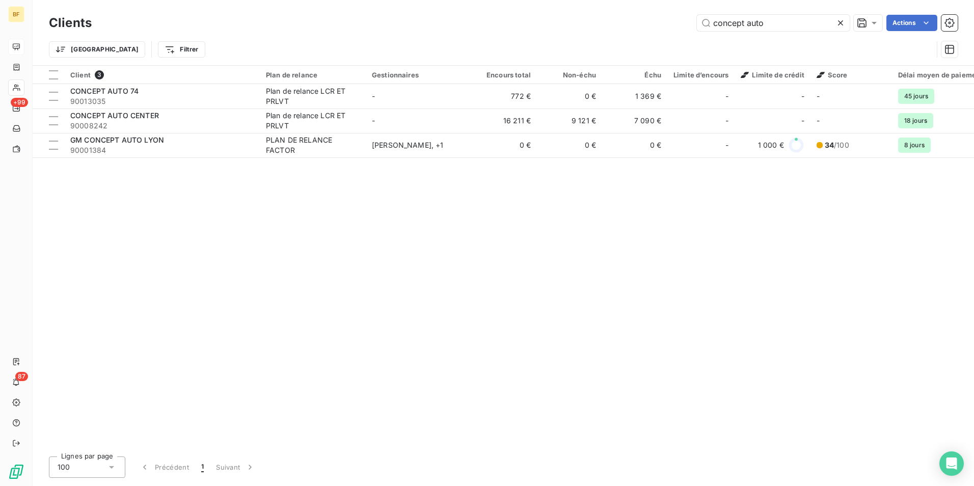
drag, startPoint x: 800, startPoint y: 20, endPoint x: 514, endPoint y: 5, distance: 287.2
click at [514, 5] on div "Clients concept auto Actions Trier Filtrer" at bounding box center [504, 32] width 942 height 65
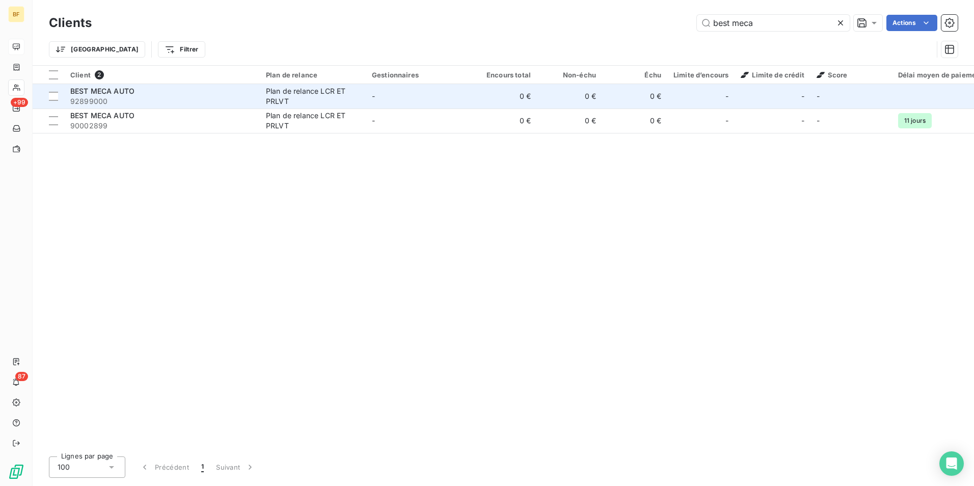
type input "best meca"
click at [348, 105] on div "Plan de relance LCR ET PRLVT" at bounding box center [313, 96] width 94 height 20
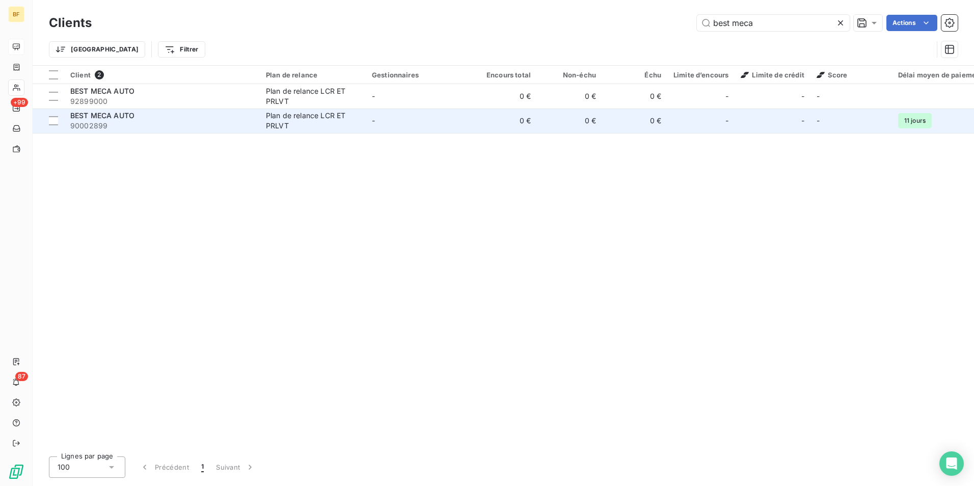
click at [317, 125] on div "Plan de relance LCR ET PRLVT" at bounding box center [313, 121] width 94 height 20
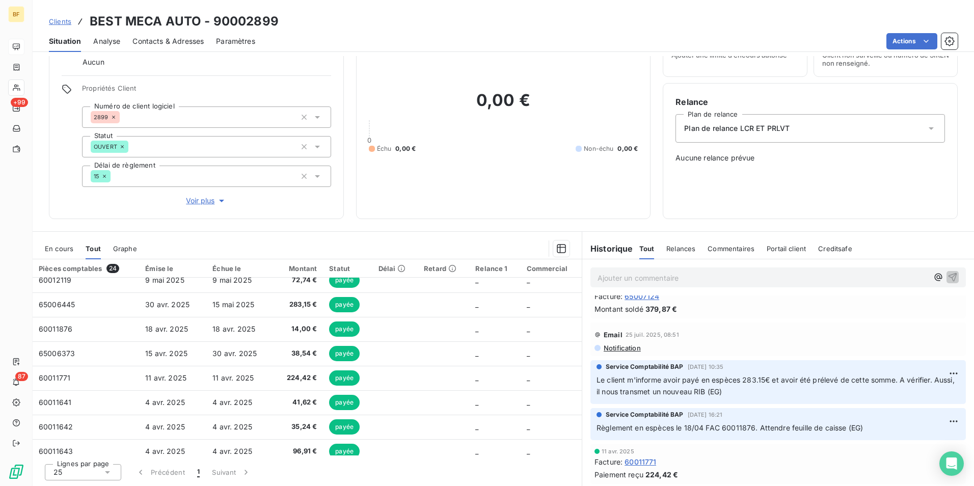
scroll to position [255, 0]
click at [316, 210] on div "Informations client Gestionnaires Aucun Propriétés Client Numéro de client logi…" at bounding box center [196, 115] width 295 height 207
click at [327, 213] on div "Informations client Gestionnaires Aucun Propriétés Client Numéro de client logi…" at bounding box center [196, 115] width 295 height 207
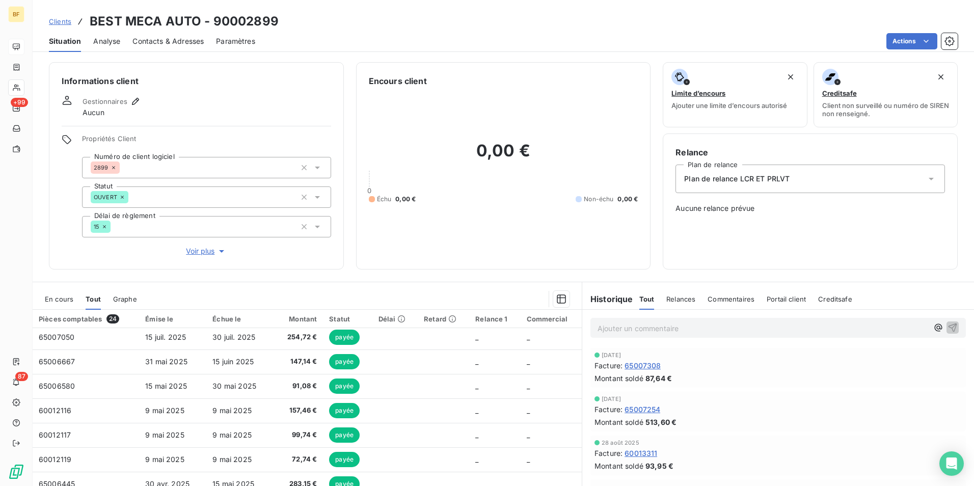
scroll to position [0, 0]
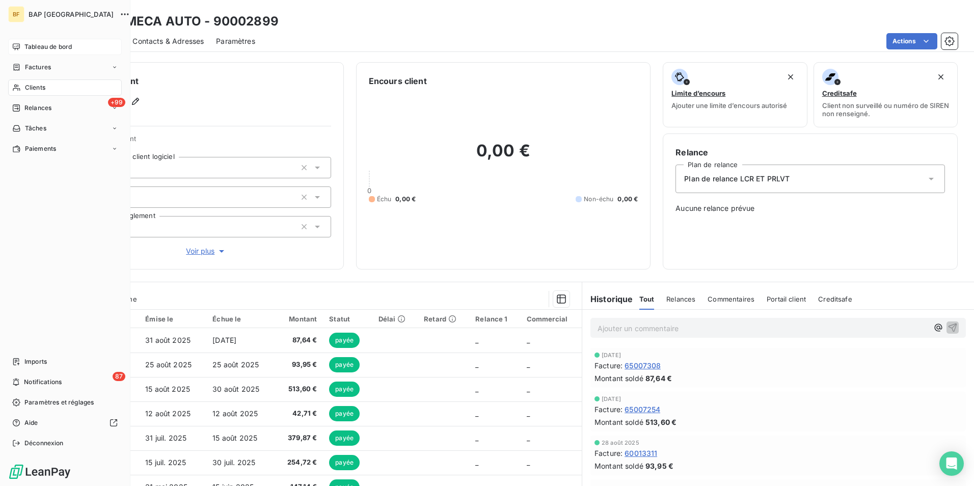
click at [22, 46] on div "Tableau de bord" at bounding box center [65, 47] width 114 height 16
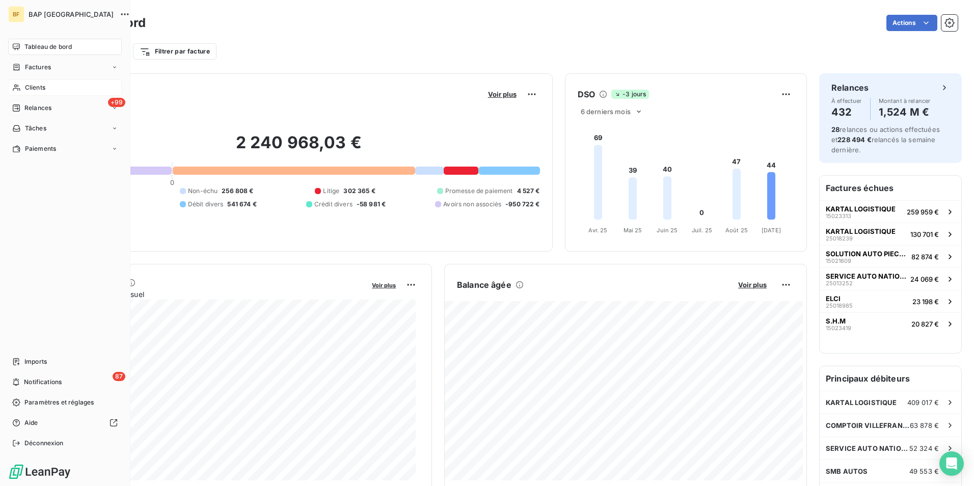
drag, startPoint x: 29, startPoint y: 87, endPoint x: 119, endPoint y: 92, distance: 90.3
click at [29, 87] on span "Clients" at bounding box center [35, 87] width 20 height 9
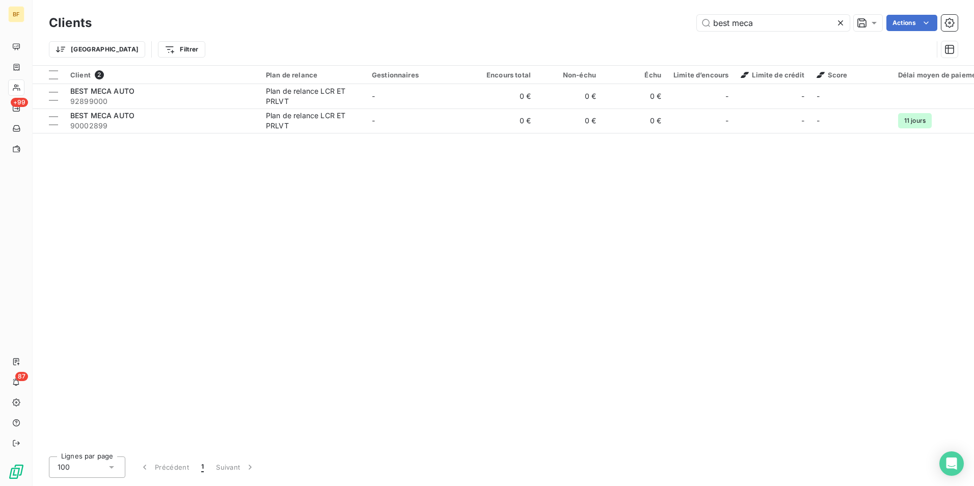
drag, startPoint x: 792, startPoint y: 19, endPoint x: 488, endPoint y: -7, distance: 305.3
click at [488, 0] on html "BF +99 87 Clients best meca Actions Trier Filtrer Client 2 Plan de relance Gest…" at bounding box center [487, 243] width 974 height 486
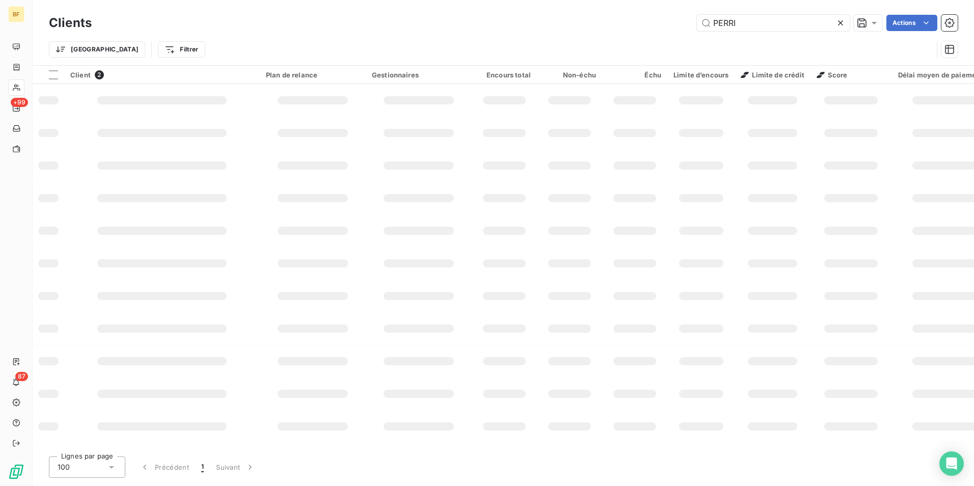
type input "PERRIN"
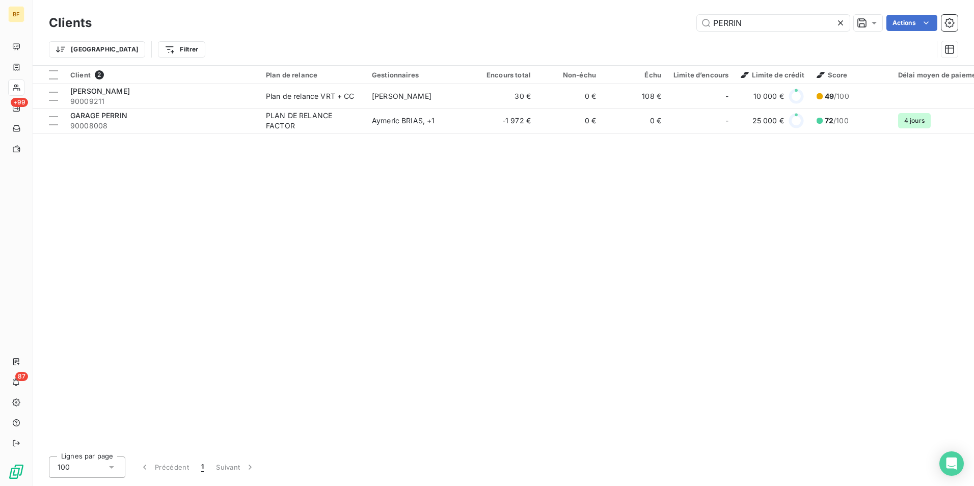
drag, startPoint x: 762, startPoint y: 21, endPoint x: 637, endPoint y: 20, distance: 125.4
click at [650, 18] on div "PERRIN Actions" at bounding box center [531, 23] width 854 height 16
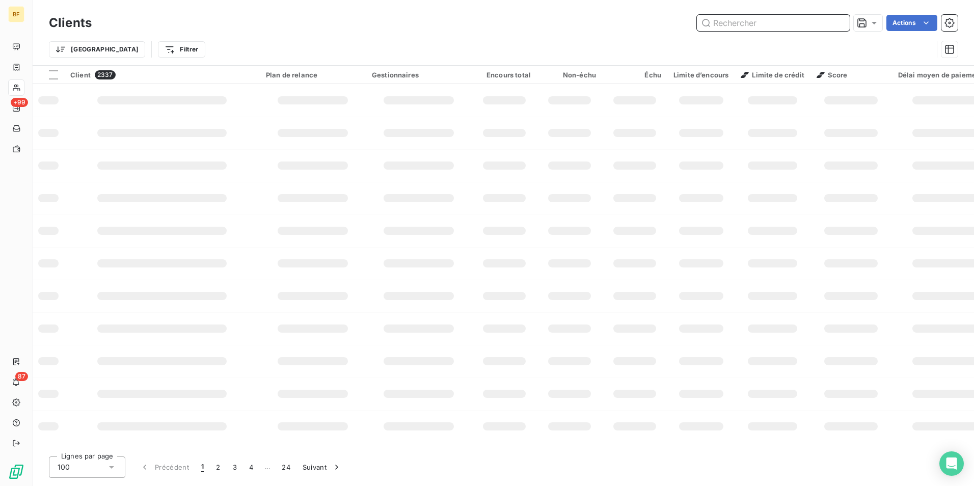
click at [719, 26] on input "text" at bounding box center [773, 23] width 153 height 16
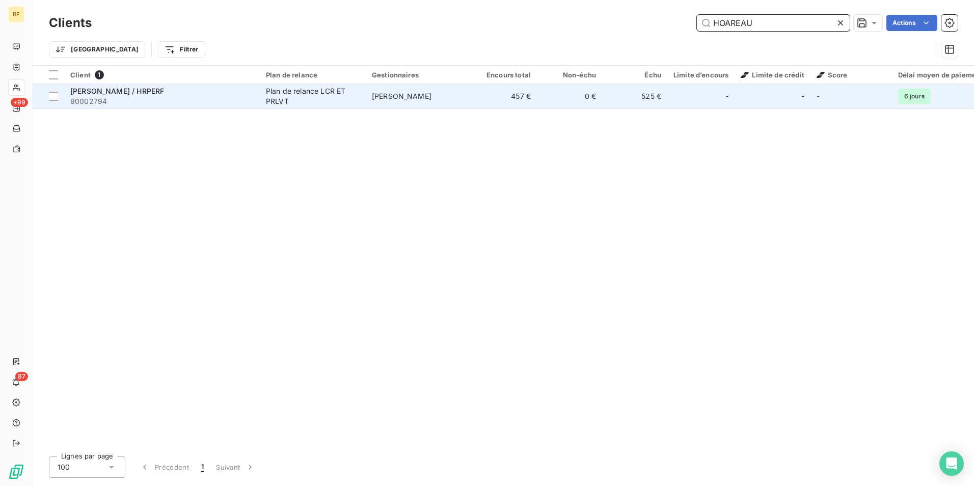
type input "HOAREAU"
click at [287, 100] on div "Plan de relance LCR ET PRLVT" at bounding box center [313, 96] width 94 height 20
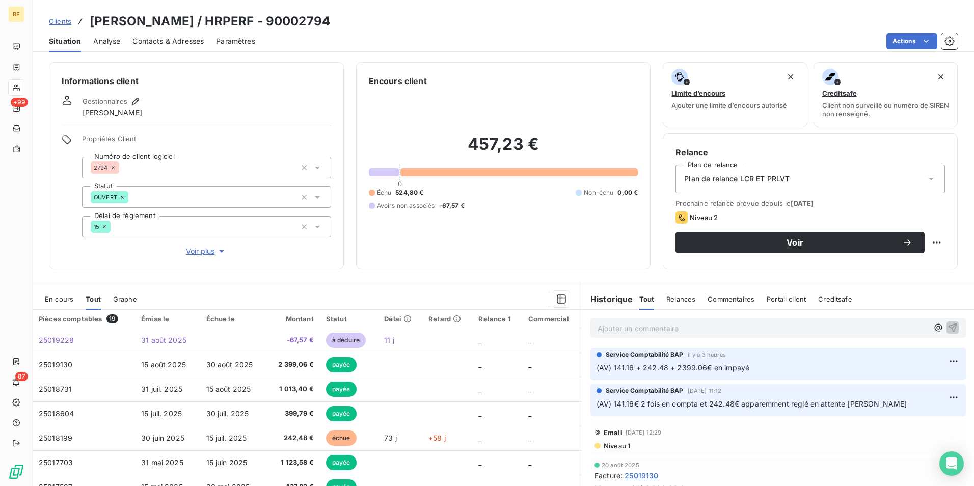
click at [639, 326] on p "Ajouter un commentaire ﻿" at bounding box center [763, 328] width 331 height 13
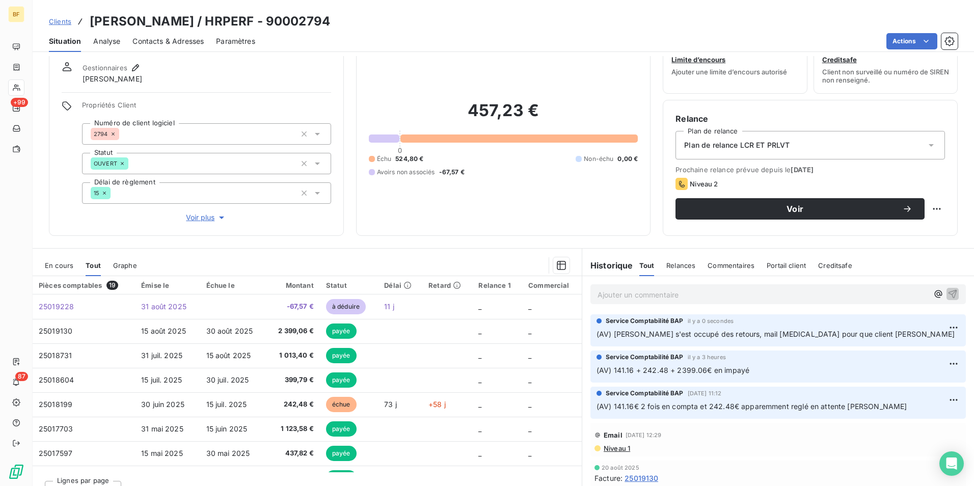
scroll to position [50, 0]
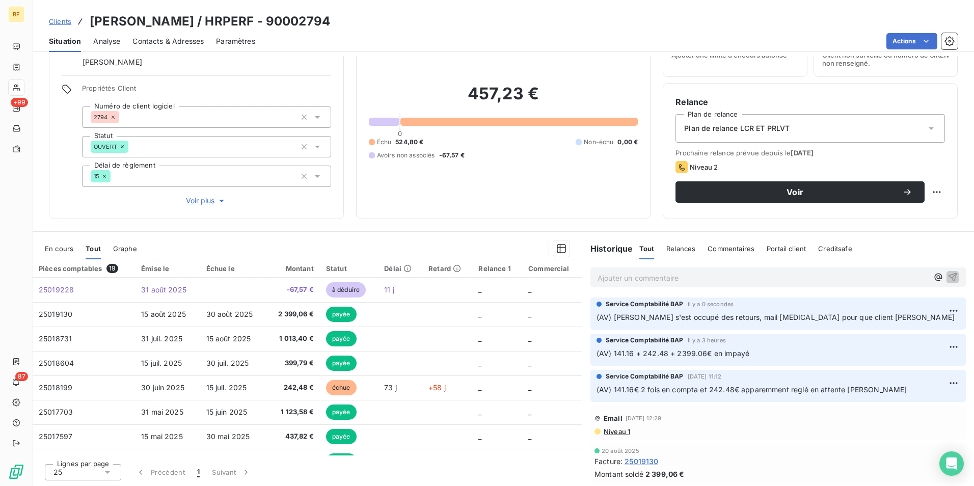
drag, startPoint x: 361, startPoint y: 246, endPoint x: 401, endPoint y: 259, distance: 41.9
click at [361, 246] on div at bounding box center [359, 248] width 420 height 16
click at [402, 22] on div "Clients HOAREAU CEDRIC / HRPERF - 90002794" at bounding box center [504, 21] width 942 height 18
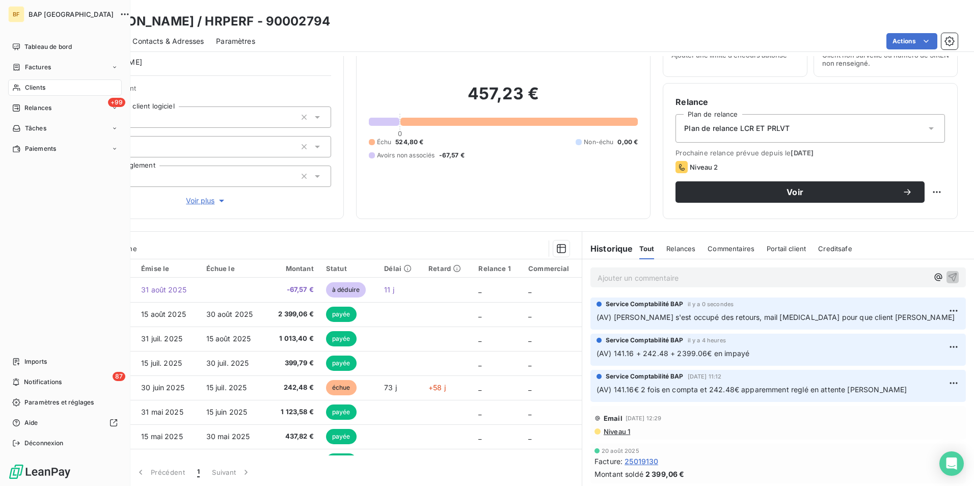
click at [46, 91] on div "Clients" at bounding box center [65, 87] width 114 height 16
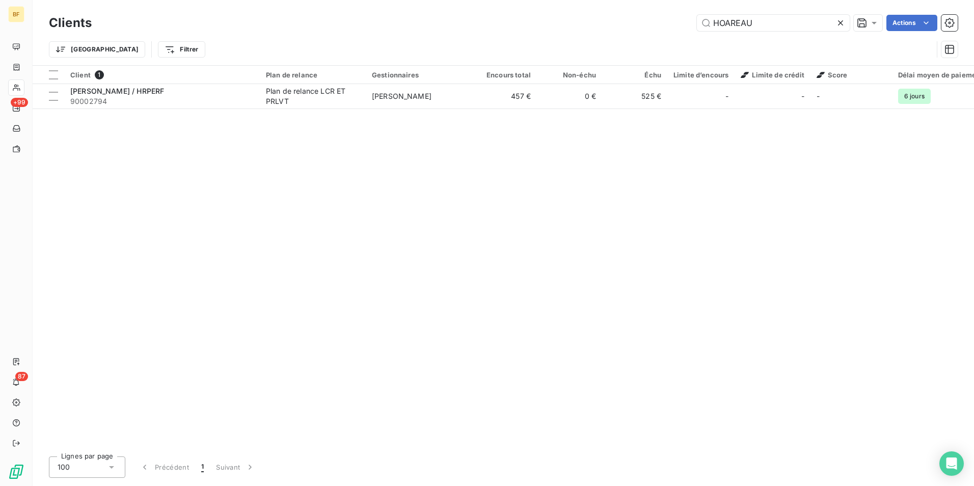
drag, startPoint x: 667, startPoint y: 23, endPoint x: 658, endPoint y: 23, distance: 8.7
click at [658, 23] on div "HOAREAU Actions" at bounding box center [531, 23] width 854 height 16
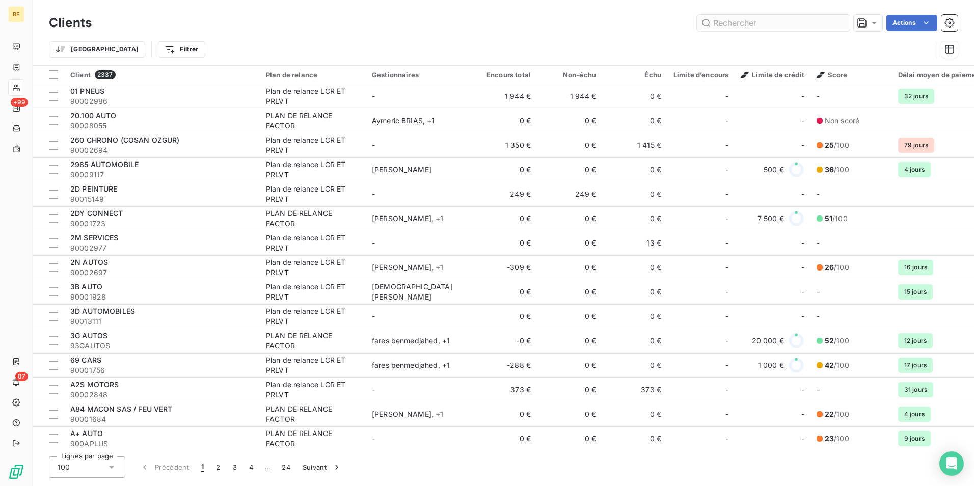
click at [778, 30] on input "text" at bounding box center [773, 23] width 153 height 16
click at [592, 17] on div "Actions" at bounding box center [531, 23] width 854 height 16
click at [772, 24] on input "text" at bounding box center [773, 23] width 153 height 16
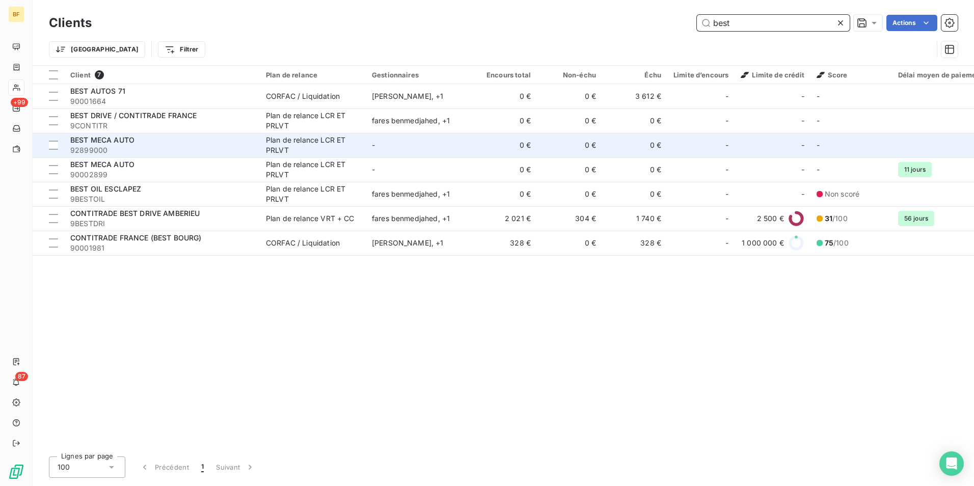
type input "best"
click at [165, 138] on div "BEST MECA AUTO" at bounding box center [161, 140] width 183 height 10
click at [132, 147] on span "92899000" at bounding box center [161, 150] width 183 height 10
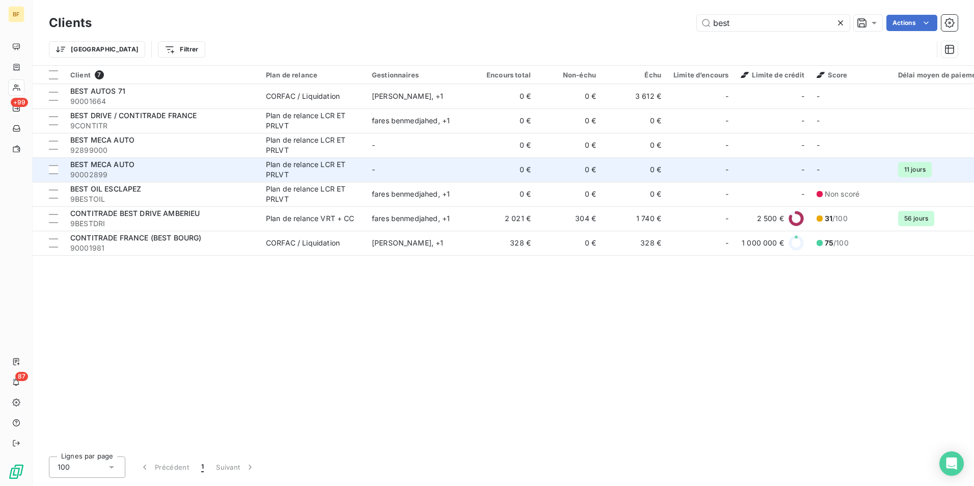
click at [116, 161] on span "BEST MECA AUTO" at bounding box center [102, 164] width 64 height 9
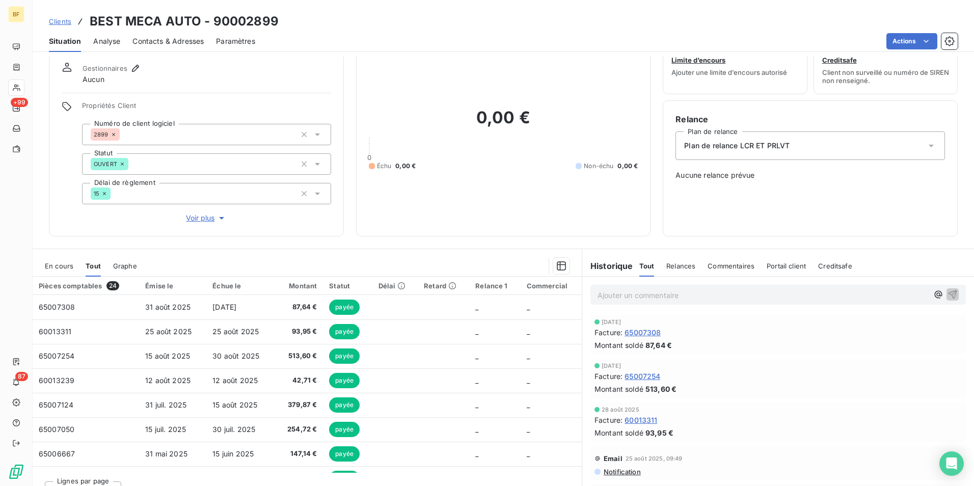
scroll to position [50, 0]
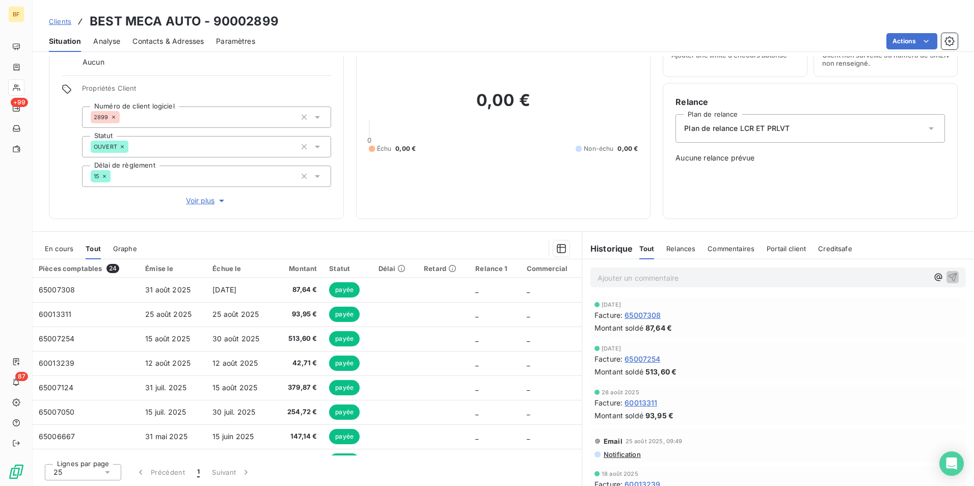
drag, startPoint x: 452, startPoint y: 31, endPoint x: 437, endPoint y: 36, distance: 16.3
click at [451, 32] on div "Situation Analyse Contacts & Adresses Paramètres Actions" at bounding box center [504, 41] width 942 height 21
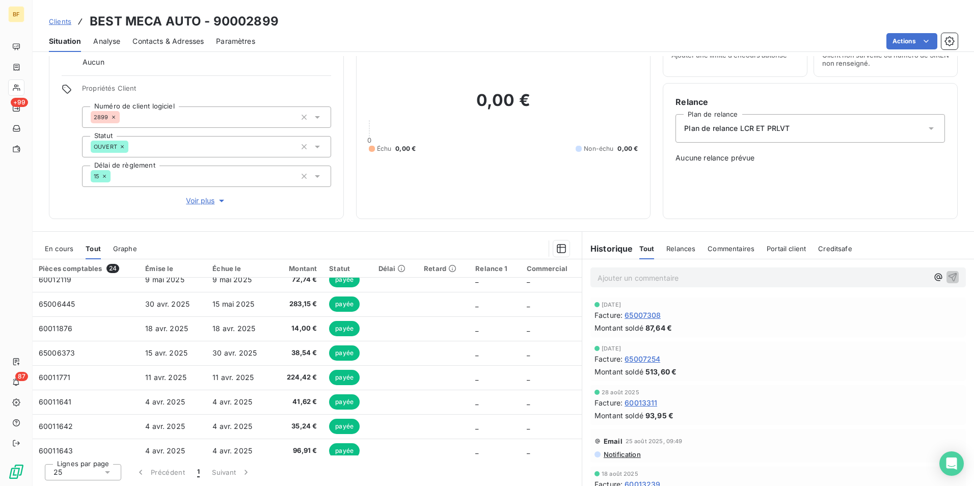
scroll to position [0, 0]
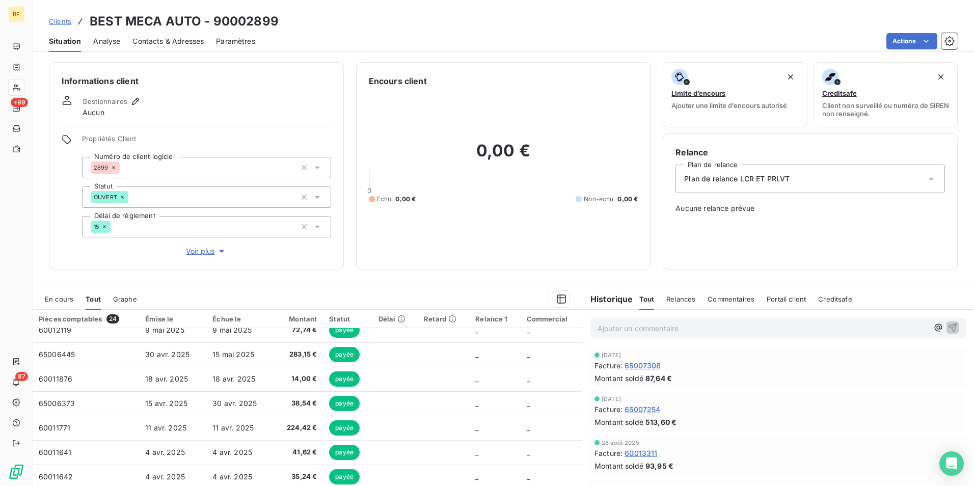
click at [606, 324] on p "Ajouter un commentaire ﻿" at bounding box center [763, 328] width 331 height 13
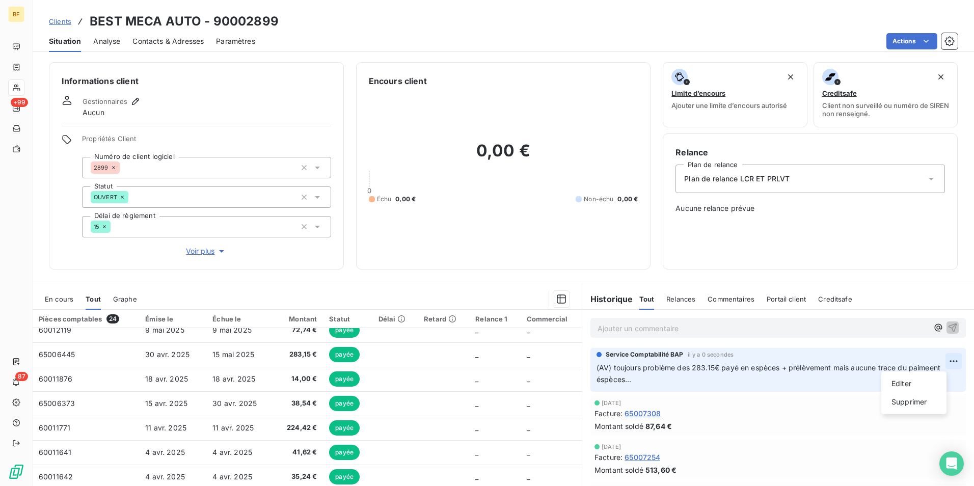
click at [937, 365] on html "BF +99 87 Clients BEST MECA AUTO - 90002899 Situation Analyse Contacts & Adress…" at bounding box center [487, 243] width 974 height 486
click at [912, 388] on div "Editer" at bounding box center [914, 384] width 57 height 16
drag, startPoint x: 637, startPoint y: 381, endPoint x: 697, endPoint y: 389, distance: 59.7
click at [698, 389] on div "Service Comptabilité BAP il y a 4 secondes (AV) toujours problème des 283.15€ p…" at bounding box center [779, 370] width 376 height 44
drag, startPoint x: 446, startPoint y: 182, endPoint x: 467, endPoint y: 203, distance: 29.2
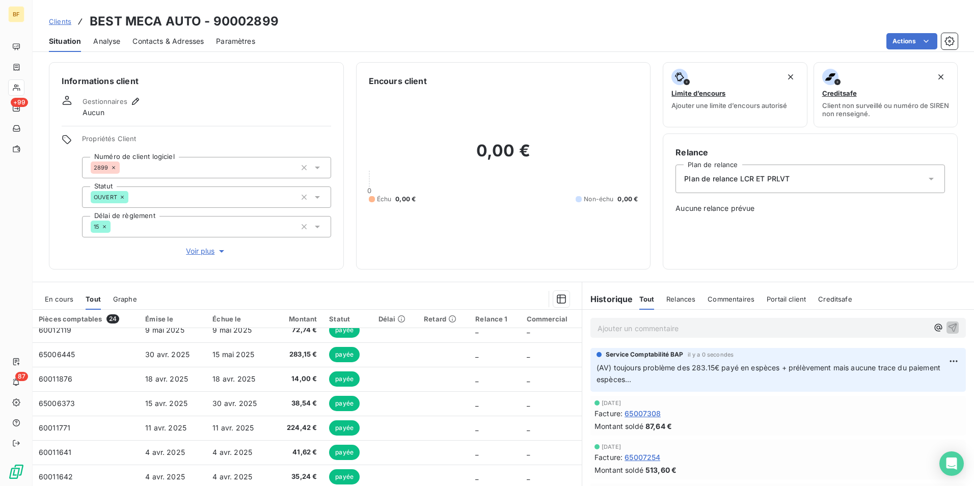
click at [448, 182] on div "0" at bounding box center [504, 179] width 270 height 8
click at [641, 332] on p "Ajouter un commentaire ﻿" at bounding box center [763, 328] width 331 height 13
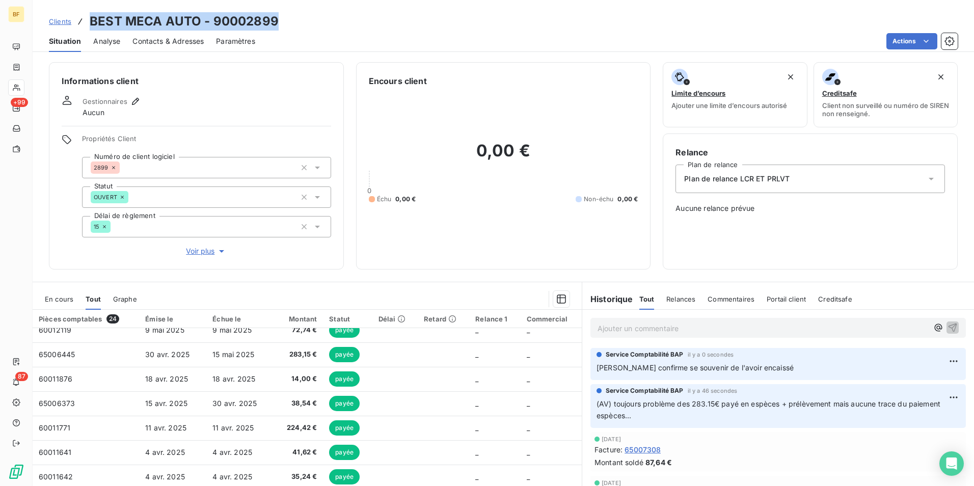
drag, startPoint x: 276, startPoint y: 15, endPoint x: 91, endPoint y: 8, distance: 185.1
click at [91, 8] on div "Clients BEST MECA AUTO - 90002899 Situation Analyse Contacts & Adresses Paramèt…" at bounding box center [504, 26] width 942 height 52
copy h3 "BEST MECA AUTO - 90002899"
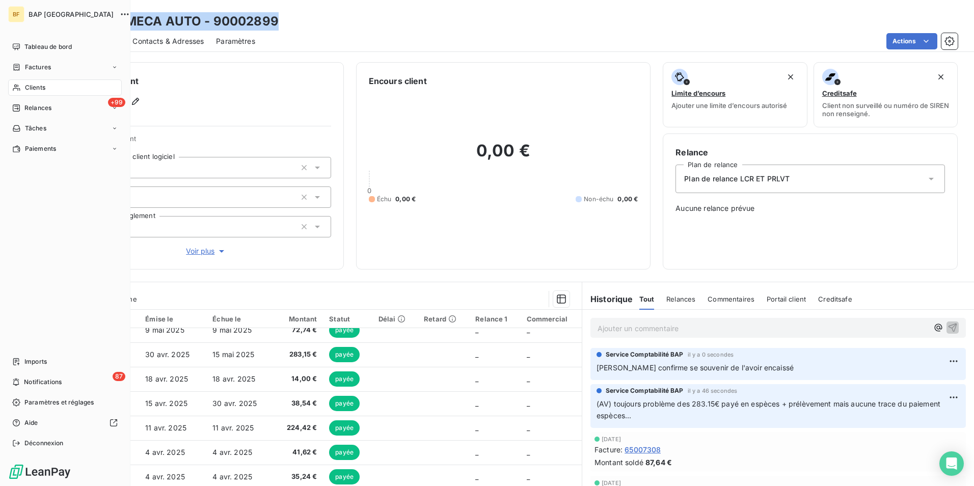
click at [27, 86] on span "Clients" at bounding box center [35, 87] width 20 height 9
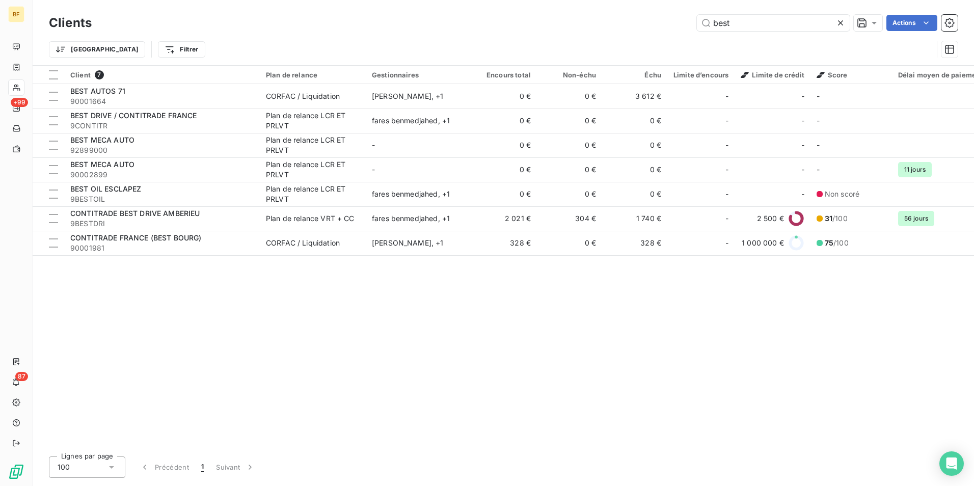
drag, startPoint x: 758, startPoint y: 19, endPoint x: 562, endPoint y: 22, distance: 196.2
click at [562, 22] on div "best Actions" at bounding box center [531, 23] width 854 height 16
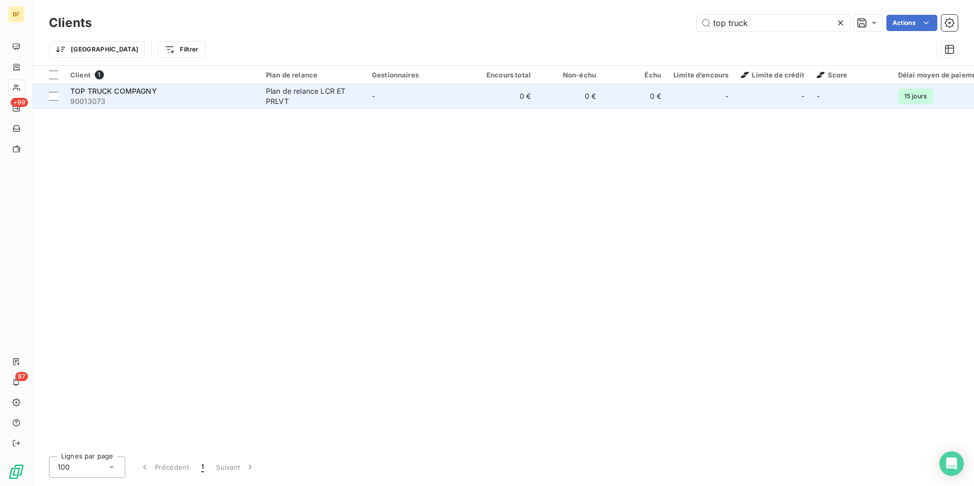
type input "top truck"
click at [260, 94] on td "Plan de relance LCR ET PRLVT" at bounding box center [313, 96] width 106 height 24
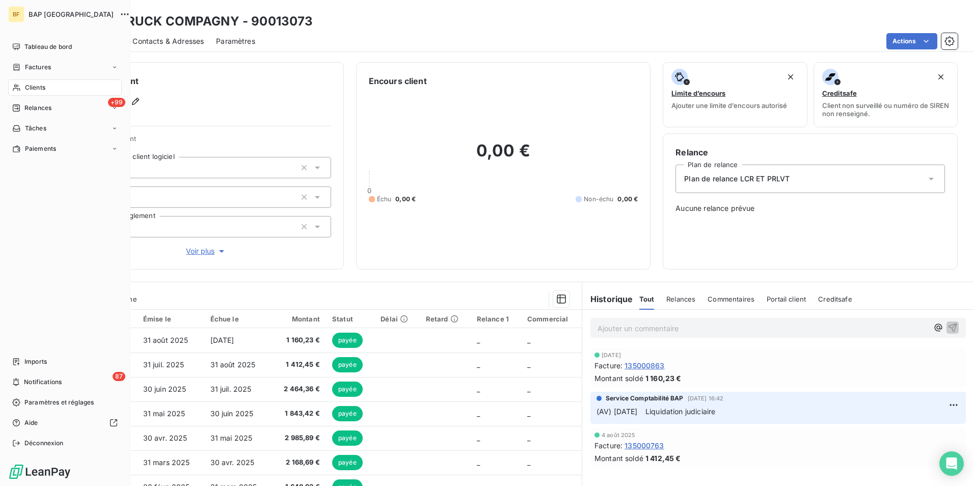
click at [18, 82] on div "Clients" at bounding box center [65, 87] width 114 height 16
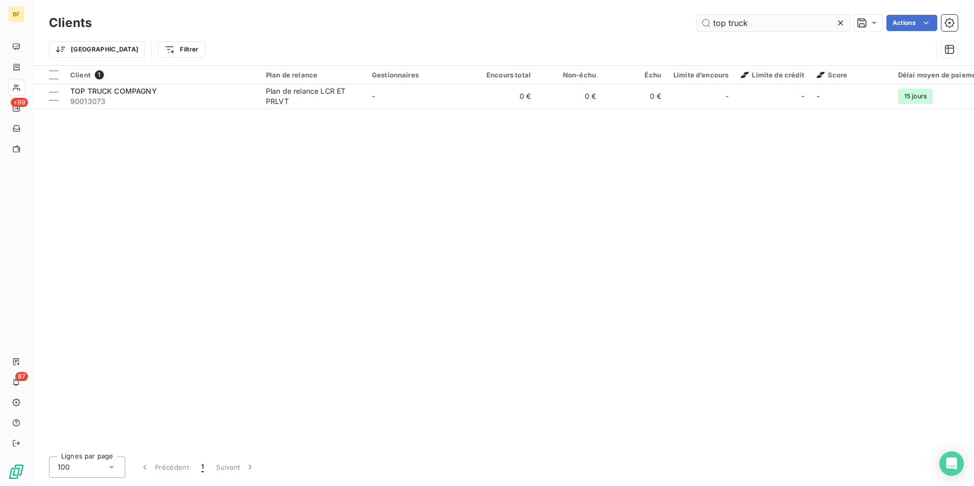
drag, startPoint x: 757, startPoint y: 23, endPoint x: 702, endPoint y: 18, distance: 54.8
click at [704, 18] on input "top truck" at bounding box center [773, 23] width 153 height 16
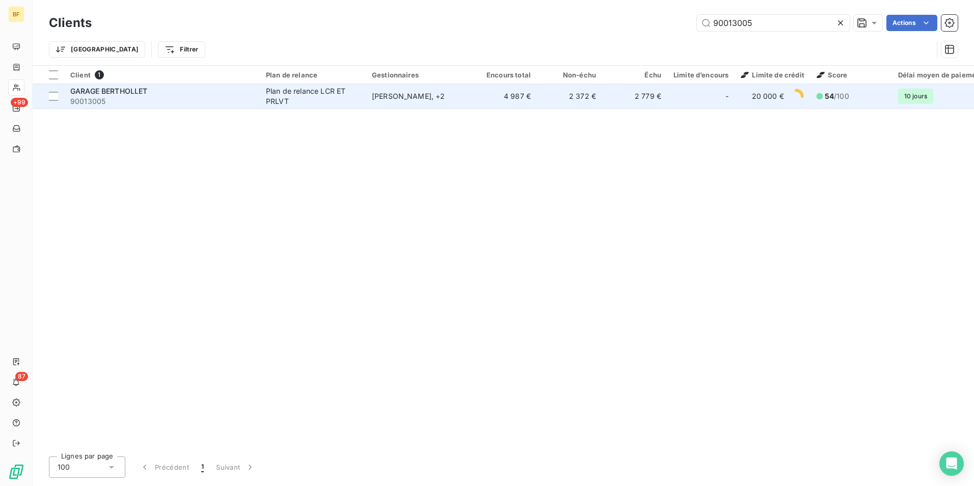
type input "90013005"
click at [271, 98] on div "Plan de relance LCR ET PRLVT" at bounding box center [313, 96] width 94 height 20
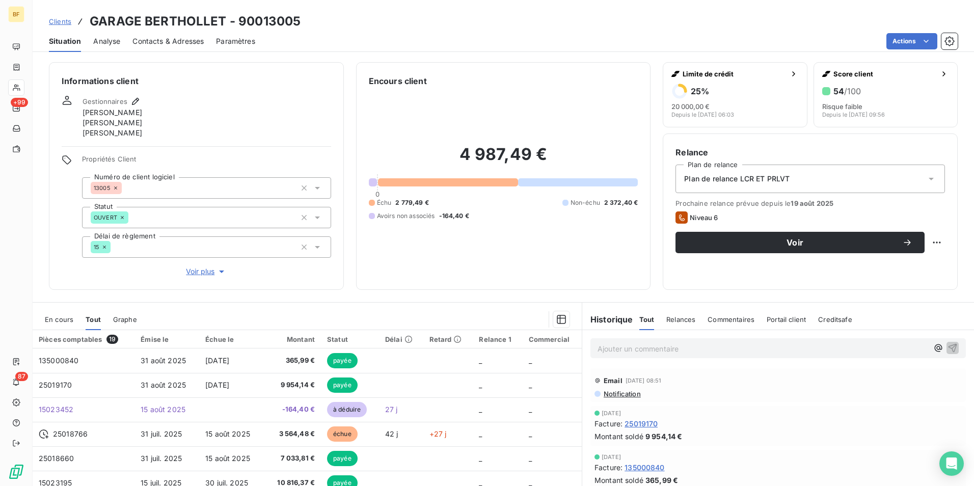
click at [184, 40] on span "Contacts & Adresses" at bounding box center [167, 41] width 71 height 10
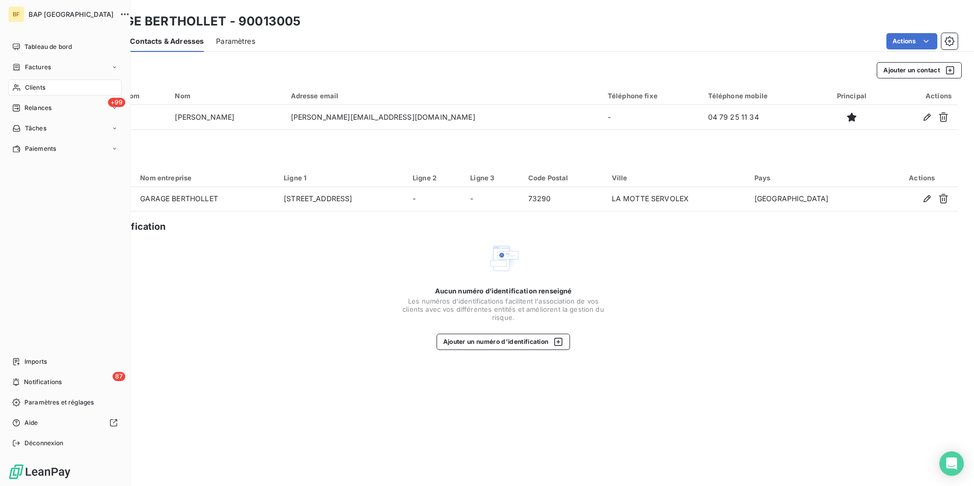
click at [52, 90] on div "Clients" at bounding box center [65, 87] width 114 height 16
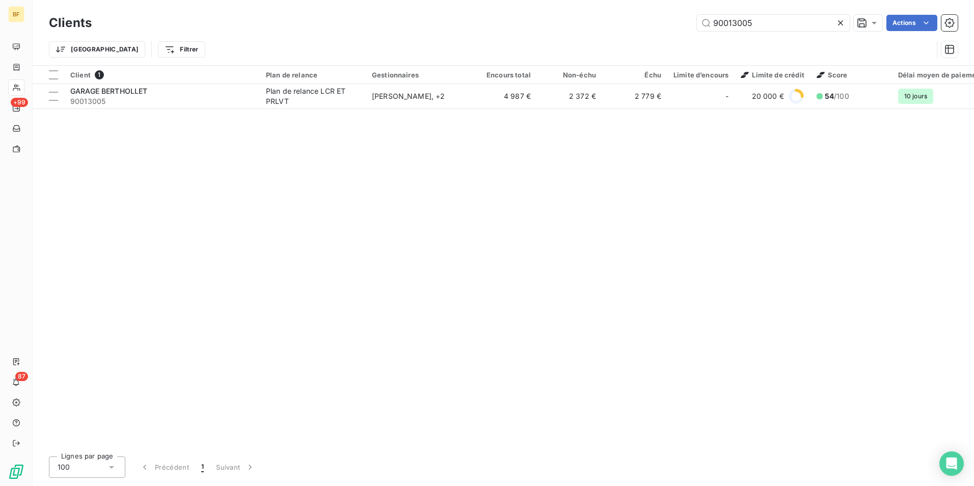
drag, startPoint x: 777, startPoint y: 23, endPoint x: 606, endPoint y: 22, distance: 170.7
click at [606, 22] on div "90013005 Actions" at bounding box center [531, 23] width 854 height 16
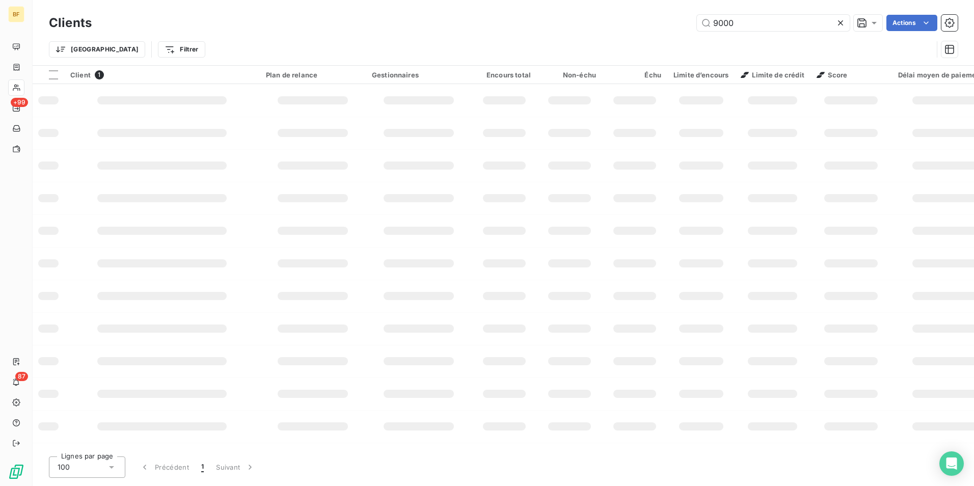
type input "9000"
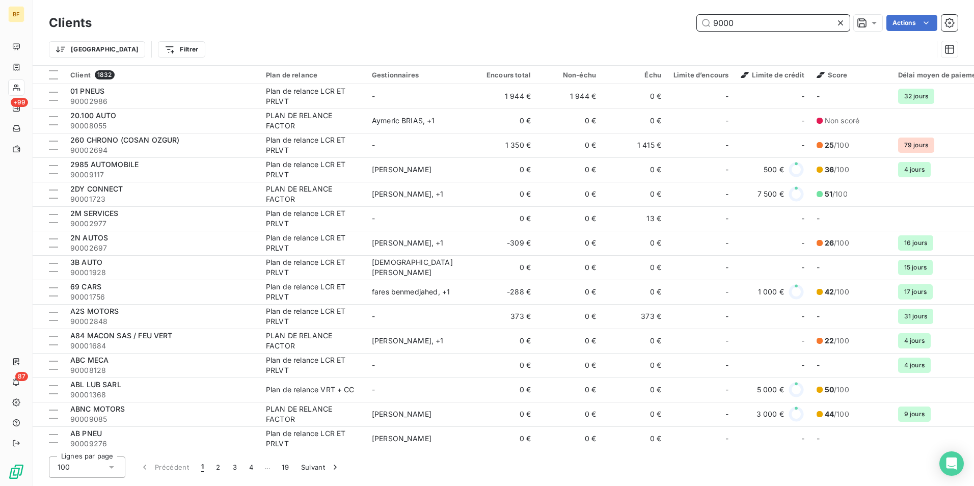
click at [736, 24] on input "9000" at bounding box center [773, 23] width 153 height 16
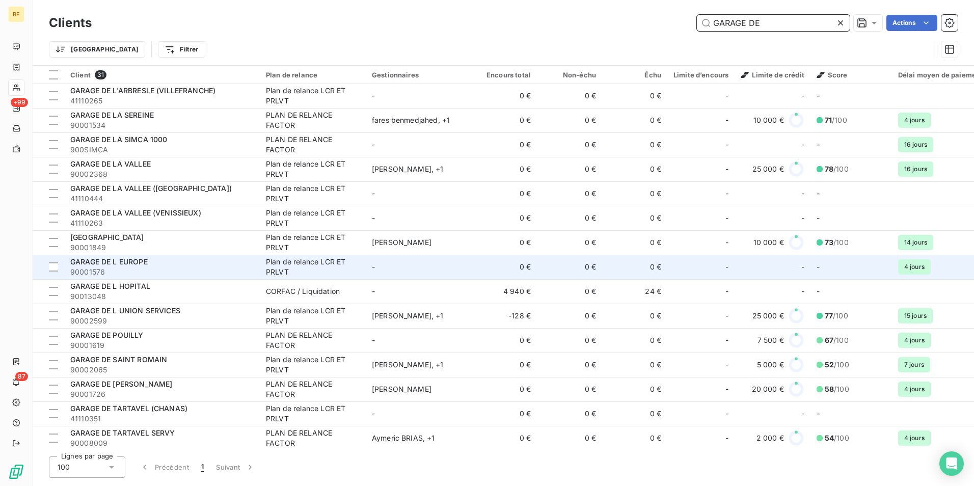
scroll to position [398, 0]
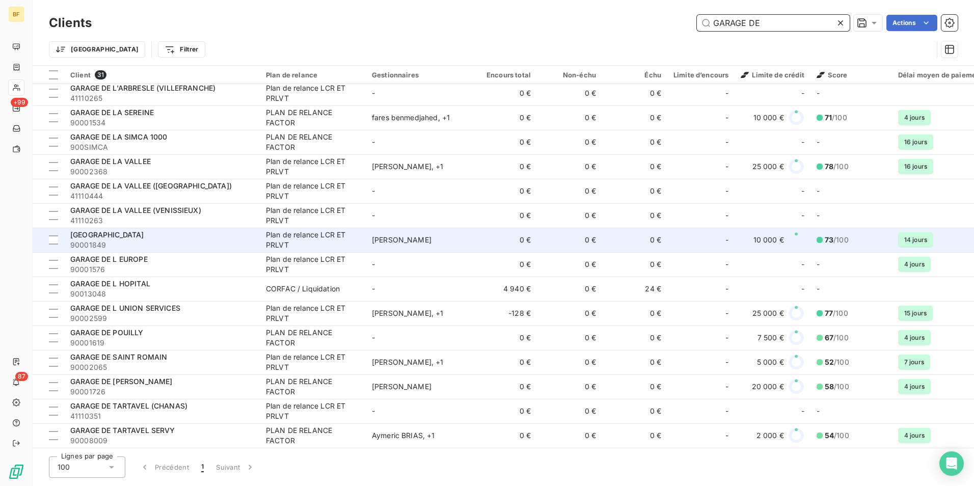
type input "GARAGE DE"
click at [142, 235] on div "GARAGE DE L AVENUE" at bounding box center [161, 235] width 183 height 10
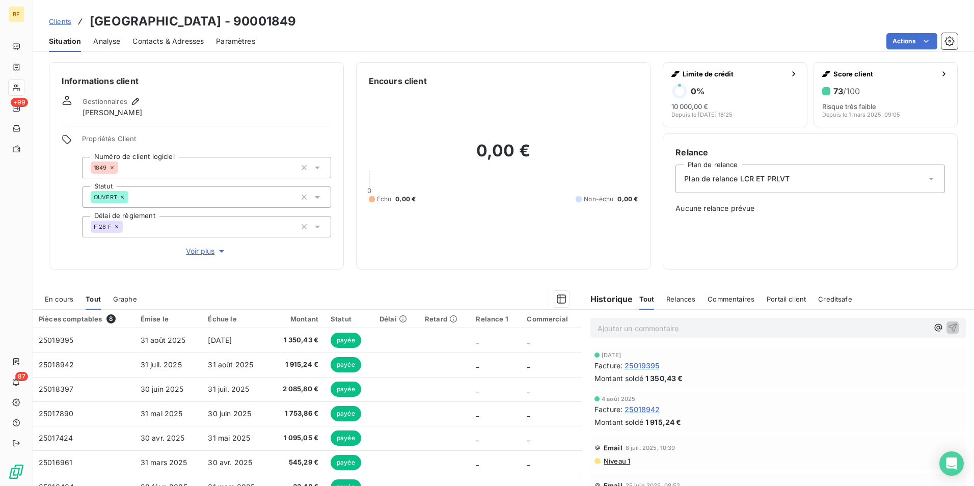
scroll to position [50, 0]
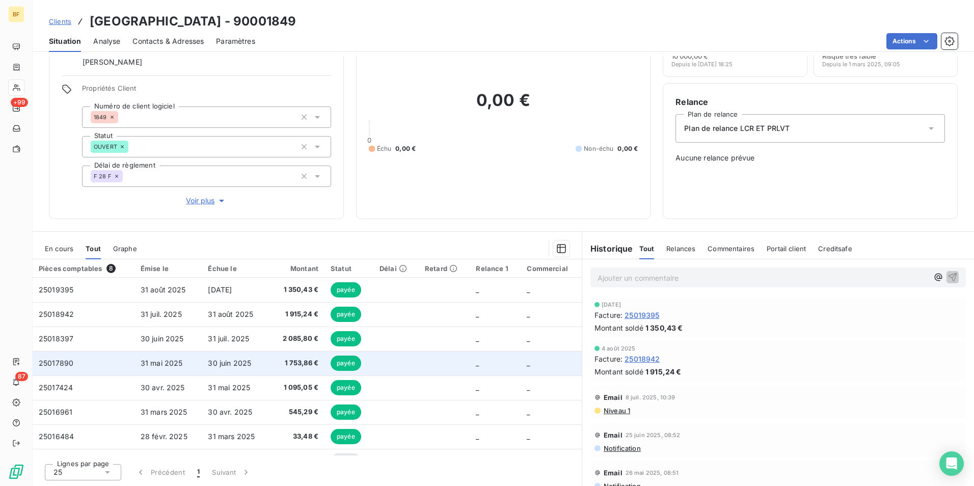
click at [180, 366] on span "31 mai 2025" at bounding box center [162, 363] width 42 height 9
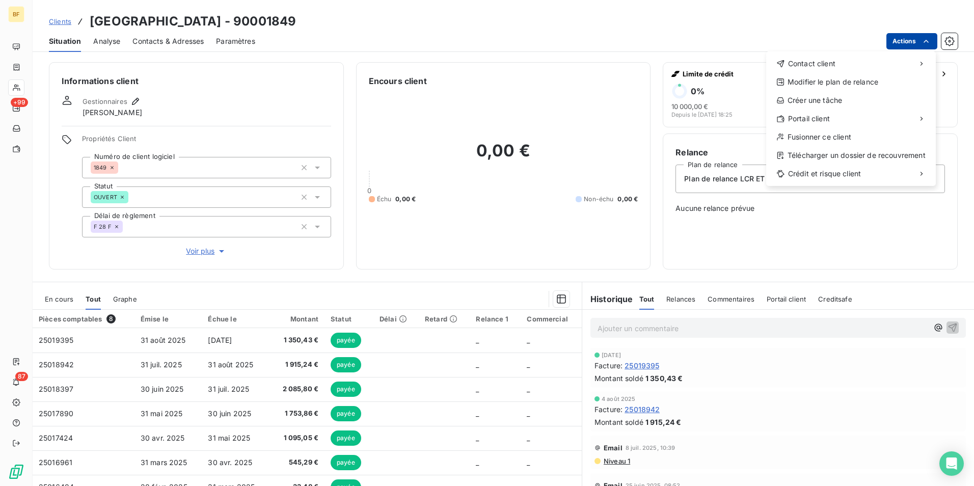
click at [920, 38] on html "BF +99 87 Clients GARAGE DE L AVENUE - 90001849 Situation Analyse Contacts & Ad…" at bounding box center [487, 243] width 974 height 486
click at [696, 142] on div "Copier le lien vers le portail" at bounding box center [701, 141] width 116 height 16
click at [717, 139] on div "Copier le lien vers le portail" at bounding box center [701, 141] width 116 height 16
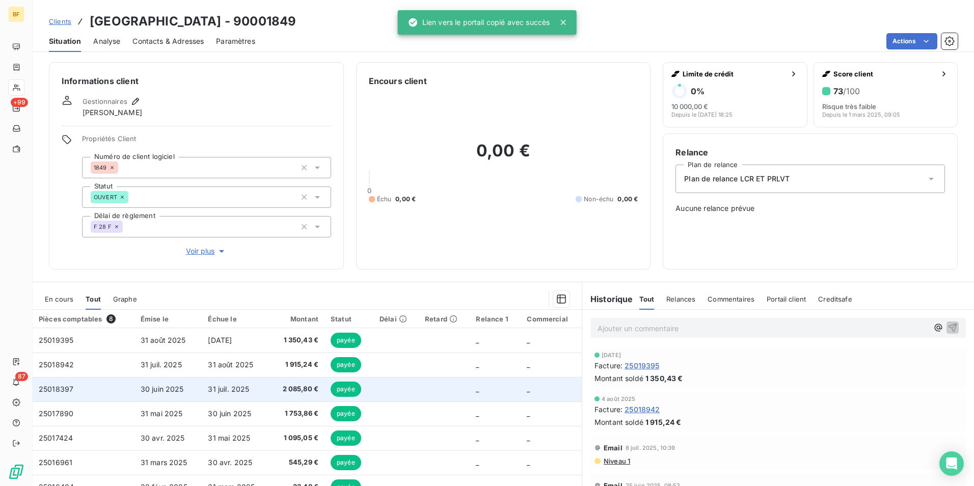
click at [202, 394] on td "31 juil. 2025" at bounding box center [235, 389] width 67 height 24
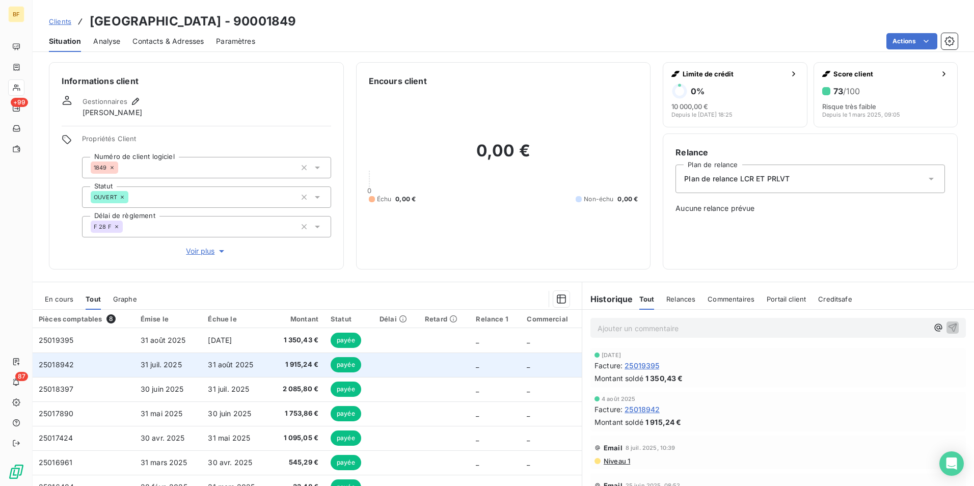
click at [169, 365] on span "31 juil. 2025" at bounding box center [161, 364] width 41 height 9
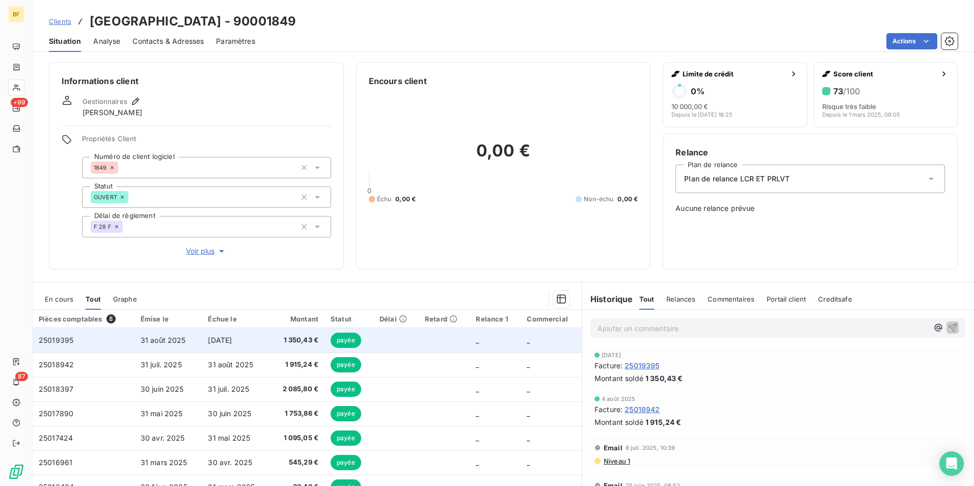
click at [184, 344] on td "31 août 2025" at bounding box center [169, 340] width 68 height 24
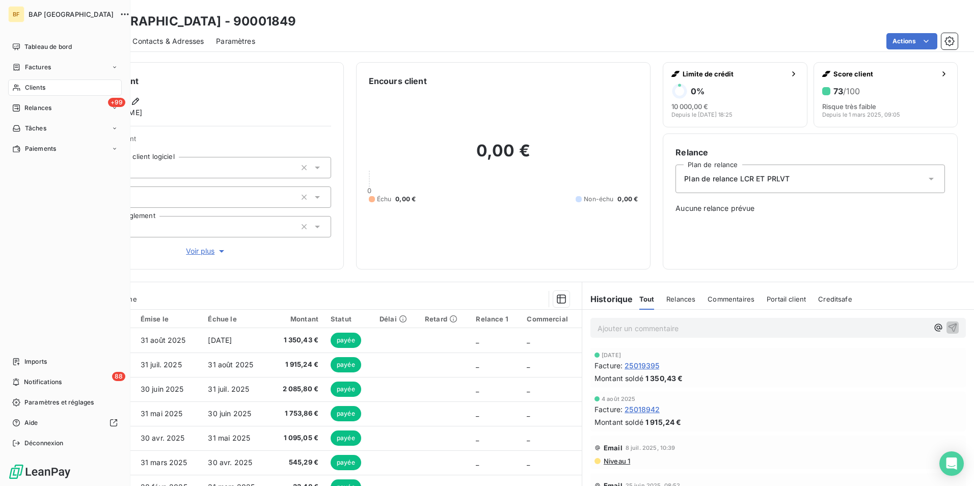
click at [39, 89] on span "Clients" at bounding box center [35, 87] width 20 height 9
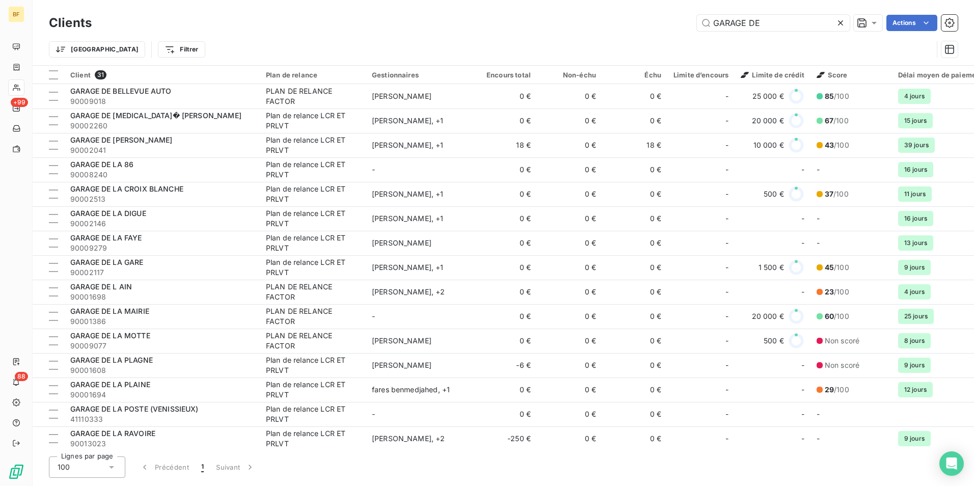
drag, startPoint x: 782, startPoint y: 21, endPoint x: 622, endPoint y: 0, distance: 160.9
click at [622, 0] on div "Clients GARAGE DE Actions Trier Filtrer" at bounding box center [504, 32] width 942 height 65
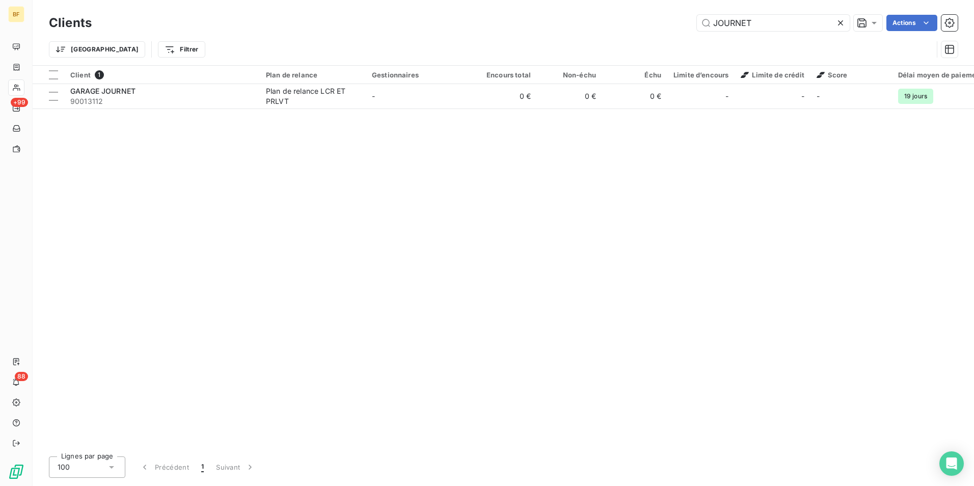
type input "JOURNET"
click at [207, 111] on div "Client 1 Plan de relance Gestionnaires Encours total Non-échu Échu Limite d’enc…" at bounding box center [504, 257] width 942 height 383
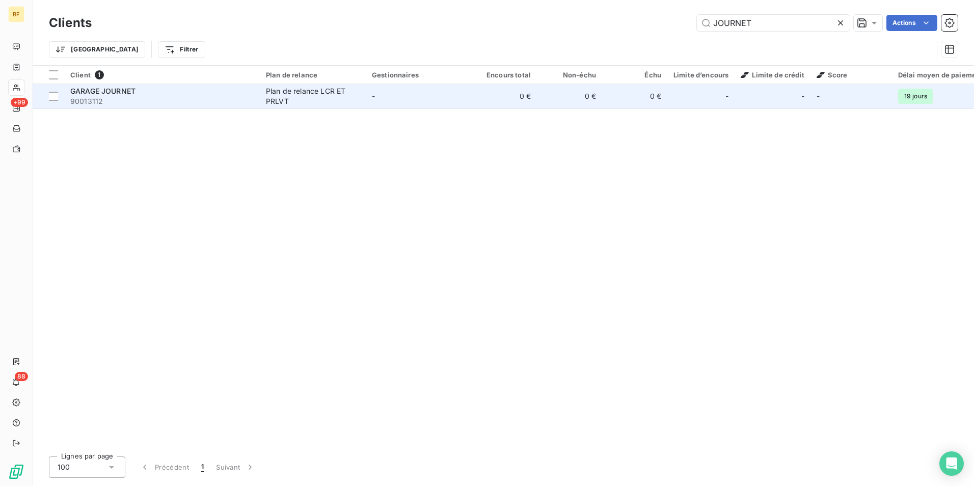
click at [211, 104] on span "90013112" at bounding box center [161, 101] width 183 height 10
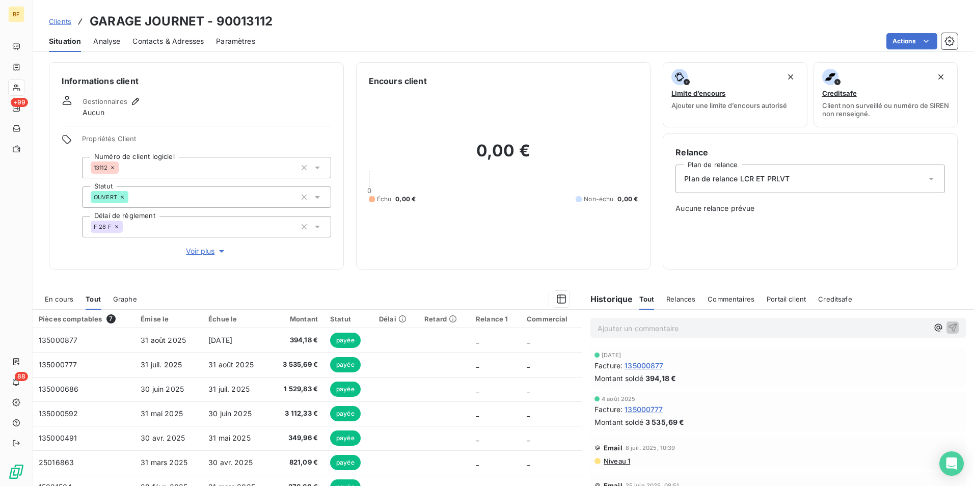
click at [192, 38] on span "Contacts & Adresses" at bounding box center [167, 41] width 71 height 10
